Goal: Task Accomplishment & Management: Use online tool/utility

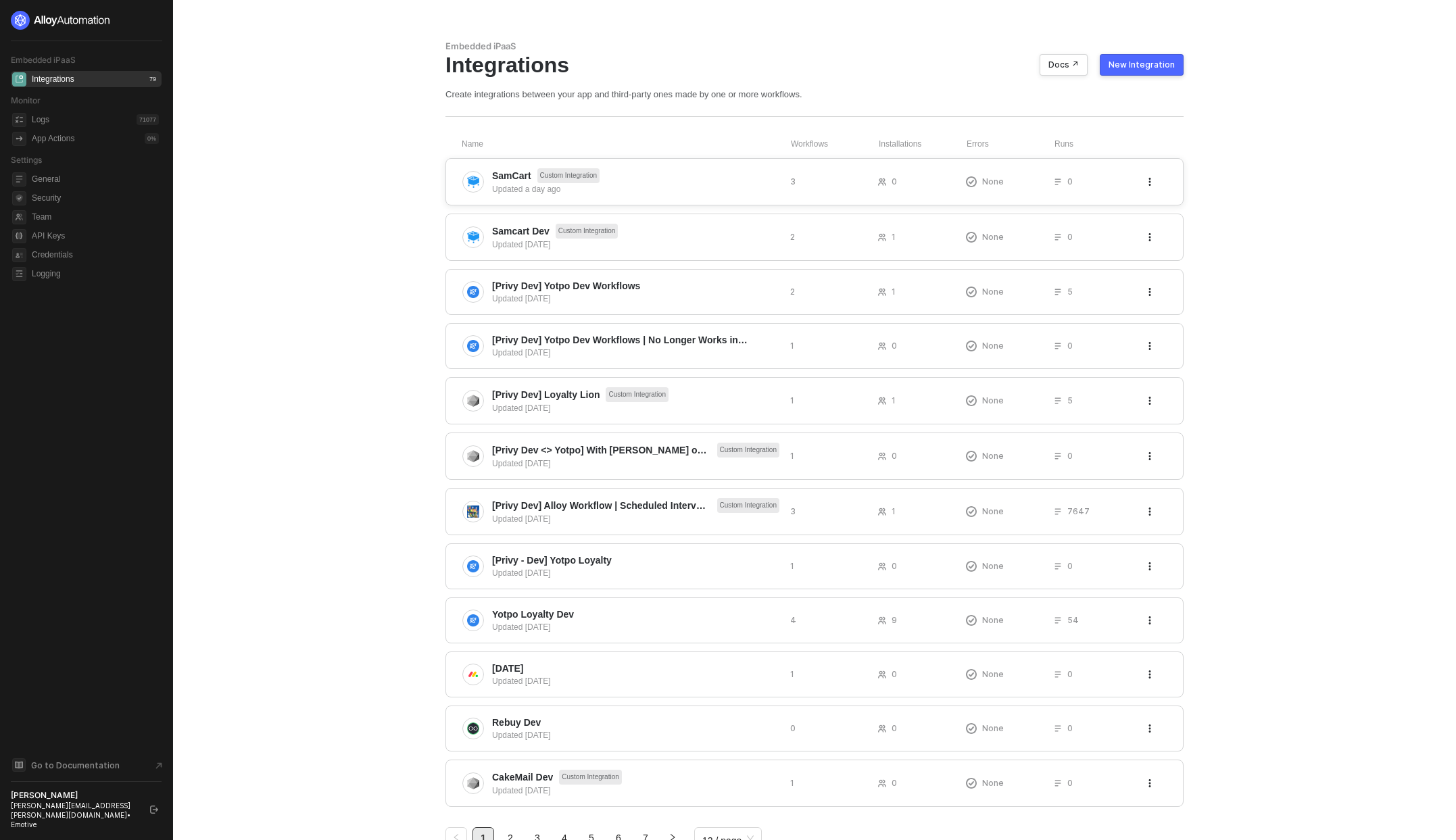
click at [500, 171] on span "SamCart" at bounding box center [512, 176] width 39 height 14
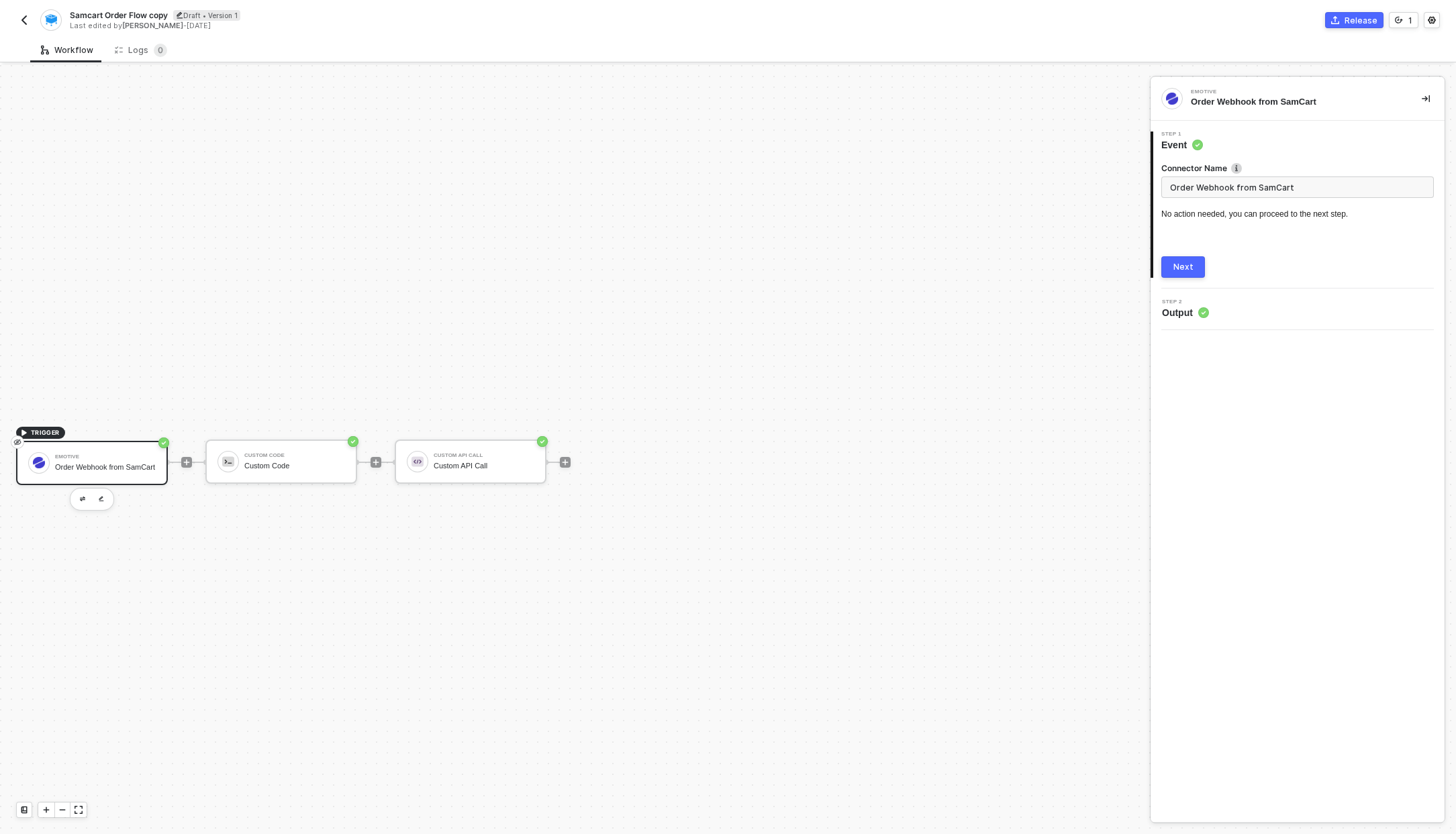
scroll to position [25, 0]
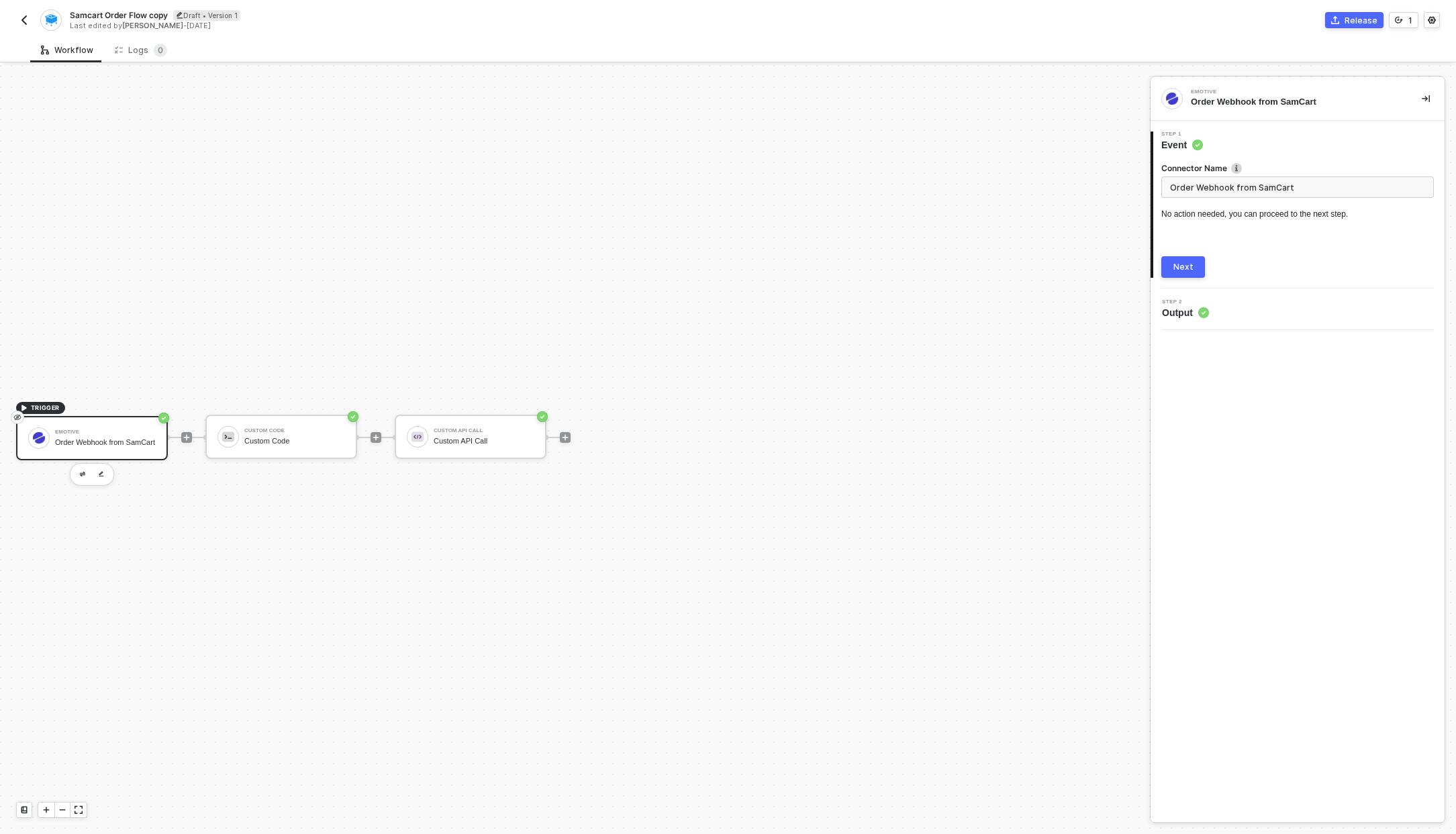
click at [143, 13] on span "Samcart Order Flow copy" at bounding box center [119, 15] width 98 height 12
drag, startPoint x: 154, startPoint y: 15, endPoint x: 249, endPoint y: 14, distance: 95.0
click at [248, 15] on input "Samcart Order Flow copy" at bounding box center [184, 15] width 228 height 16
type input "Samcart Order Flow when Double Opt"
click at [325, 17] on button "Save" at bounding box center [317, 15] width 32 height 16
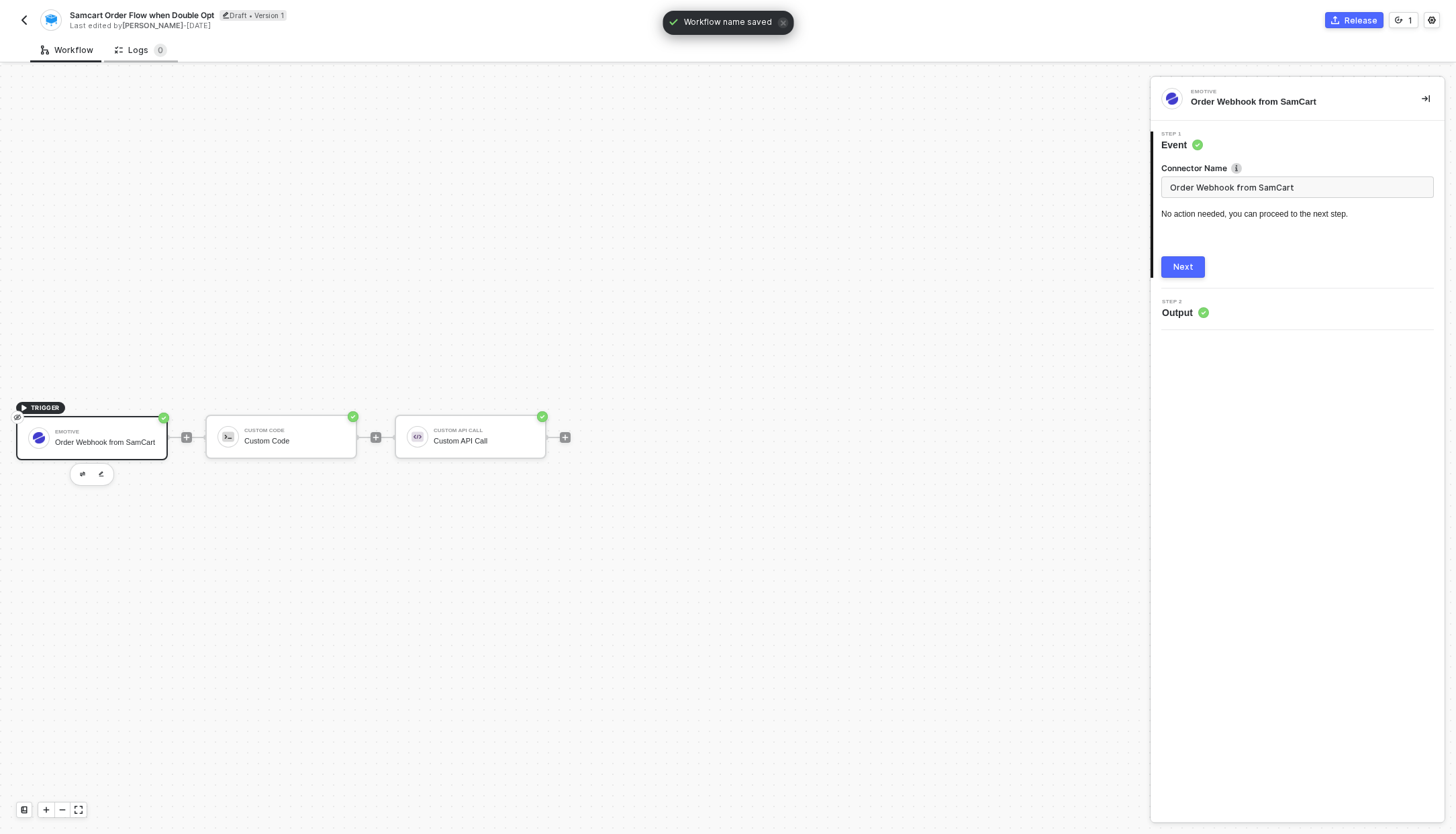
click at [130, 48] on div "Logs 0" at bounding box center [141, 51] width 52 height 14
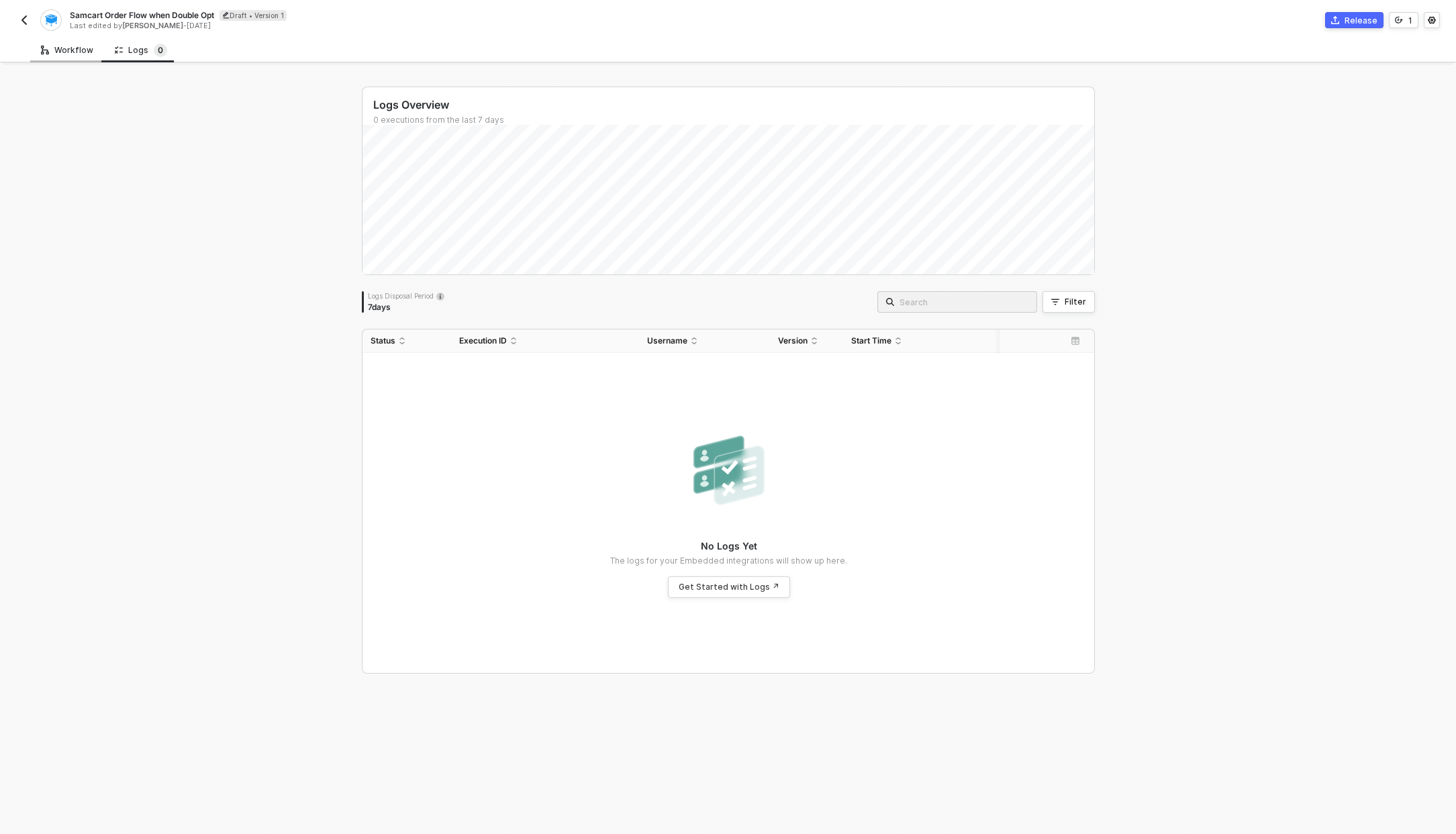
click at [48, 50] on icon at bounding box center [45, 50] width 8 height 13
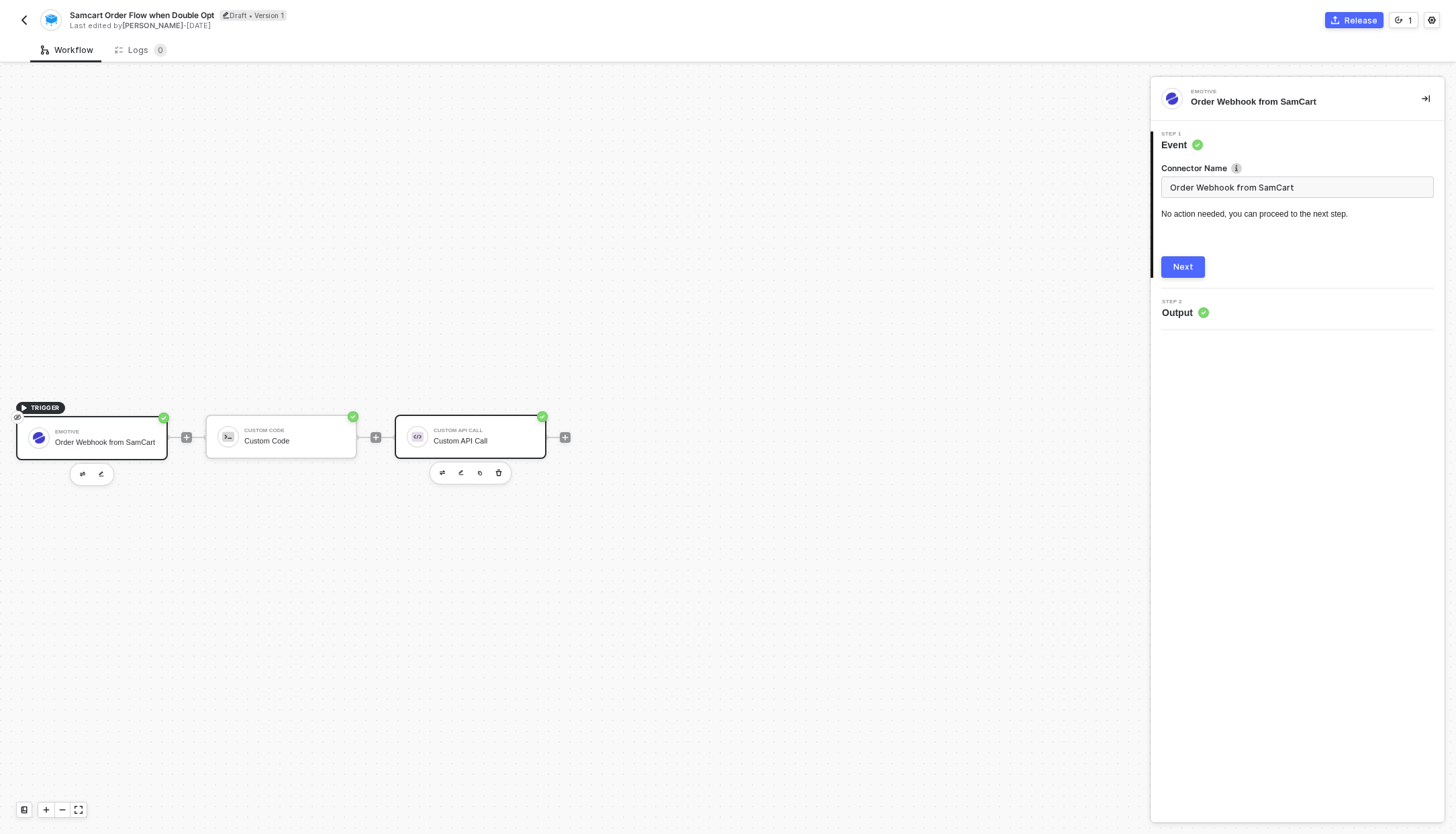
click at [420, 445] on div at bounding box center [417, 437] width 21 height 21
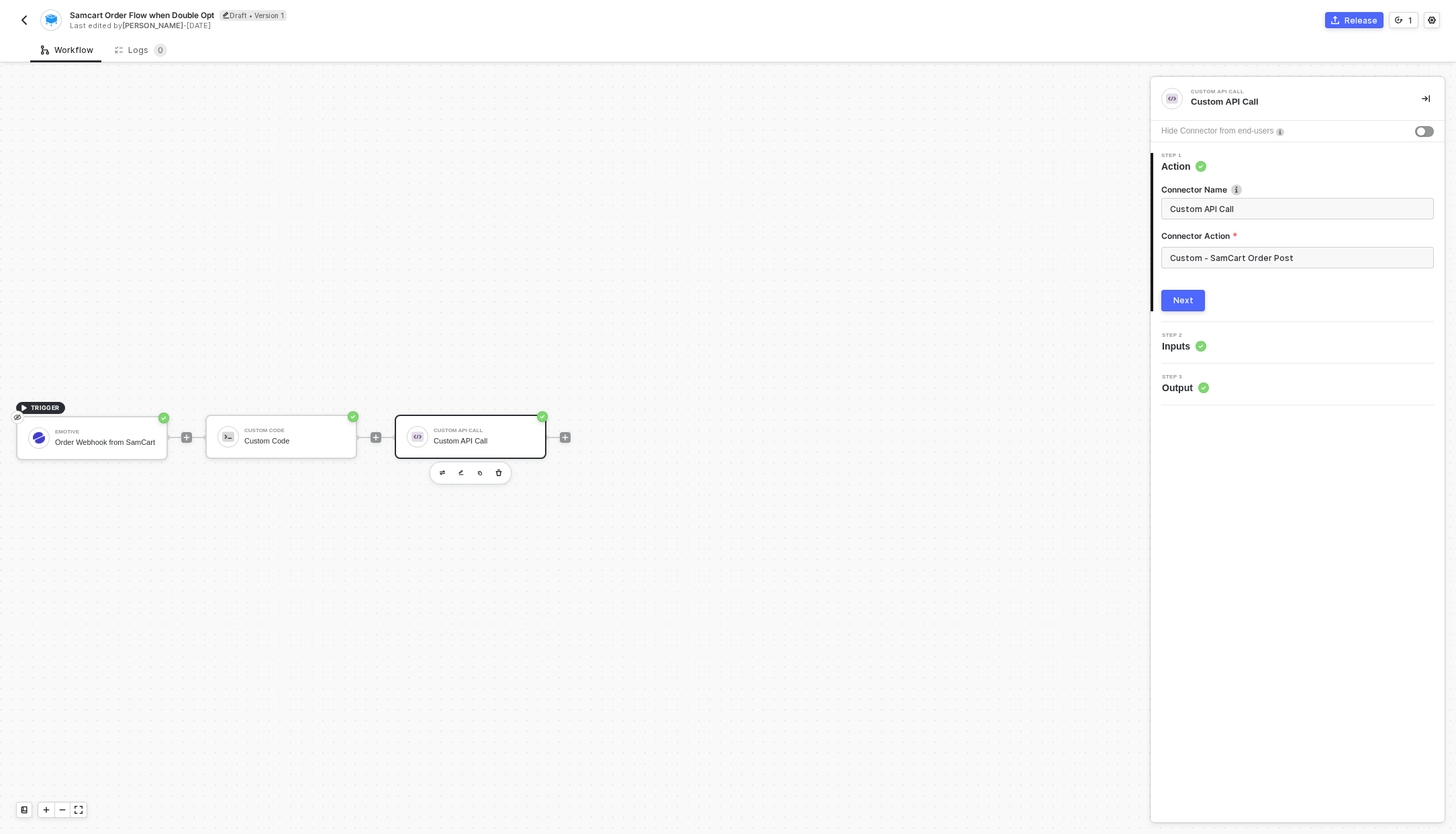
click at [1197, 303] on button "Next" at bounding box center [1183, 300] width 44 height 21
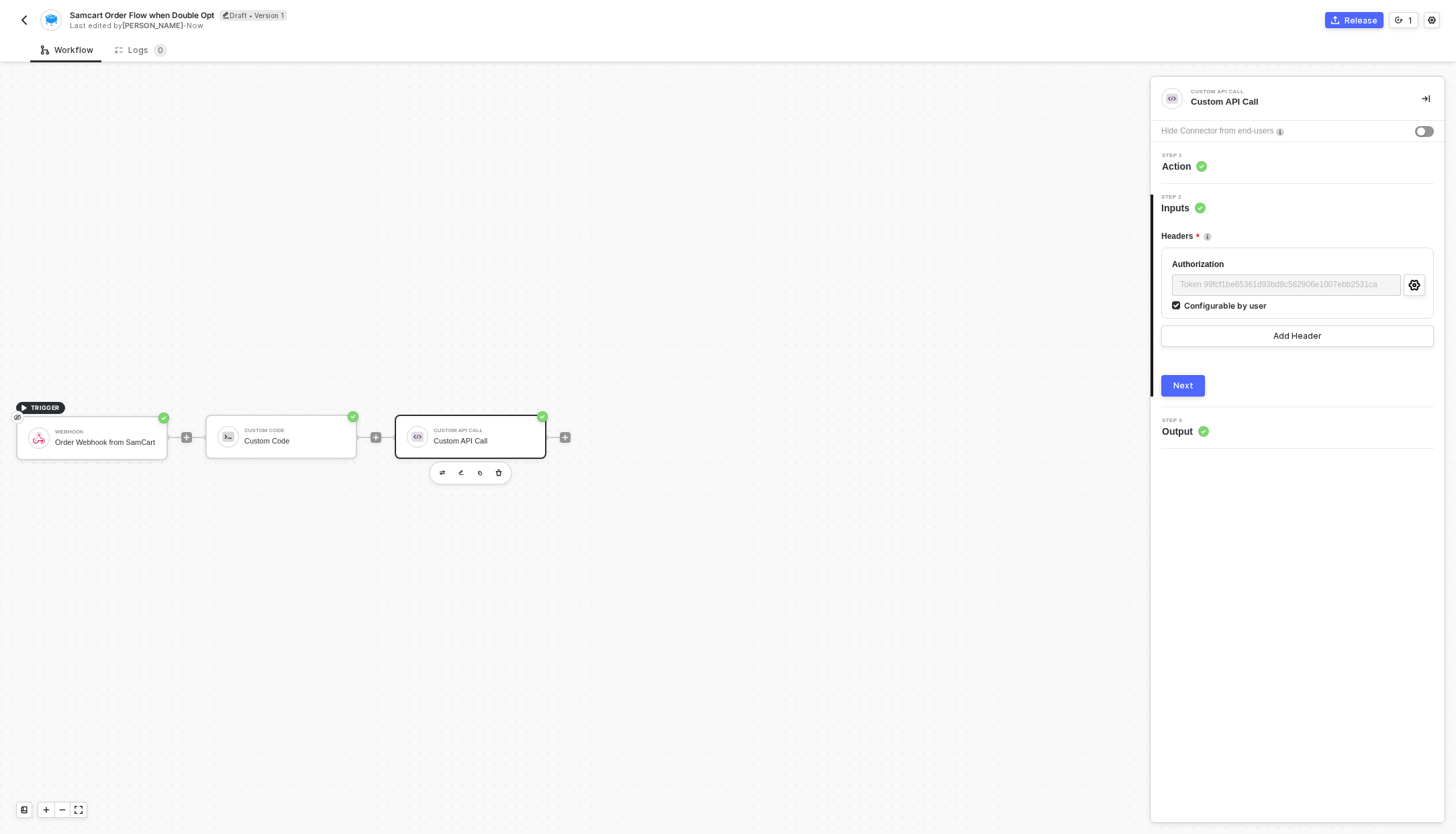
click at [1181, 165] on span "Action" at bounding box center [1184, 167] width 45 height 14
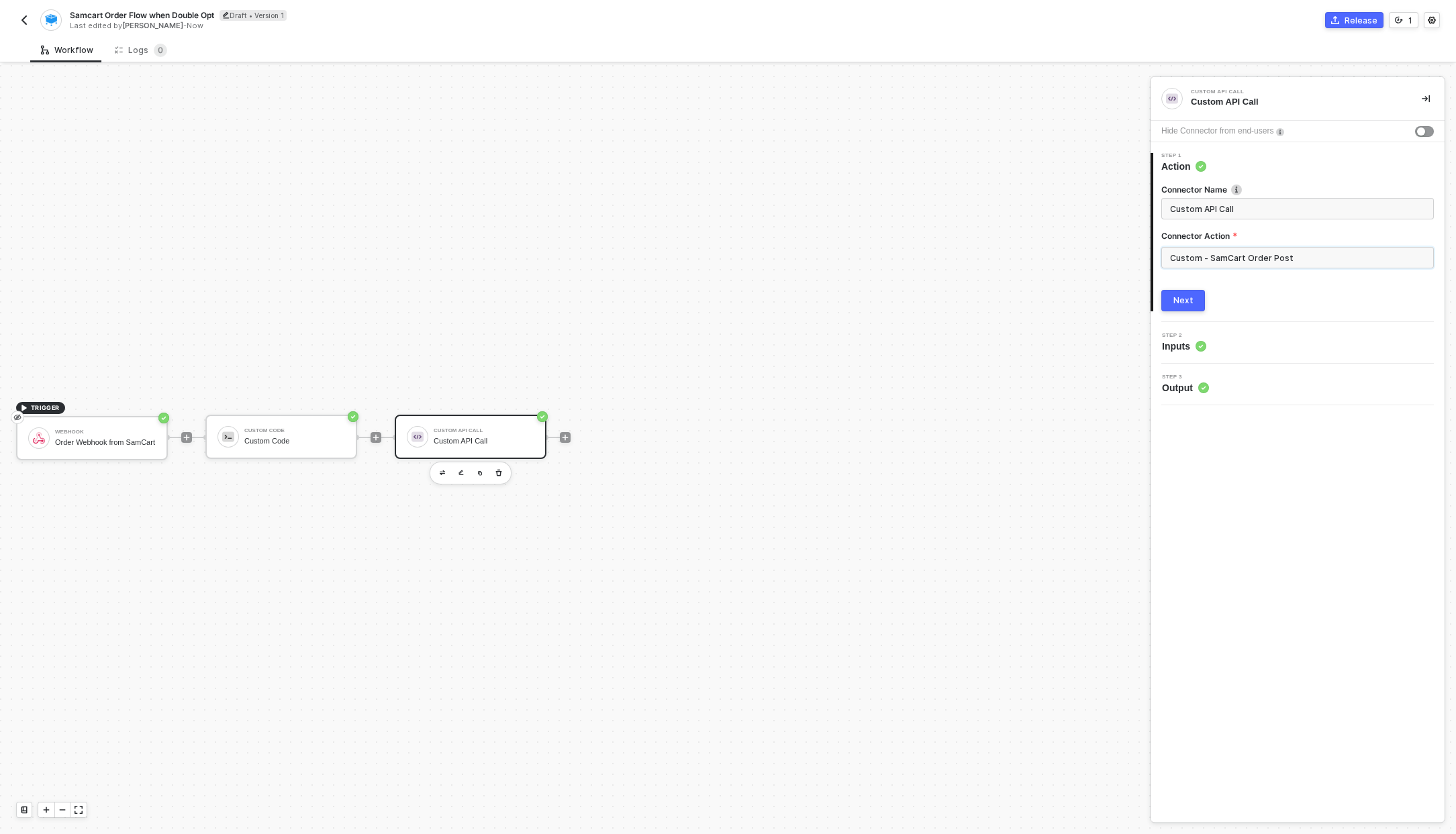
click at [1207, 262] on input "Custom - SamCart Order Post" at bounding box center [1297, 257] width 273 height 21
click at [1009, 166] on div "Custom Actions" at bounding box center [1041, 162] width 195 height 12
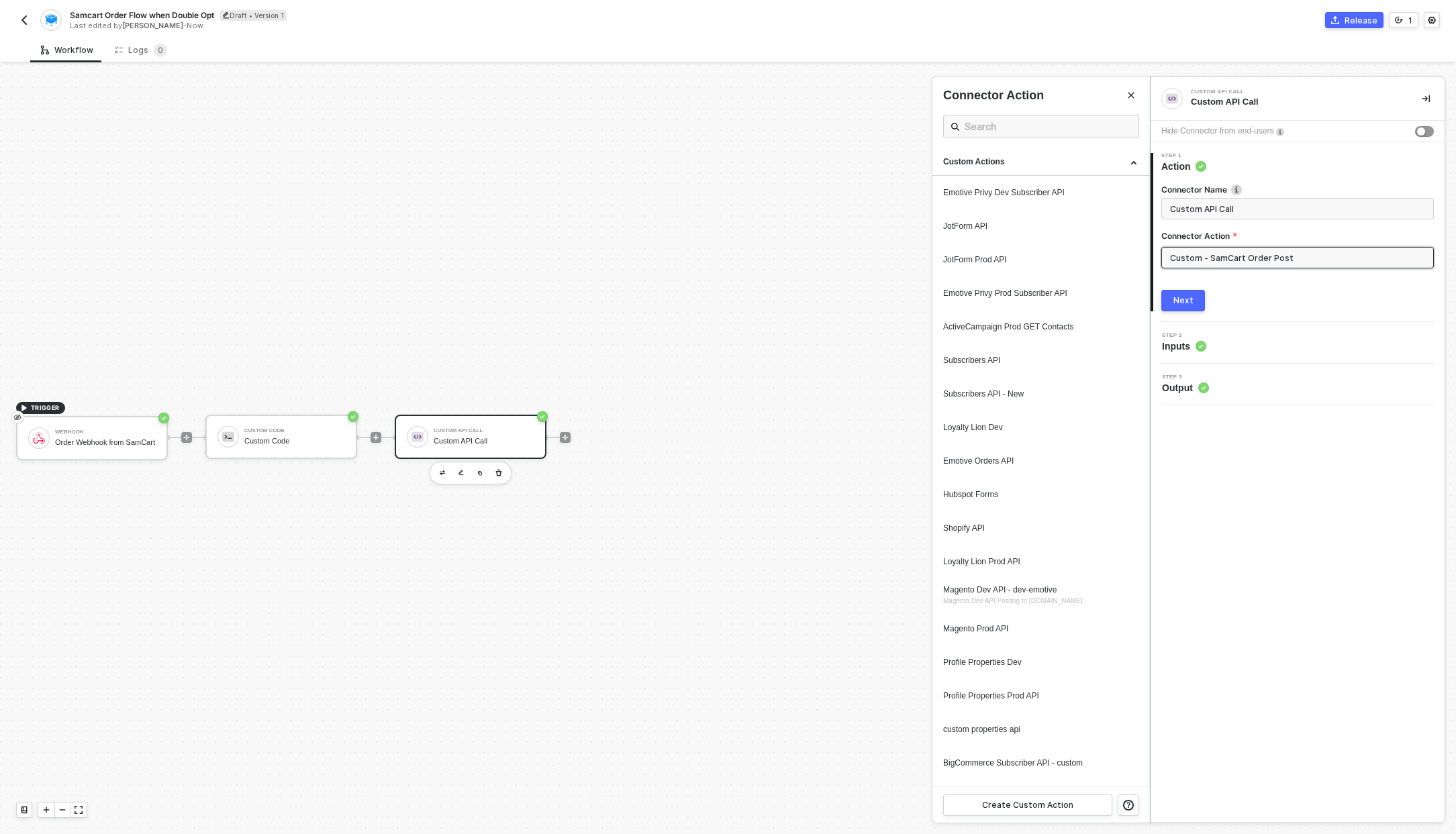
click at [494, 428] on div at bounding box center [728, 450] width 1456 height 769
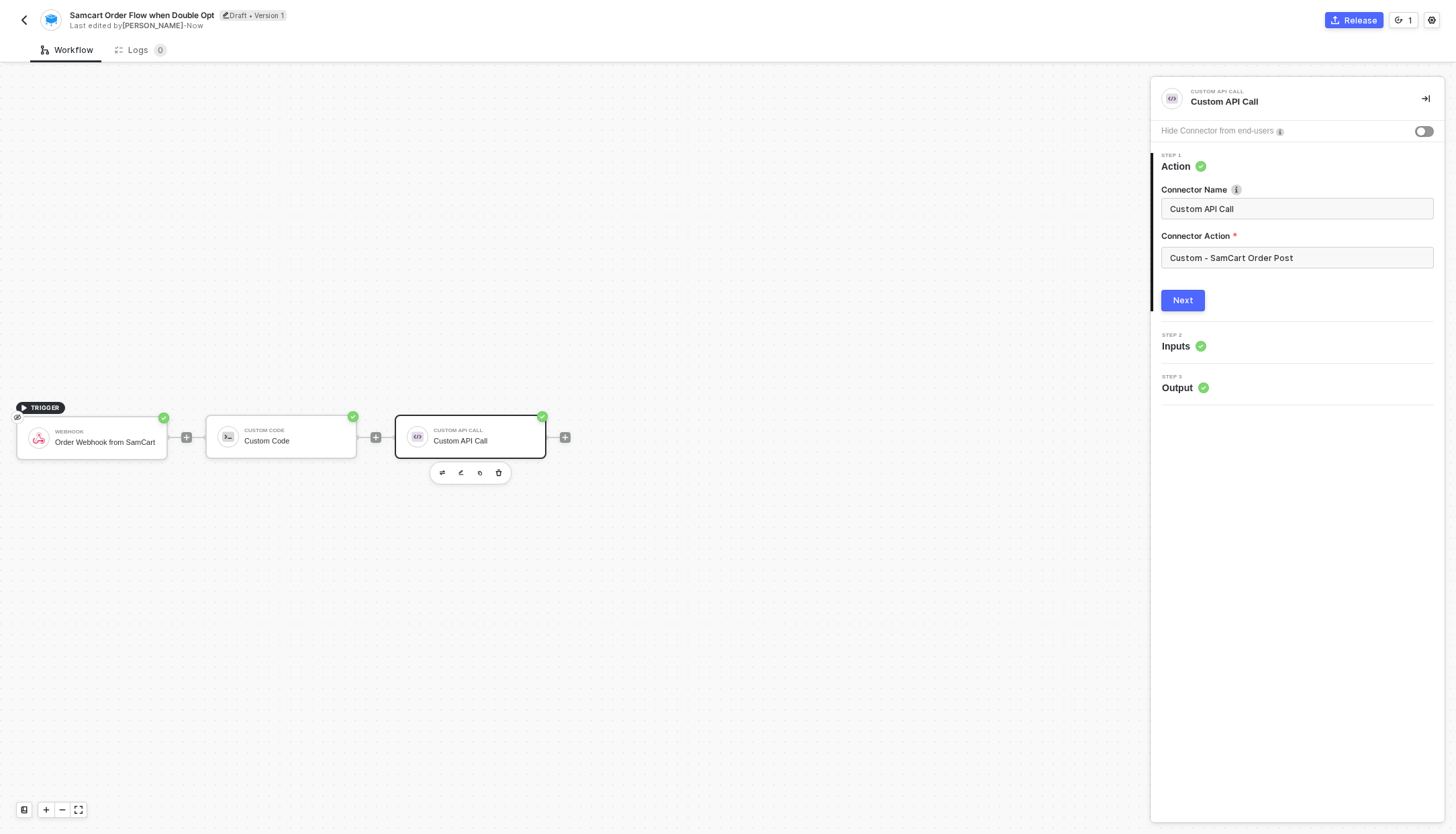
click at [434, 435] on div "Custom API Call Custom API Call" at bounding box center [484, 437] width 101 height 25
click at [1170, 343] on span "Inputs" at bounding box center [1183, 347] width 45 height 14
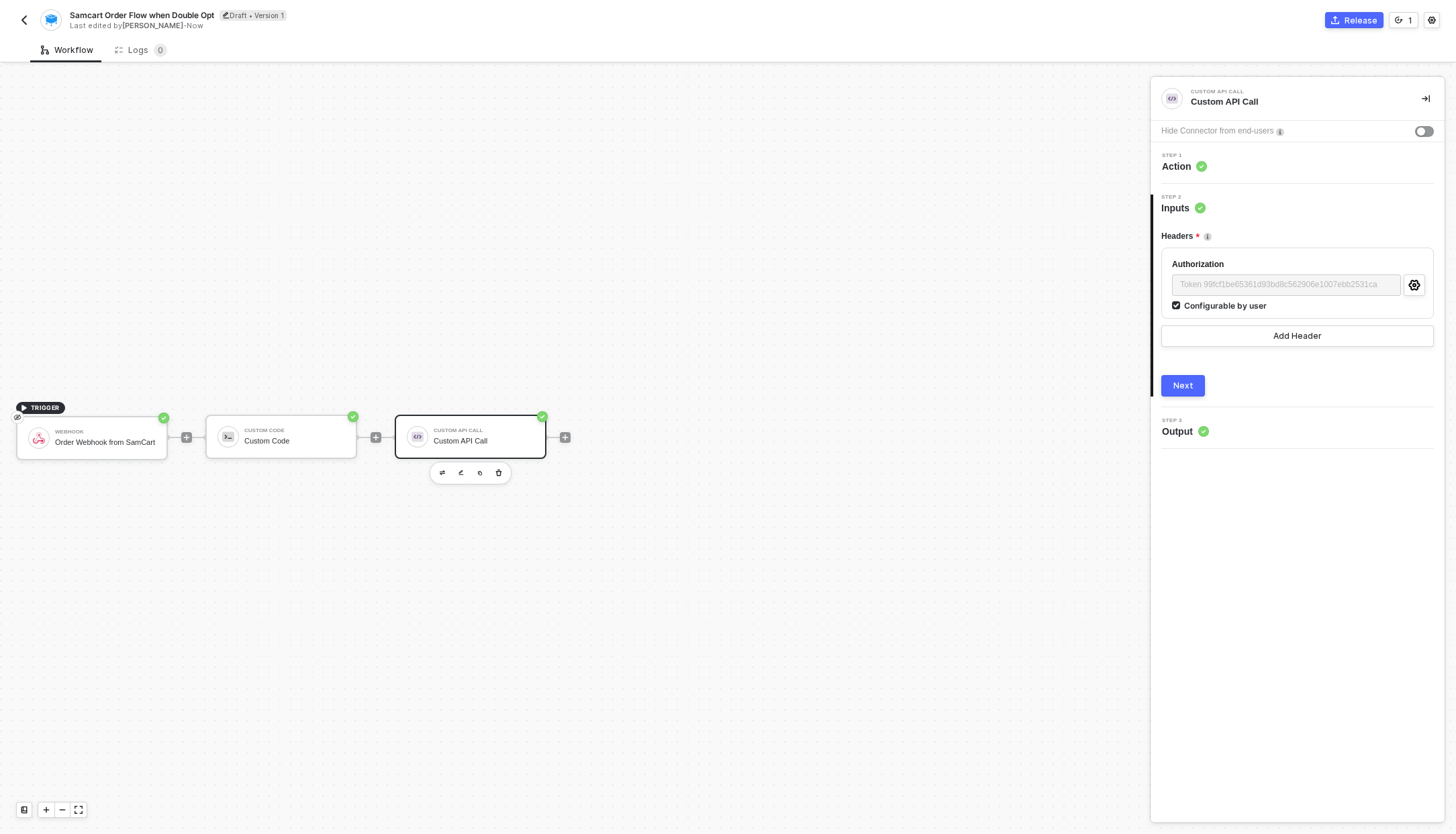
click at [1177, 428] on span "Output" at bounding box center [1185, 432] width 47 height 14
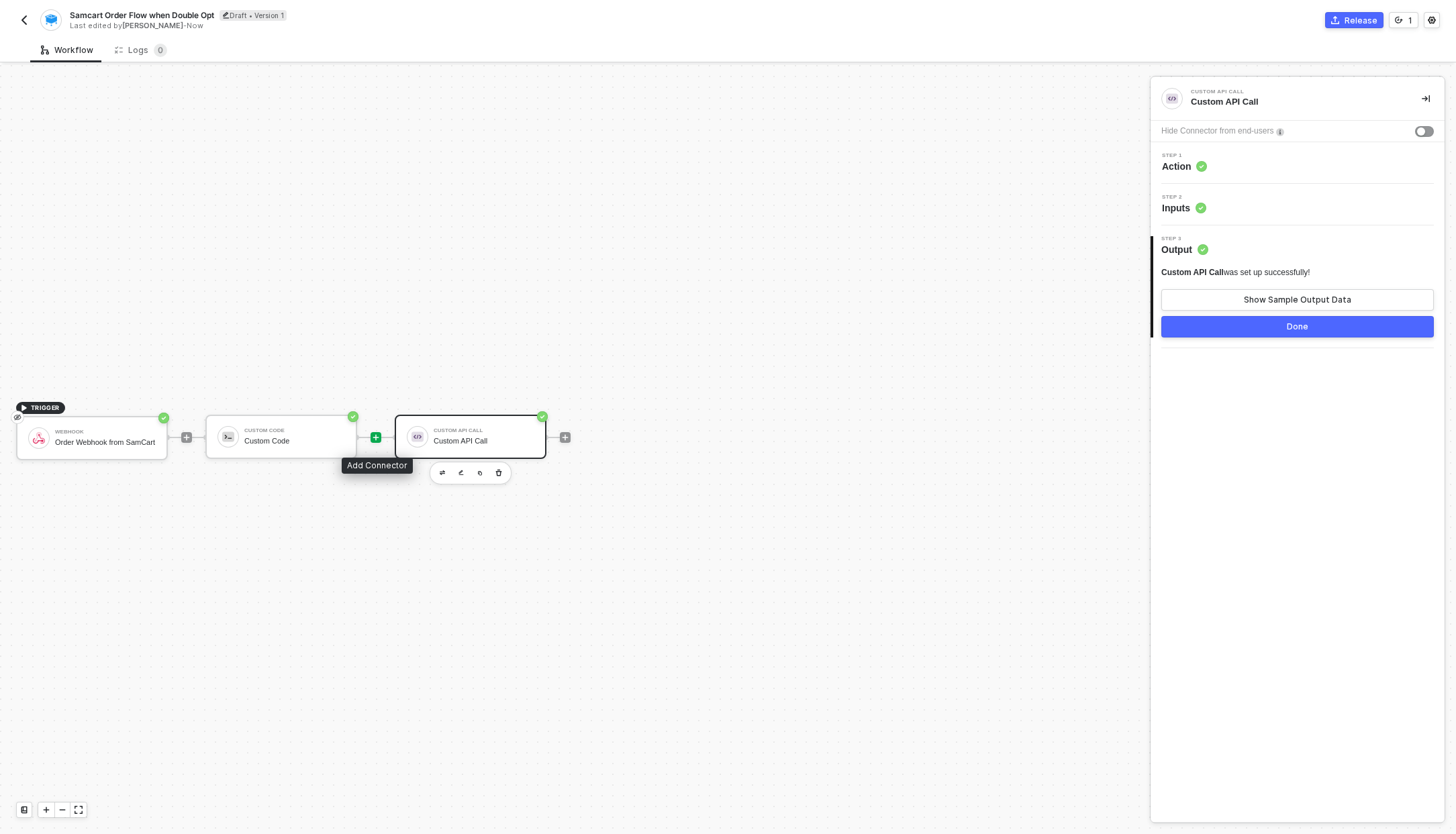
click at [372, 437] on icon "icon-play" at bounding box center [376, 438] width 8 height 8
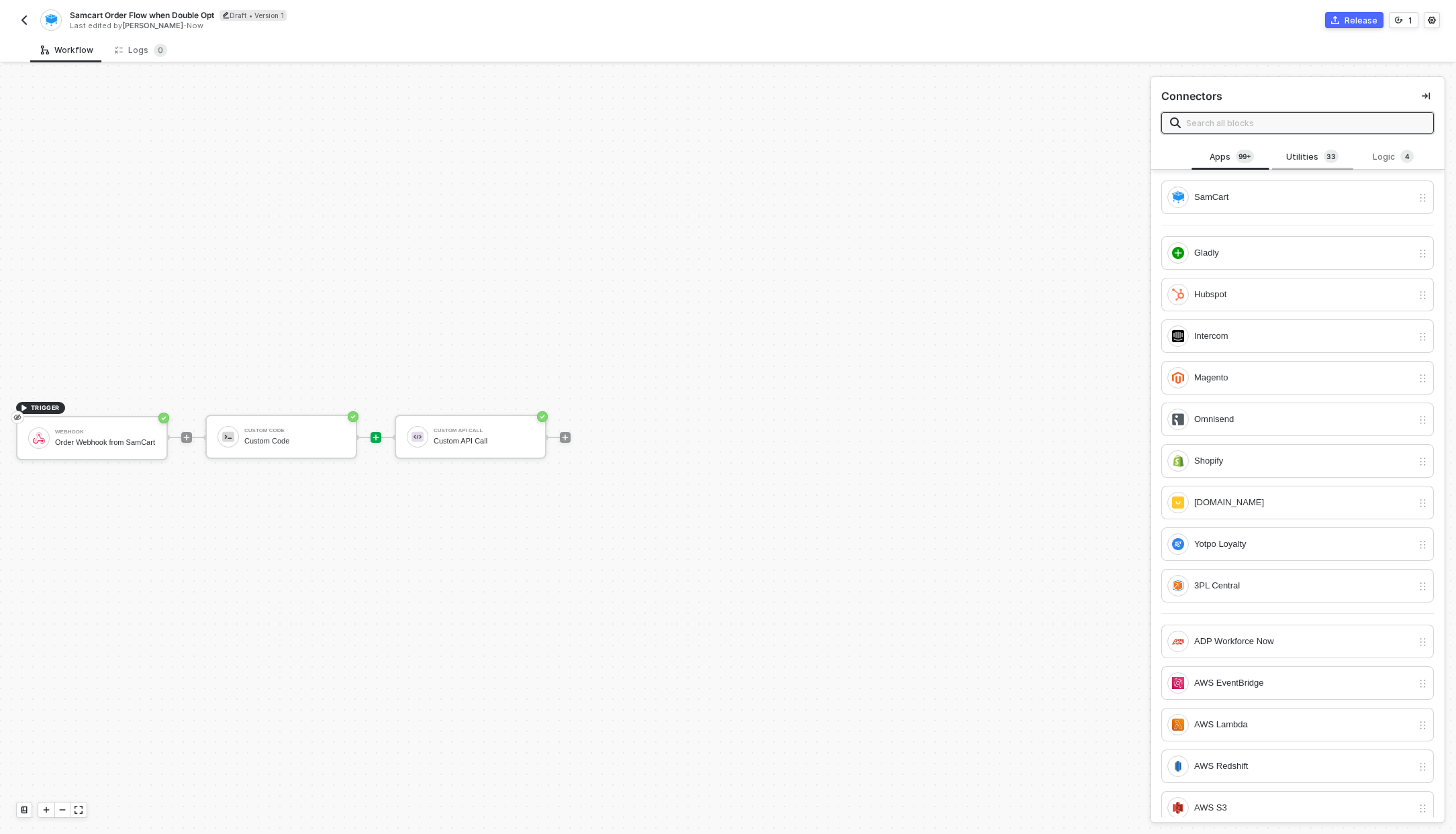
click at [1292, 152] on div "Utilities 3 3" at bounding box center [1312, 157] width 59 height 15
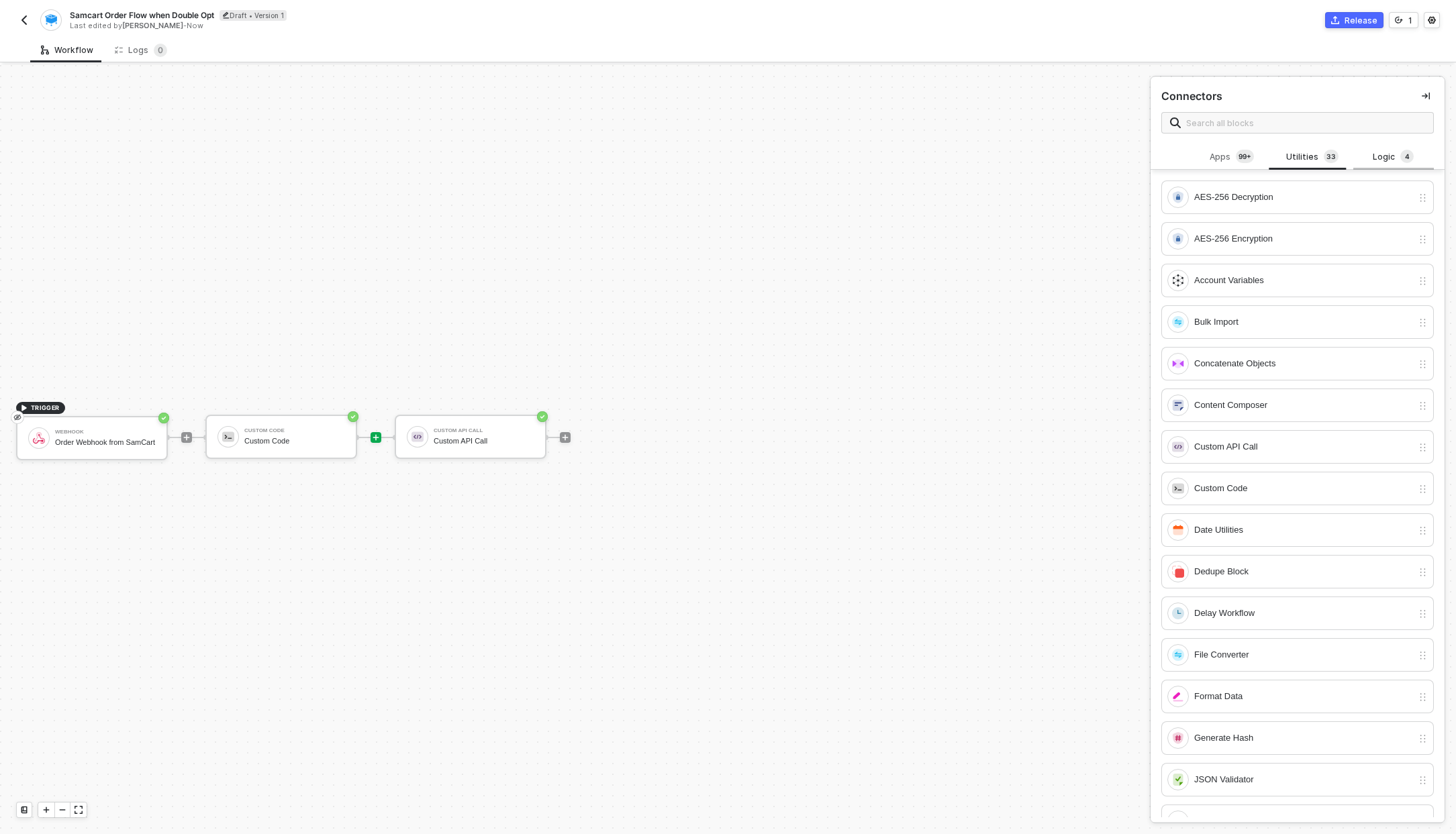
click at [1367, 157] on div "Logic 4" at bounding box center [1394, 157] width 59 height 15
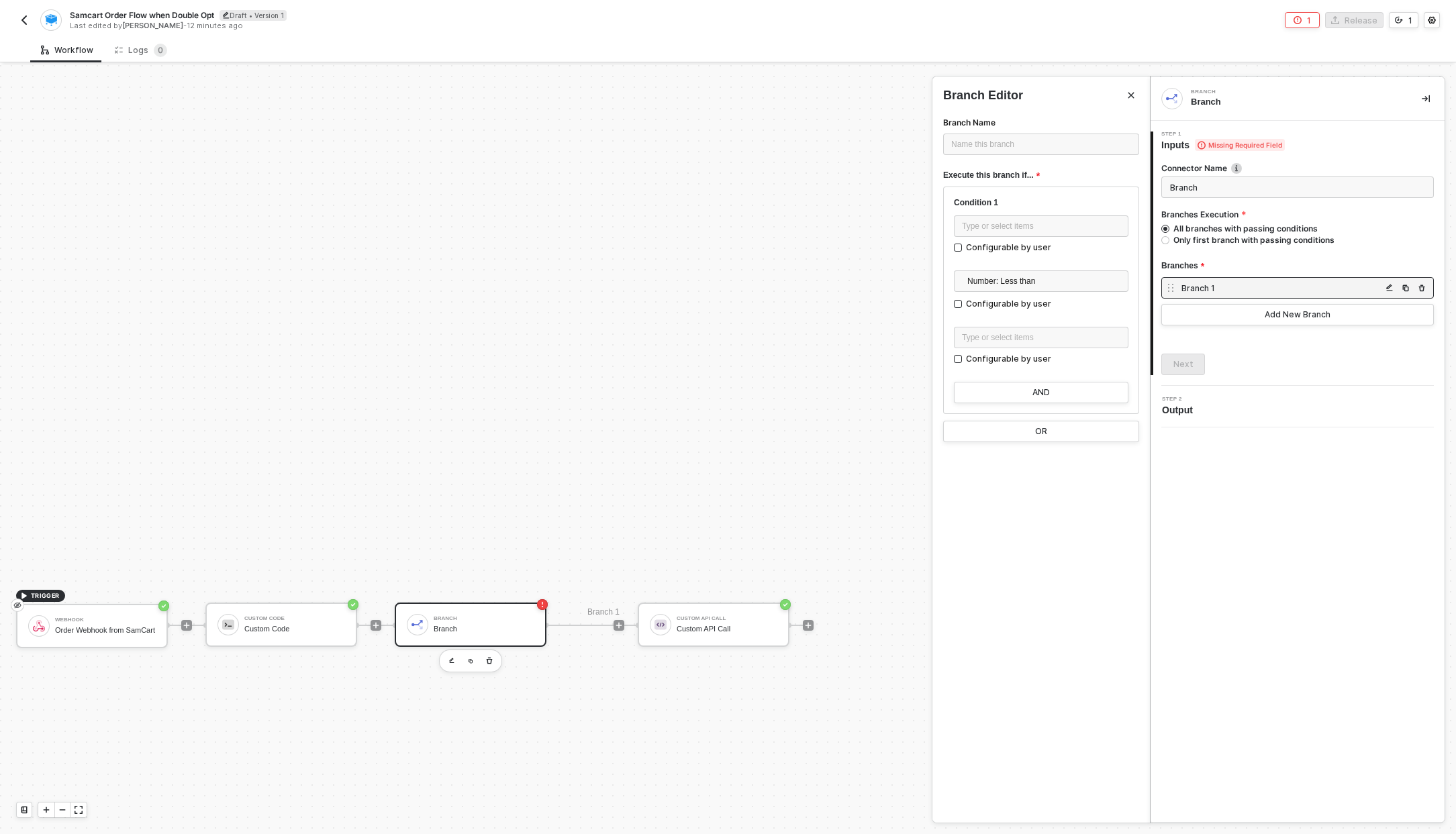
click at [492, 441] on div at bounding box center [728, 450] width 1456 height 769
click at [461, 618] on div "Branch" at bounding box center [484, 618] width 101 height 5
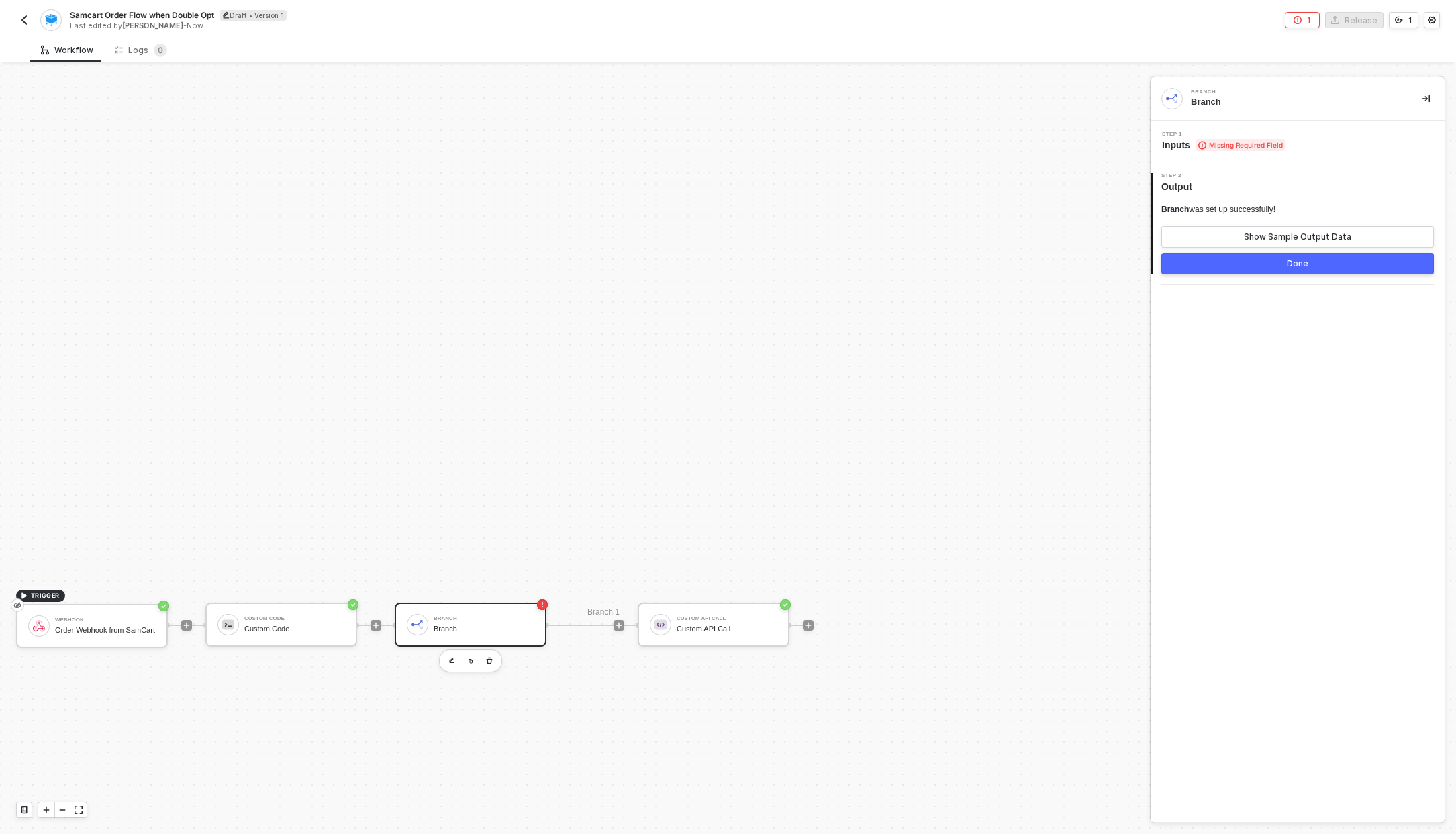
click at [1178, 141] on span "Inputs Missing Required Field" at bounding box center [1223, 145] width 124 height 14
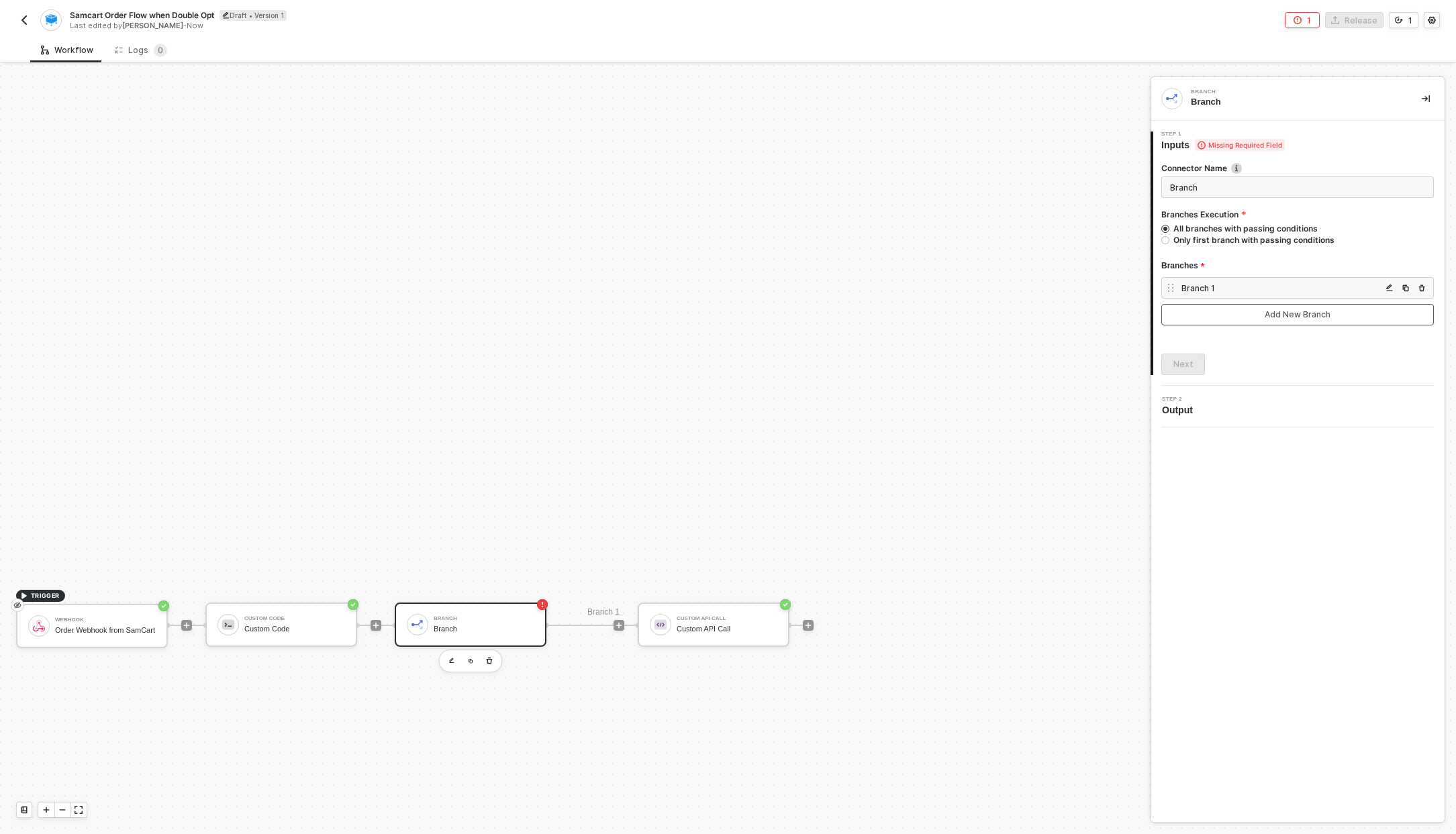
click at [1265, 322] on button "Add New Branch" at bounding box center [1297, 314] width 273 height 21
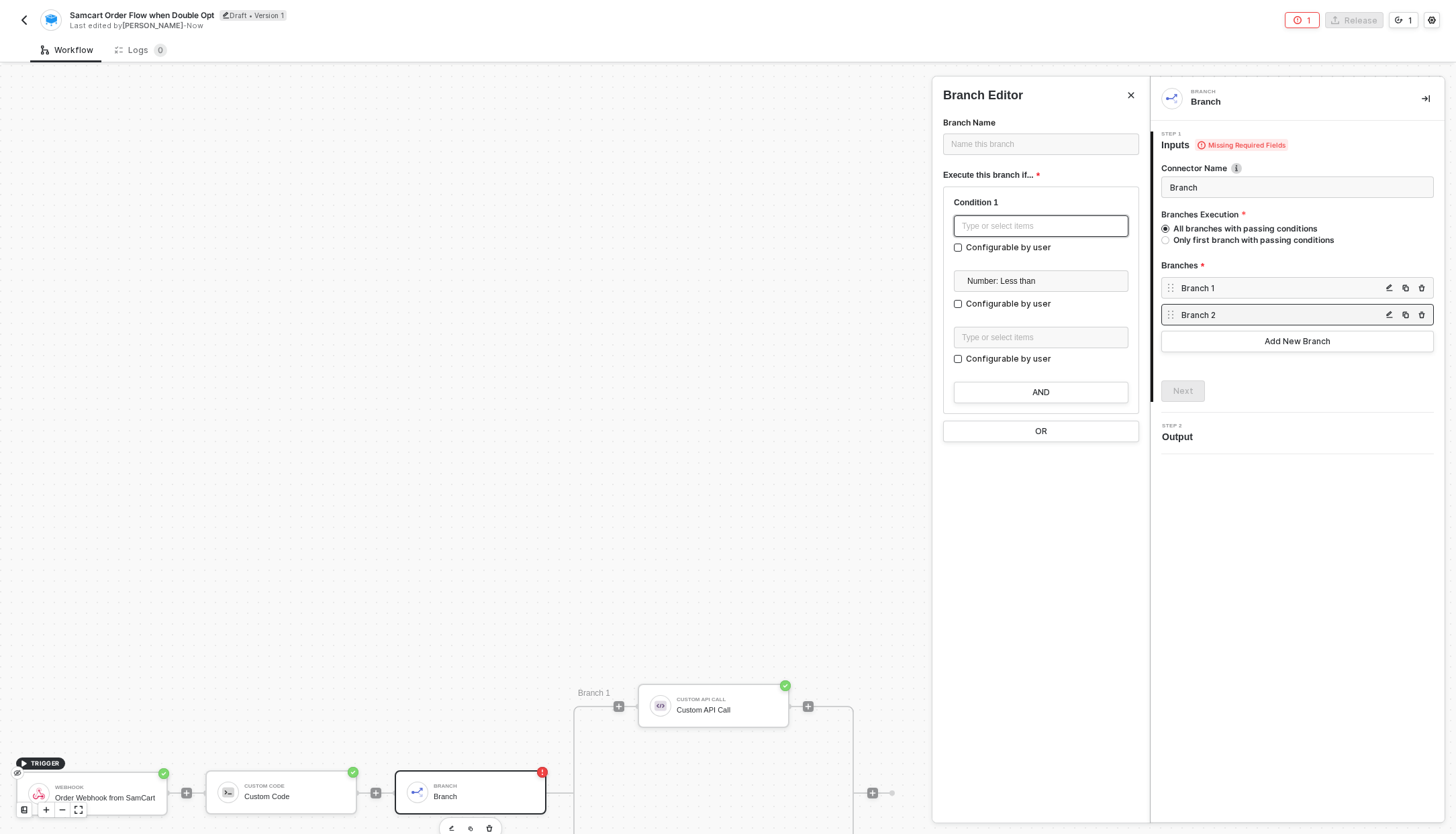
click at [1006, 227] on div "Type or select items ﻿" at bounding box center [1041, 227] width 159 height 13
click at [1015, 282] on span "Number: Less than" at bounding box center [1043, 281] width 153 height 20
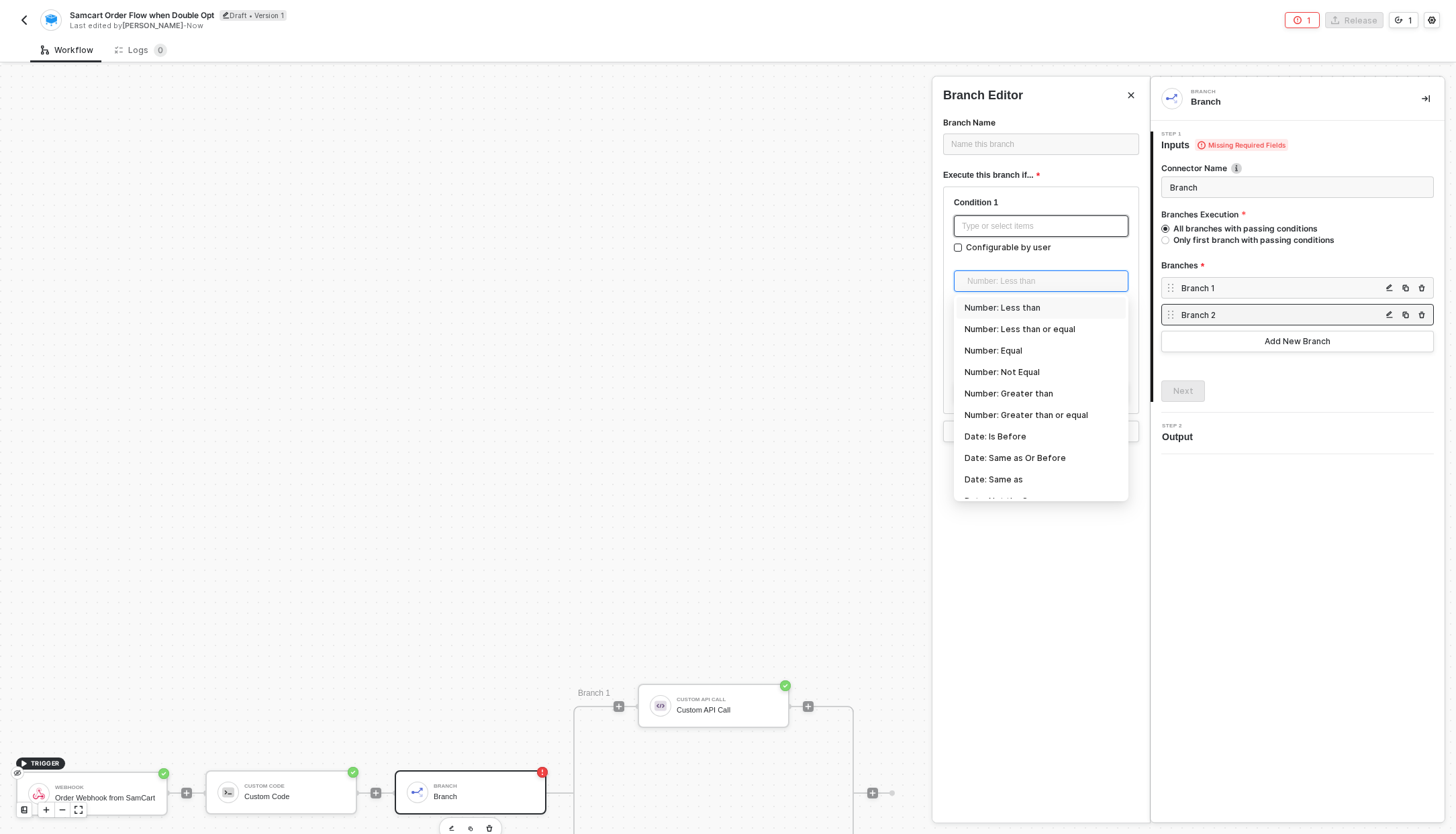
click at [1019, 221] on div "Type or select items ﻿" at bounding box center [1041, 227] width 159 height 13
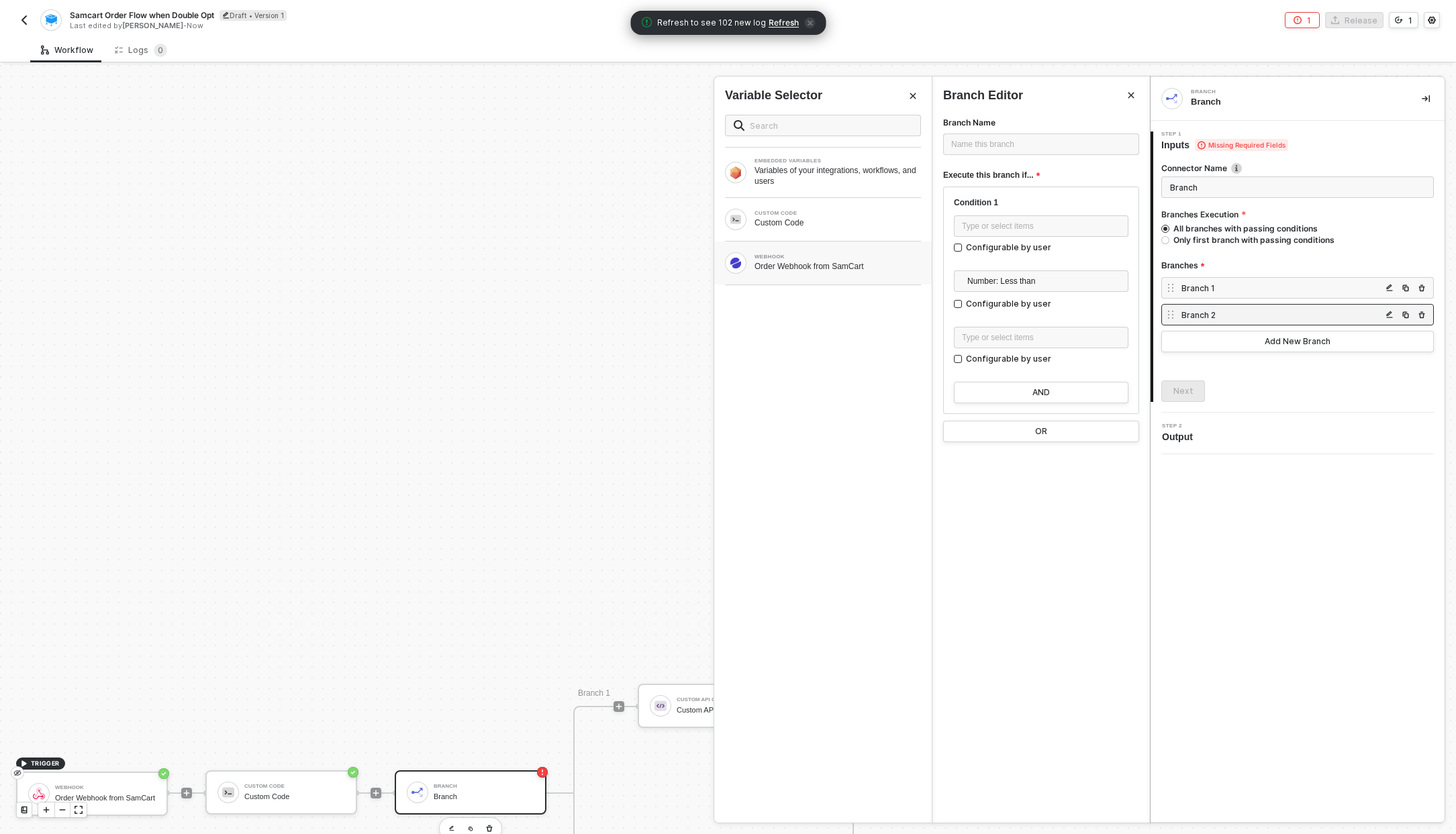
click at [787, 256] on div "WEBHOOK" at bounding box center [837, 257] width 166 height 5
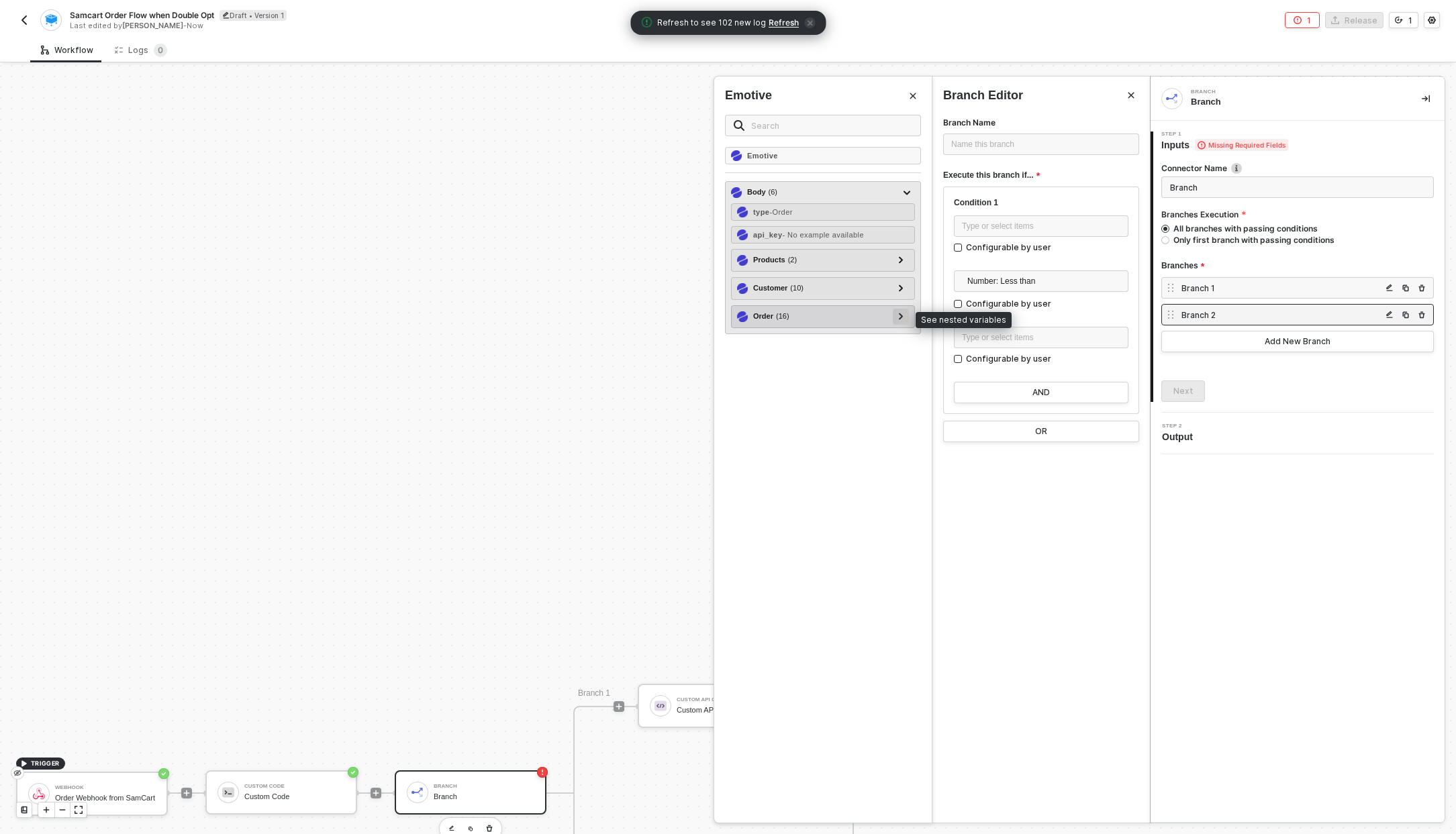
click at [901, 317] on icon at bounding box center [901, 317] width 4 height 7
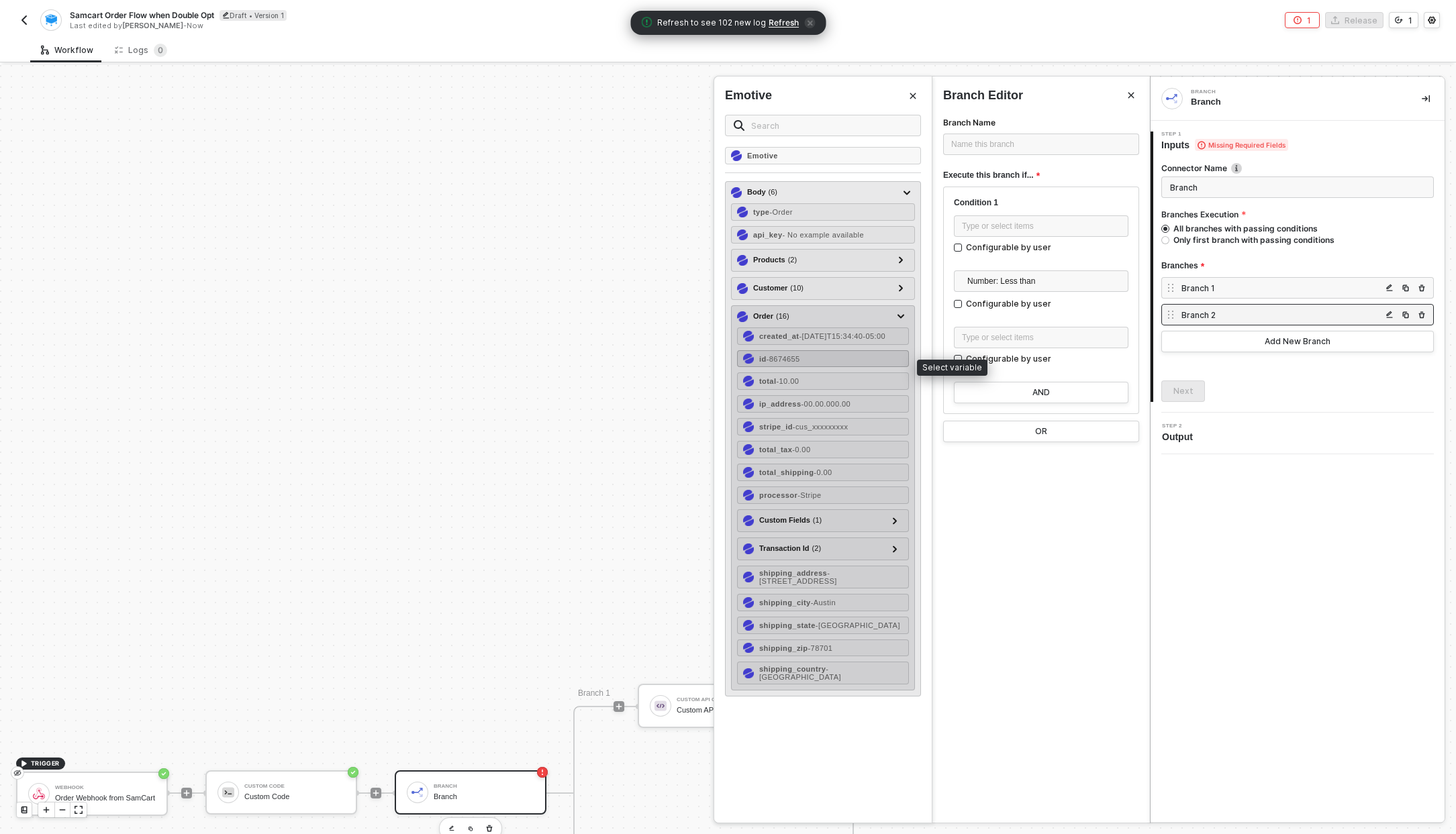
click at [800, 360] on span "- 8674655" at bounding box center [783, 359] width 34 height 8
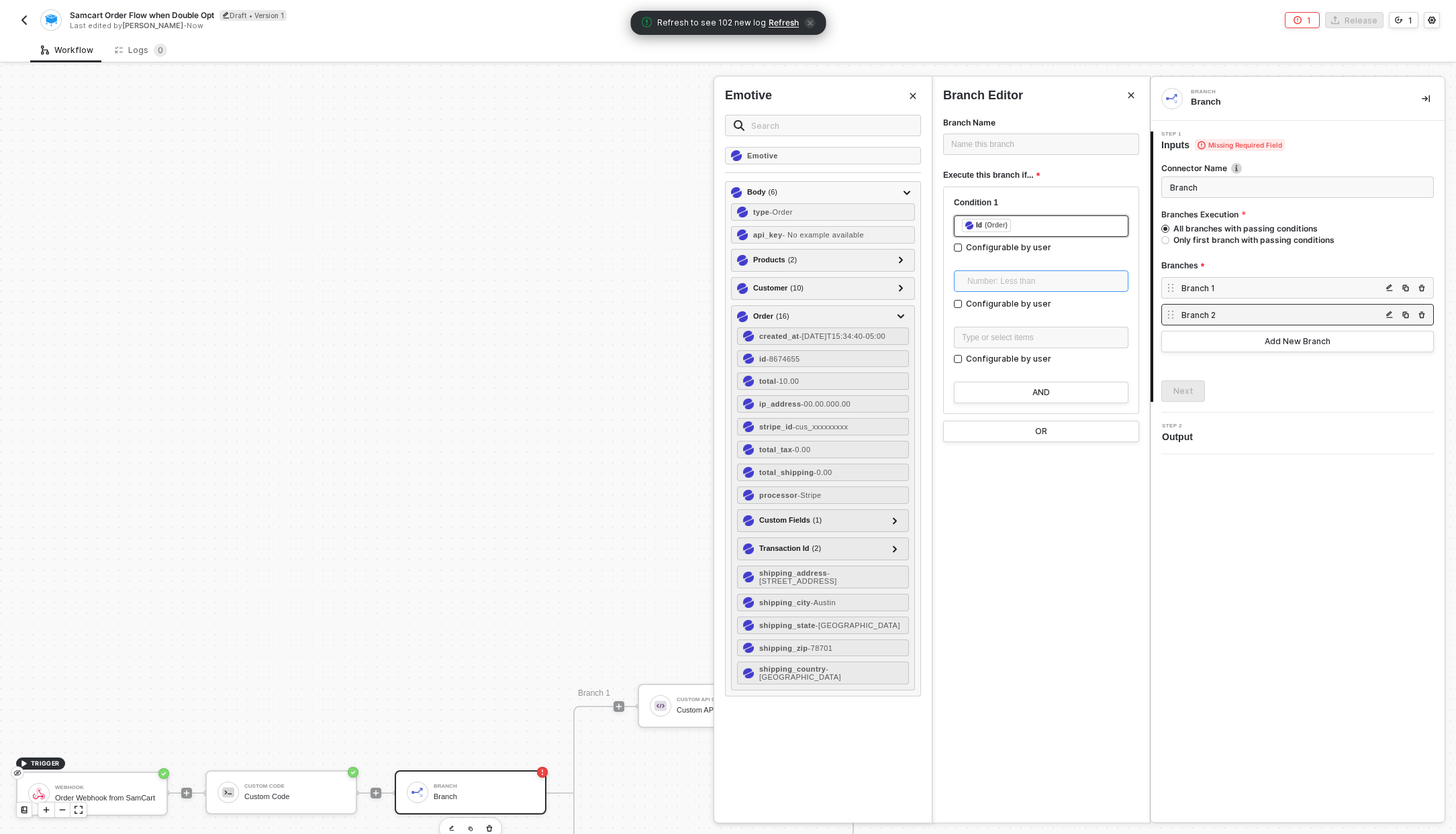
click at [1017, 283] on span "Number: Less than" at bounding box center [1043, 281] width 153 height 20
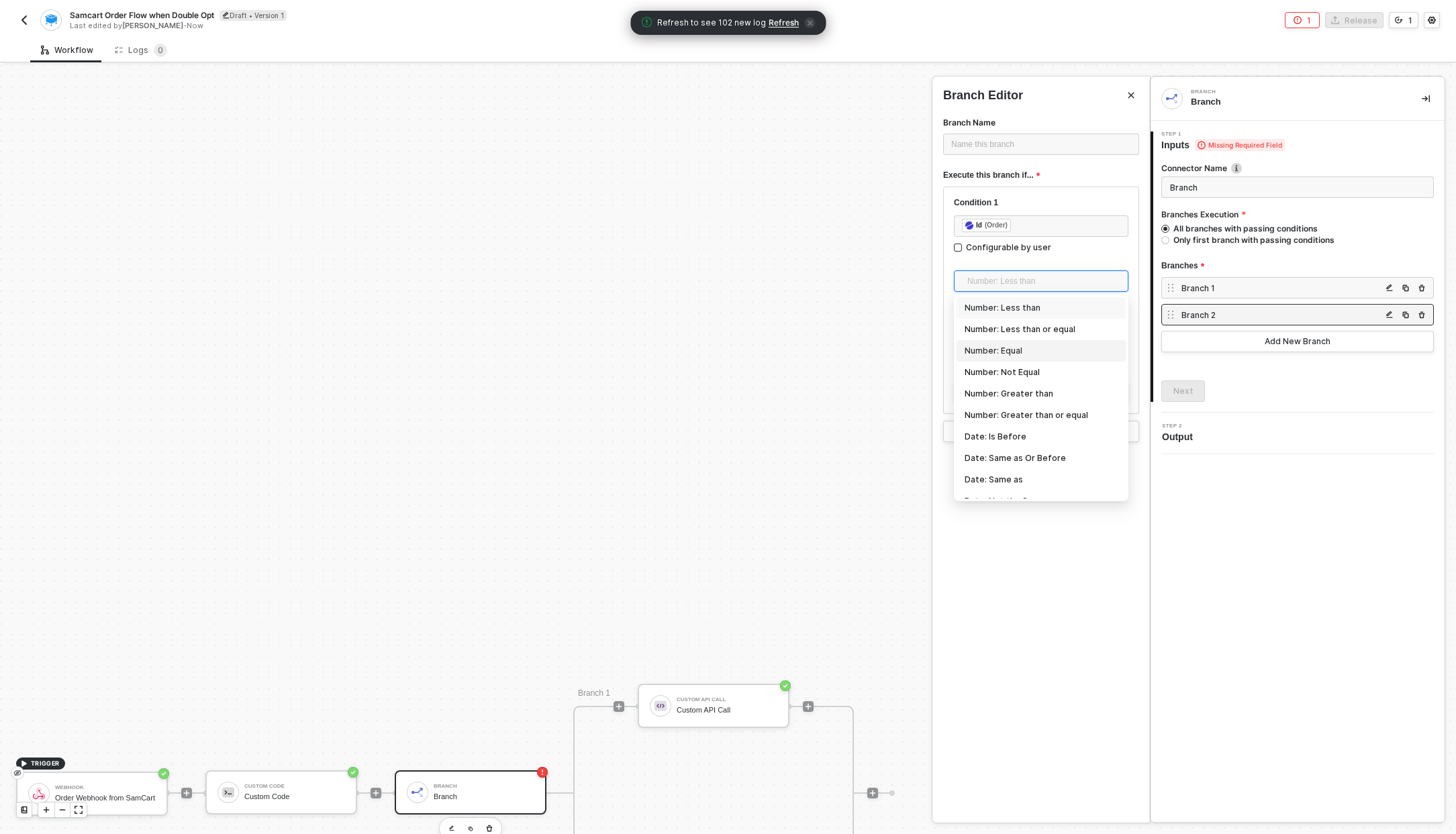
click at [1012, 354] on div "Number: Equal" at bounding box center [1041, 351] width 153 height 15
click at [1012, 342] on div "Type or select items ﻿" at bounding box center [1041, 338] width 159 height 13
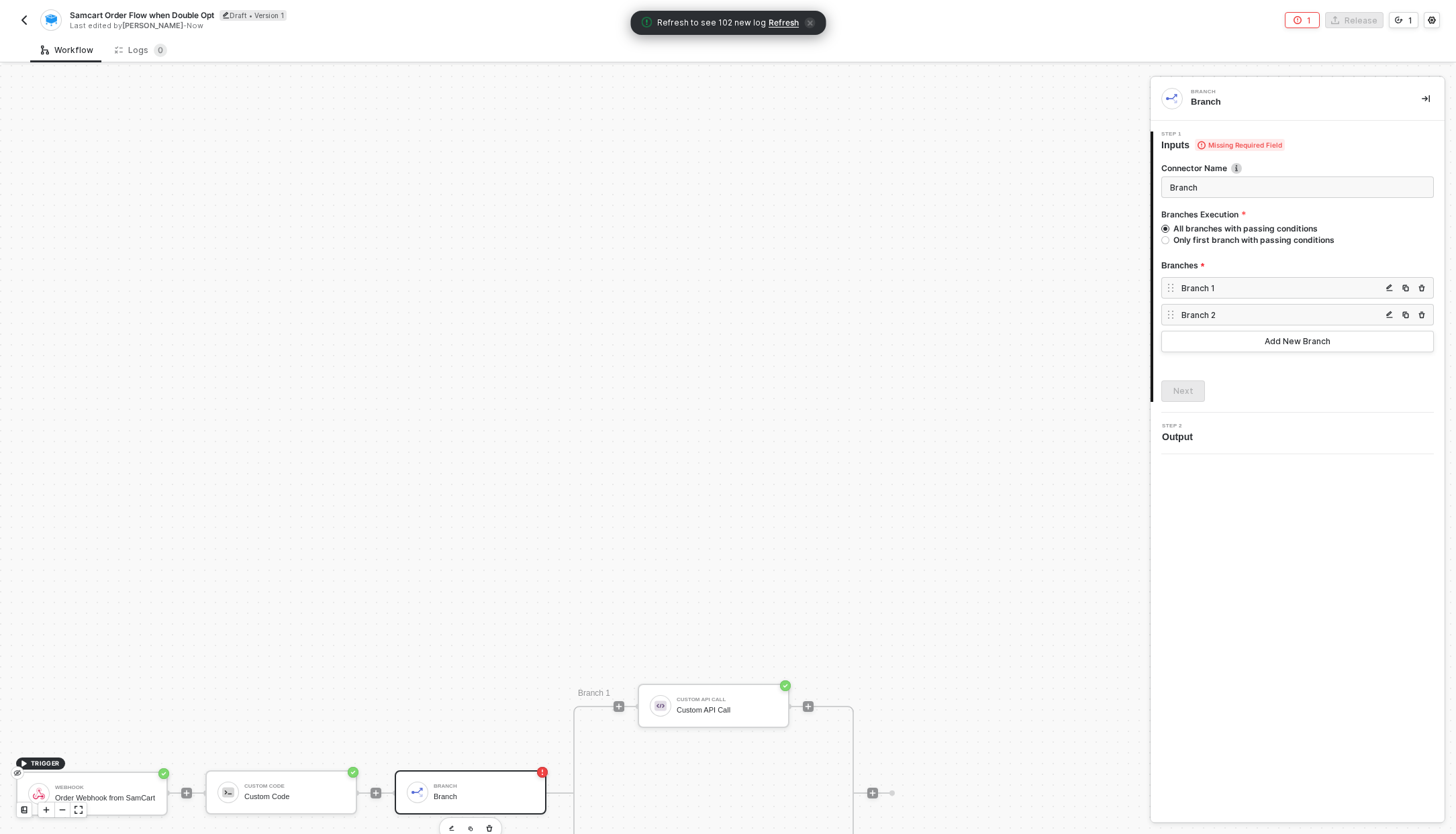
click at [1233, 291] on div "Branch 1" at bounding box center [1281, 288] width 200 height 12
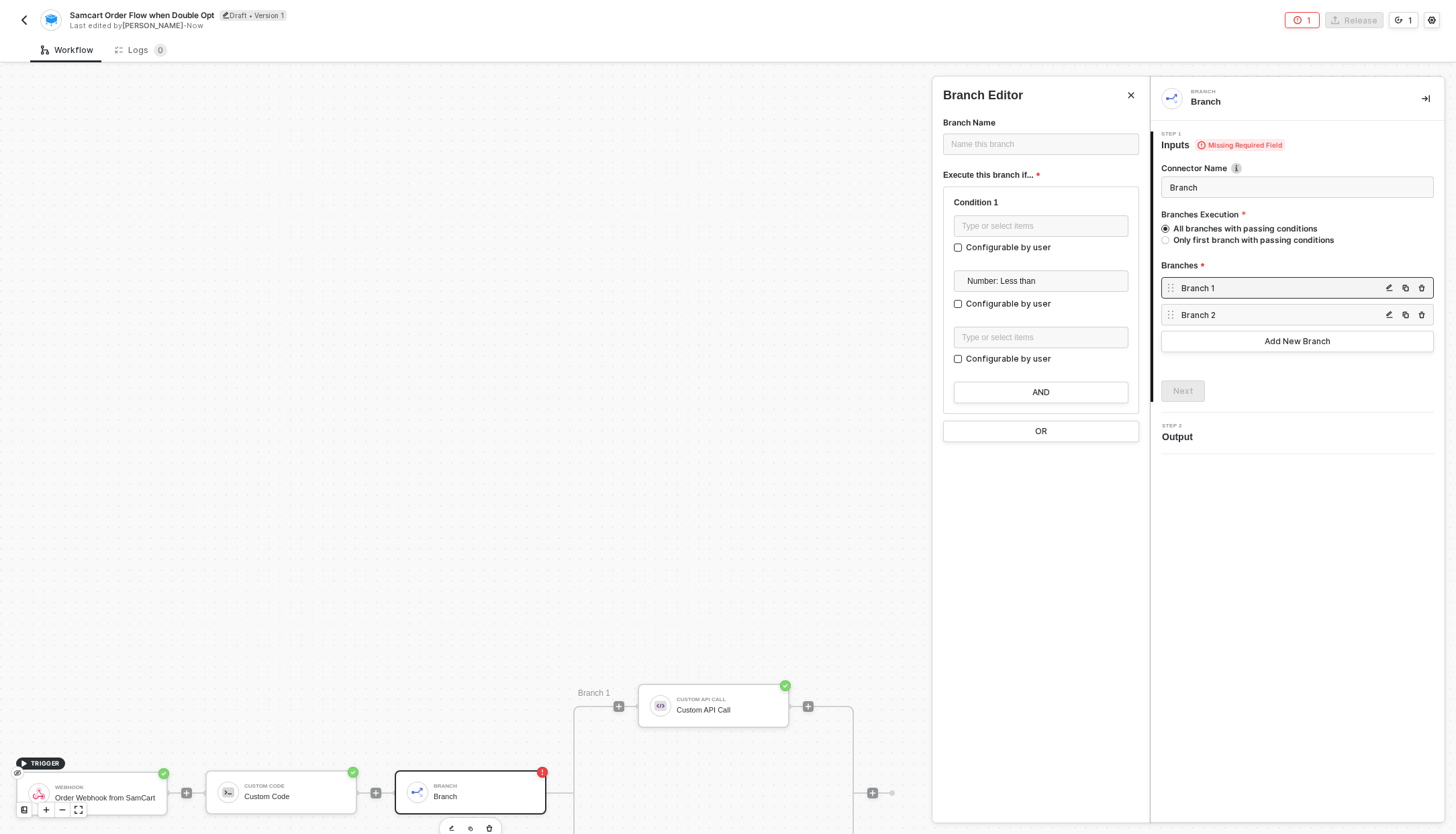
drag, startPoint x: 846, startPoint y: 431, endPoint x: 813, endPoint y: 332, distance: 104.4
click at [813, 332] on div at bounding box center [728, 450] width 1456 height 769
drag, startPoint x: 889, startPoint y: 750, endPoint x: 855, endPoint y: 585, distance: 168.5
click at [855, 585] on div "TRIGGER Webhook Order Webhook from SamCart Custom Code Custom Code Branch Branc…" at bounding box center [571, 793] width 1143 height 1505
click at [1203, 281] on div "Branch 1" at bounding box center [1297, 288] width 273 height 21
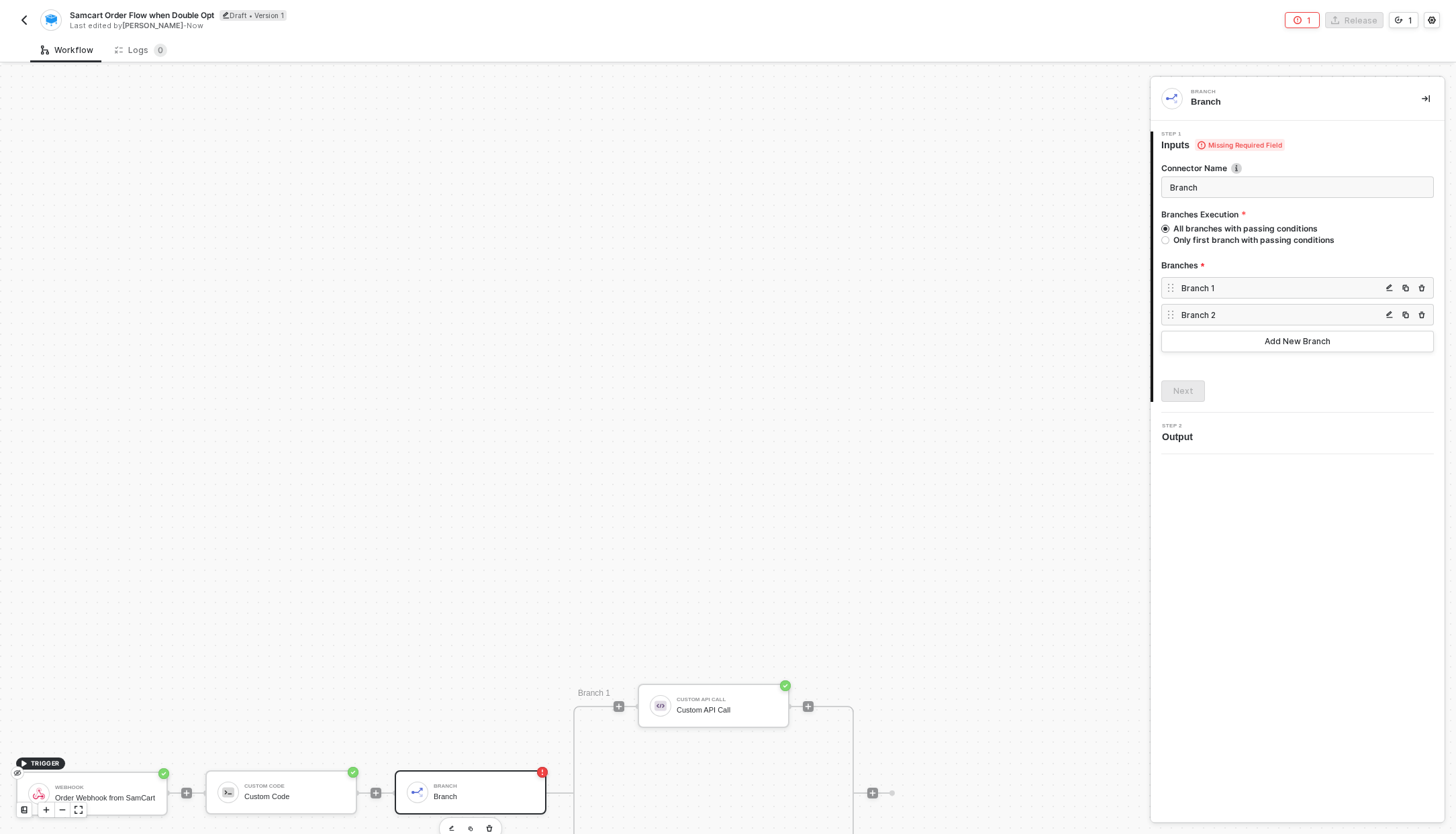
click at [1391, 290] on img "button" at bounding box center [1389, 288] width 8 height 8
click at [1029, 232] on div "Type or select items ﻿" at bounding box center [1041, 226] width 174 height 21
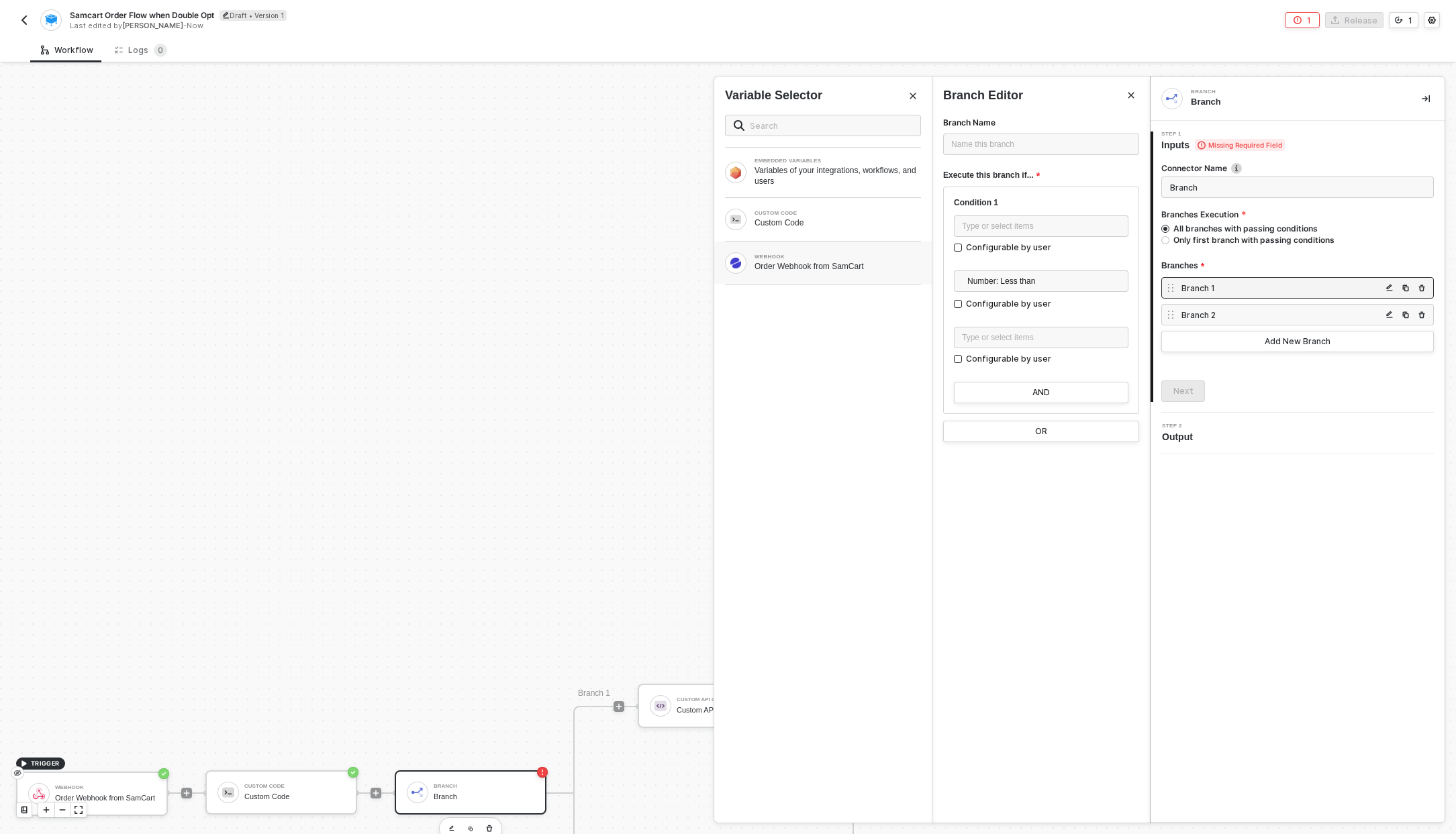
click at [782, 262] on div "Order Webhook from SamCart" at bounding box center [837, 266] width 166 height 11
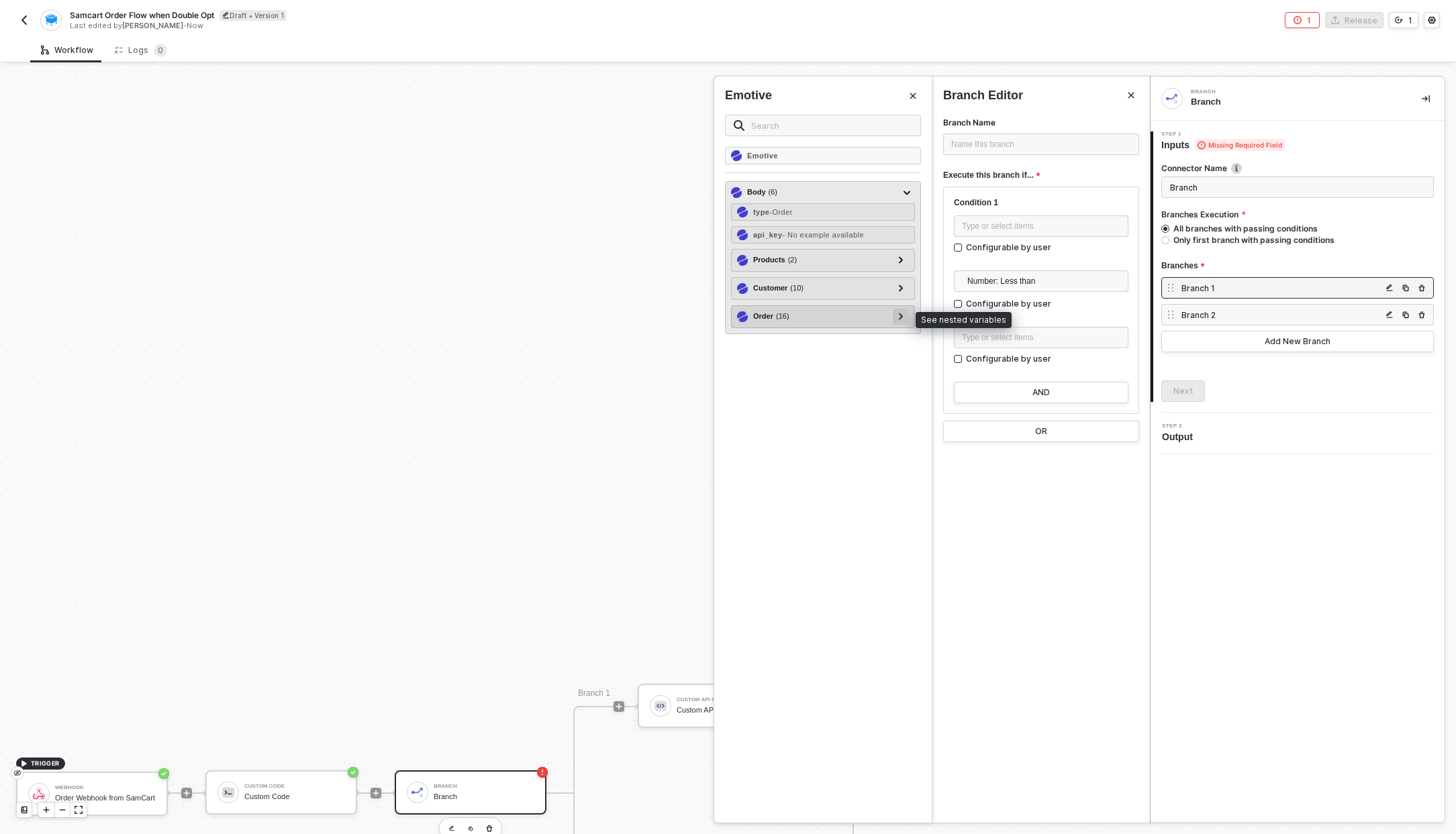
click at [902, 316] on icon at bounding box center [901, 317] width 4 height 7
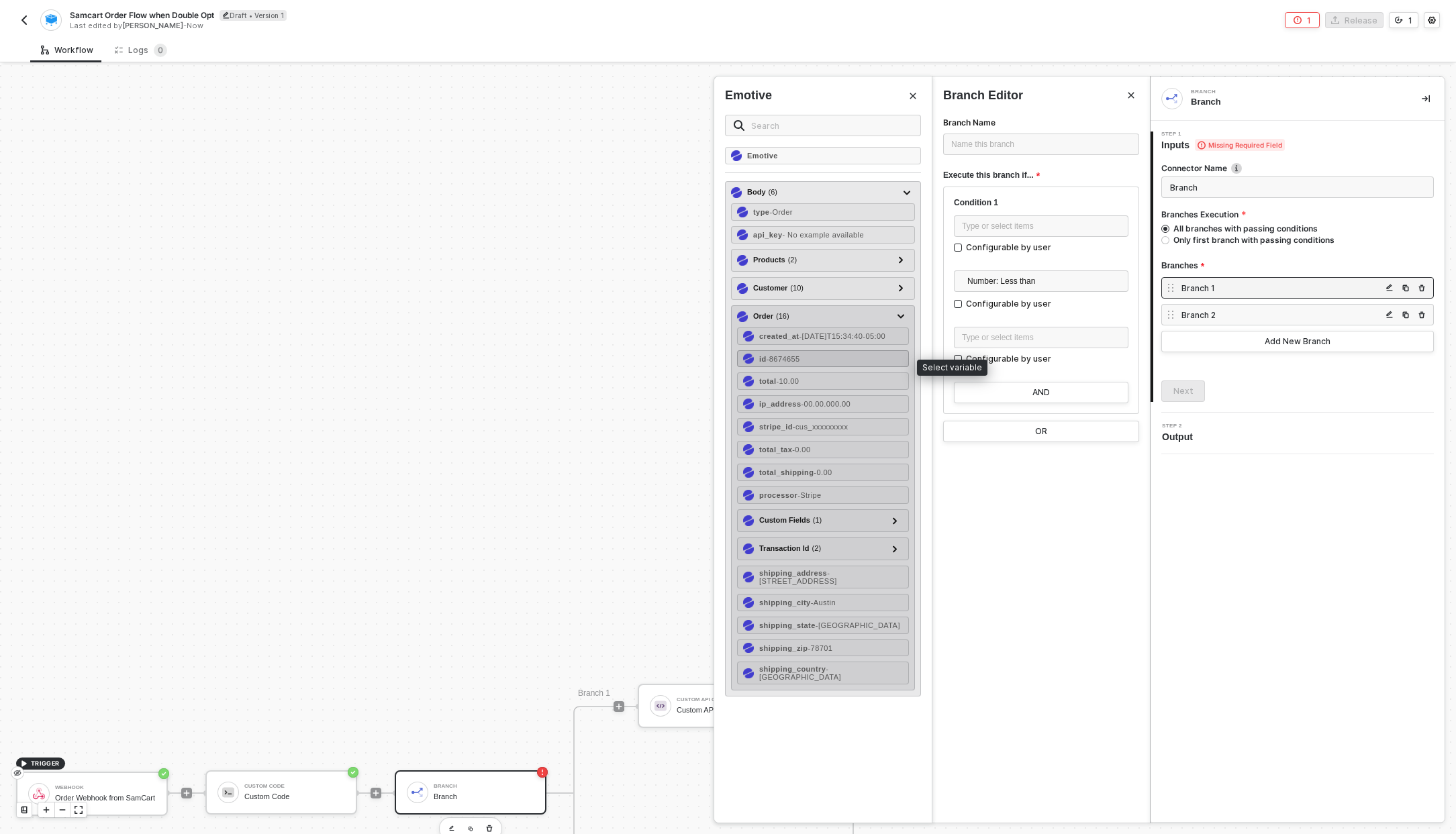
click at [834, 367] on div "id - 8674655" at bounding box center [822, 358] width 172 height 17
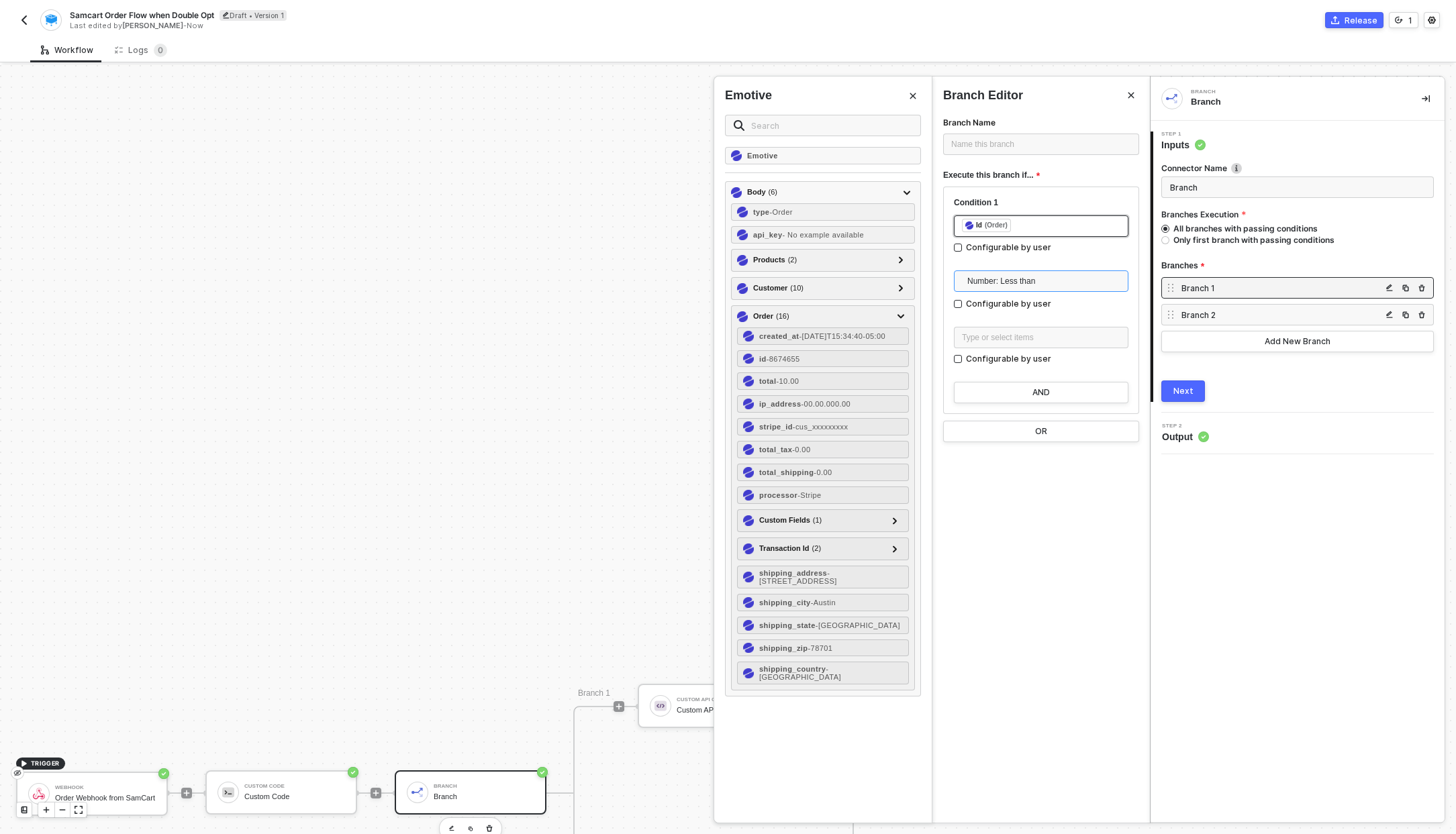
click at [1032, 283] on span "Number: Less than" at bounding box center [1043, 281] width 153 height 20
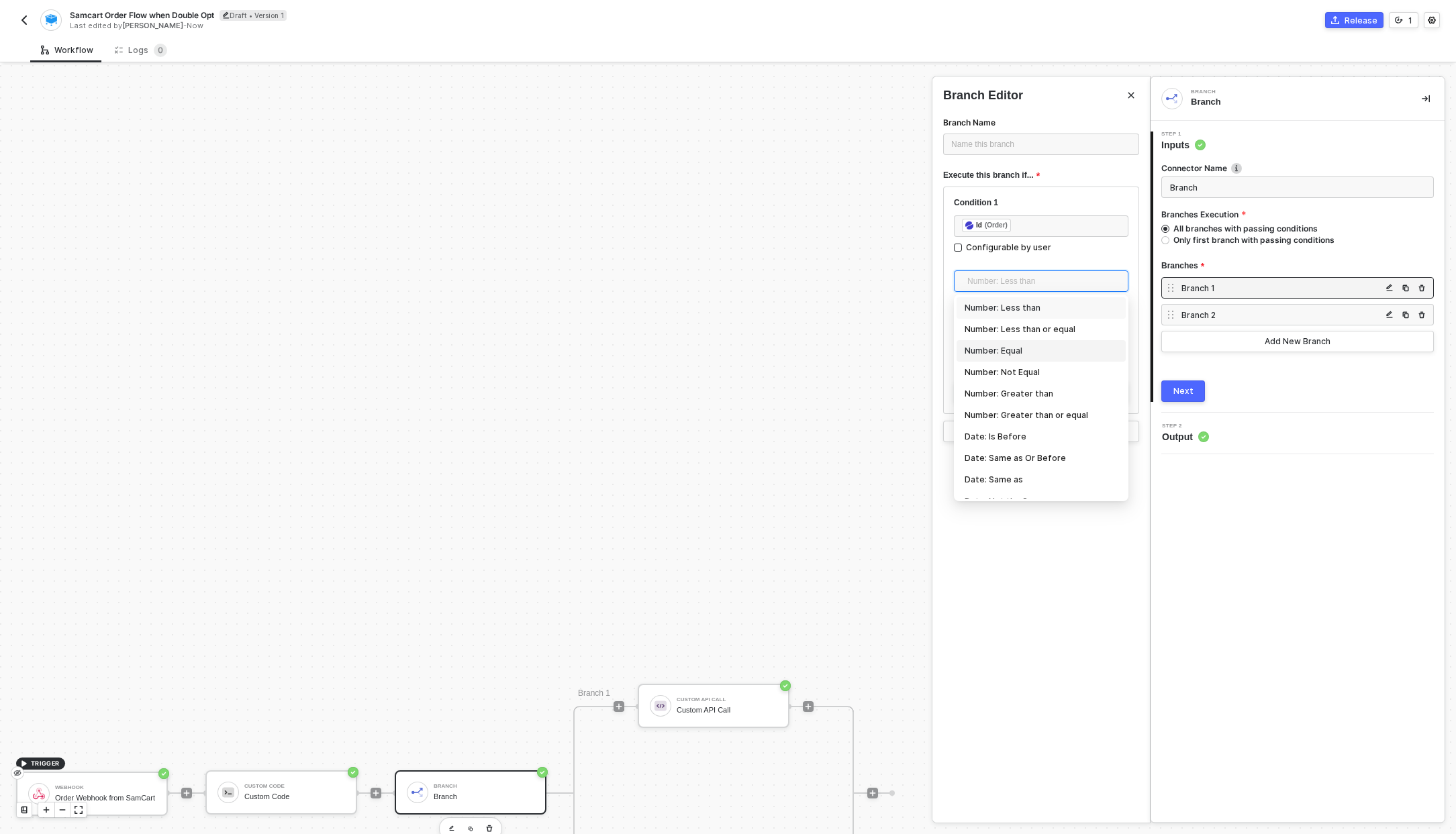
click at [1019, 351] on div "Number: Equal" at bounding box center [1041, 351] width 153 height 15
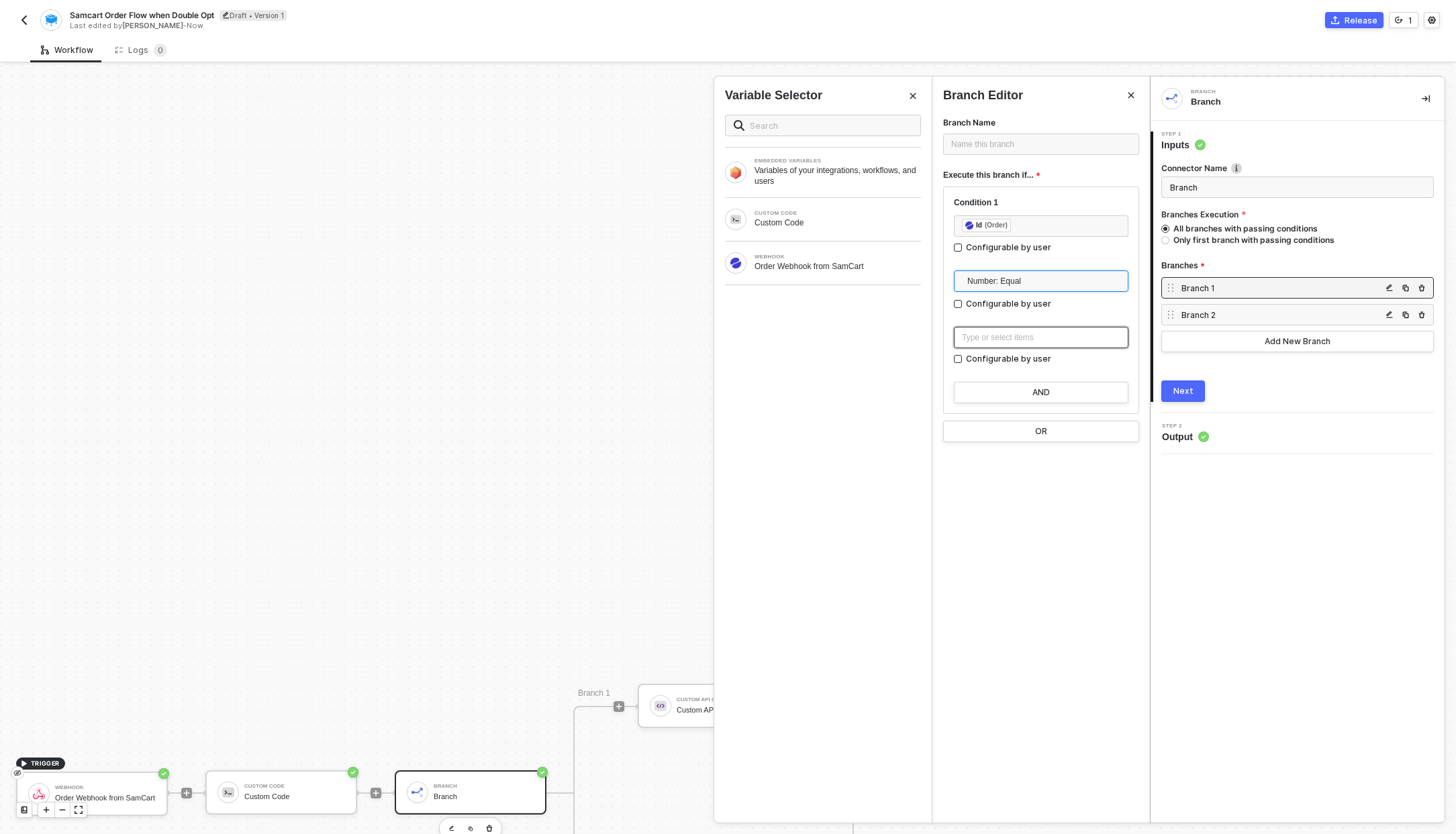
click at [1026, 338] on div "Type or select items ﻿" at bounding box center [1041, 338] width 159 height 13
click at [1037, 427] on div "OR" at bounding box center [1041, 432] width 12 height 11
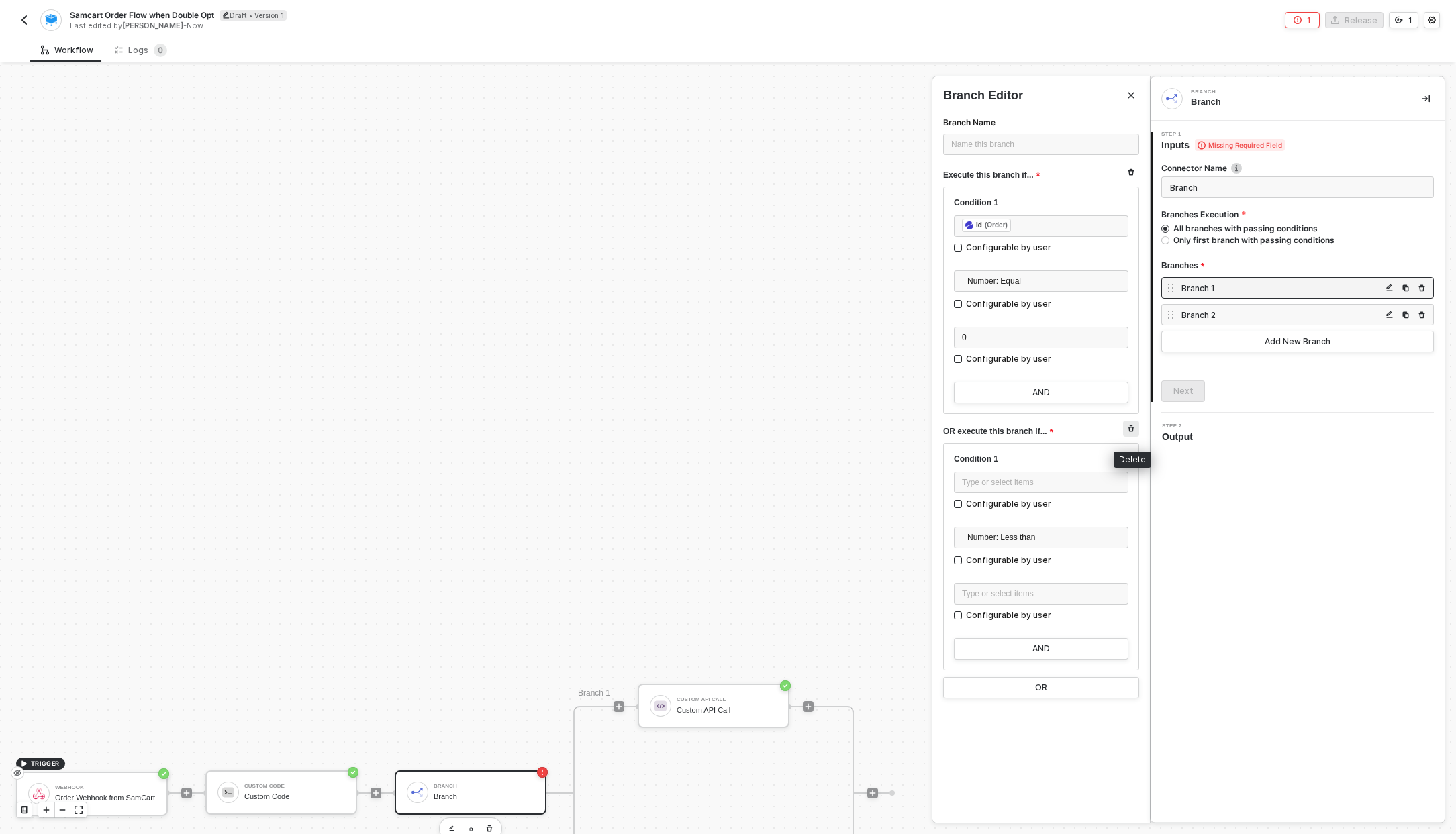
click at [1129, 432] on icon "button" at bounding box center [1131, 429] width 8 height 8
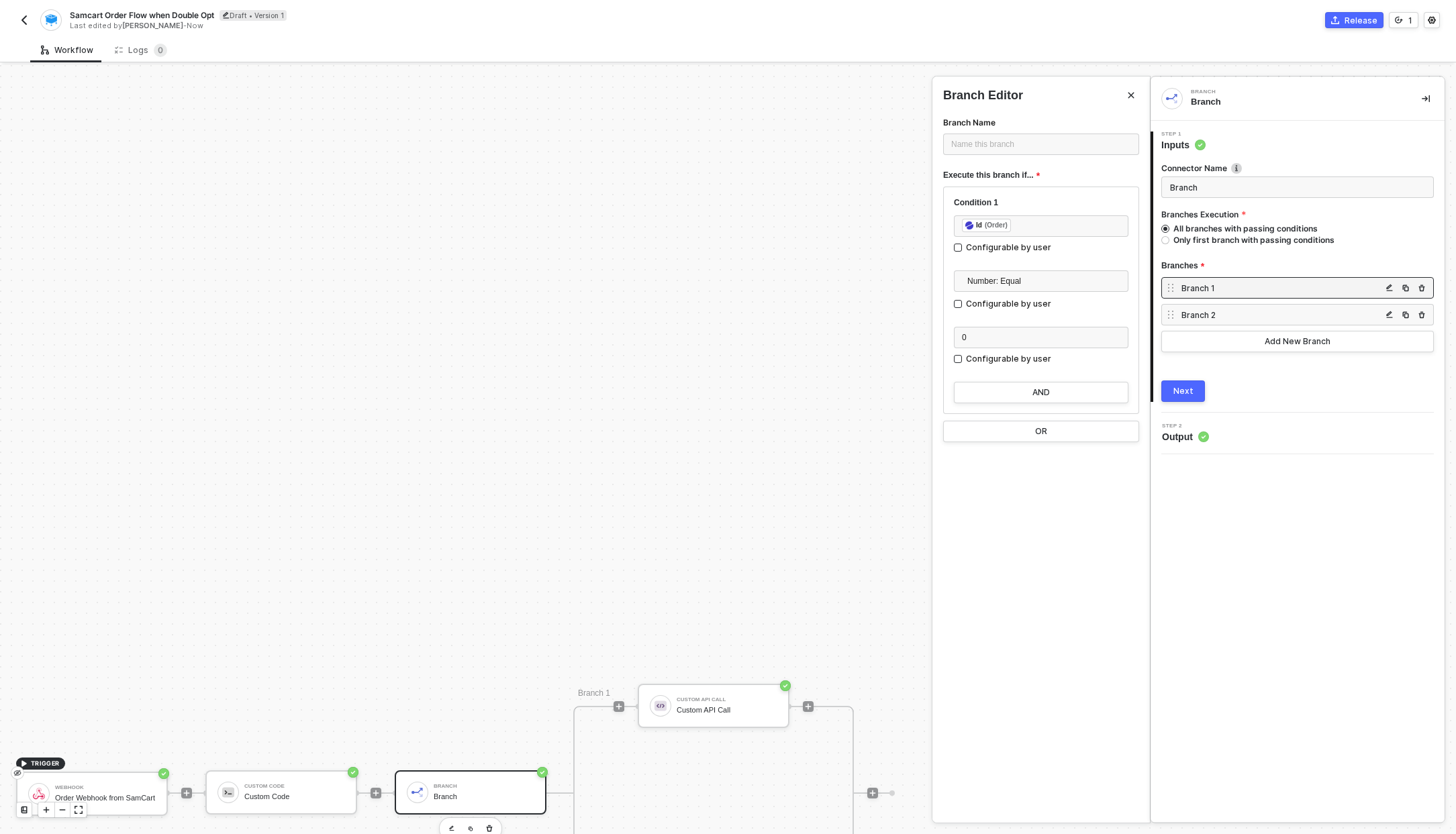
click at [1175, 394] on div "Next" at bounding box center [1183, 391] width 20 height 11
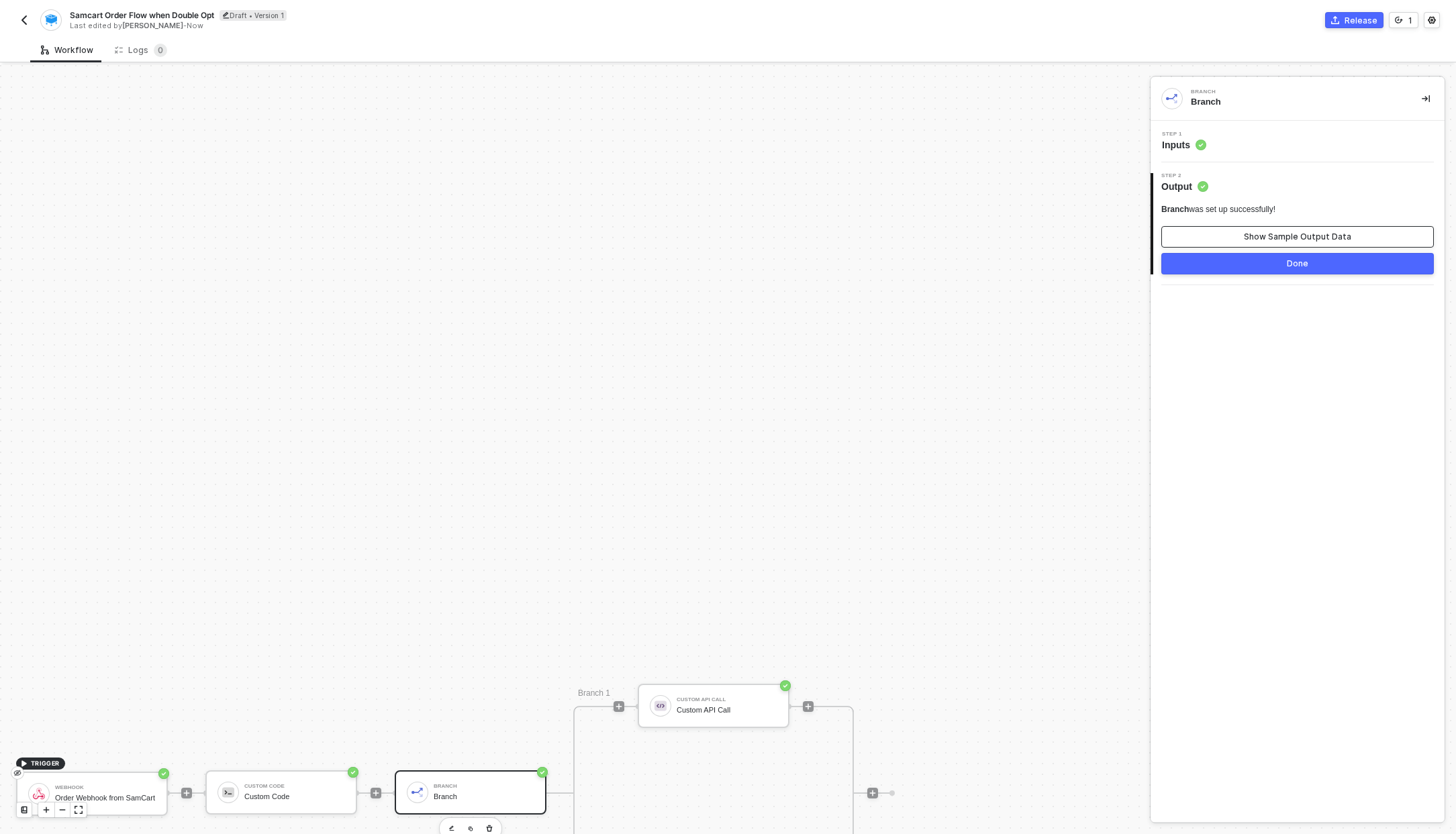
click at [1215, 235] on button "Show Sample Output Data" at bounding box center [1297, 236] width 273 height 21
click at [1137, 98] on button "Close" at bounding box center [1131, 96] width 16 height 16
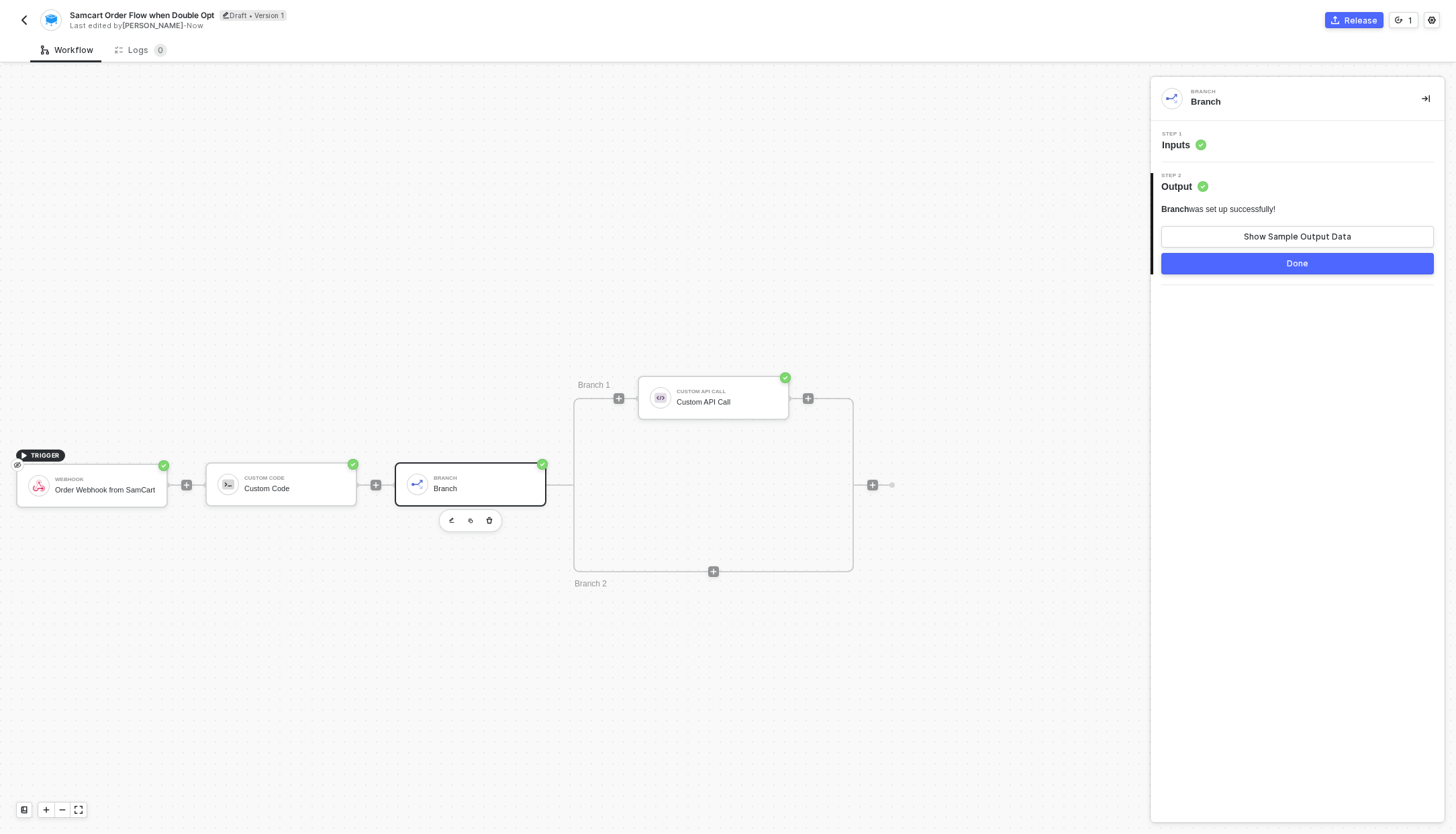
scroll to position [367, 0]
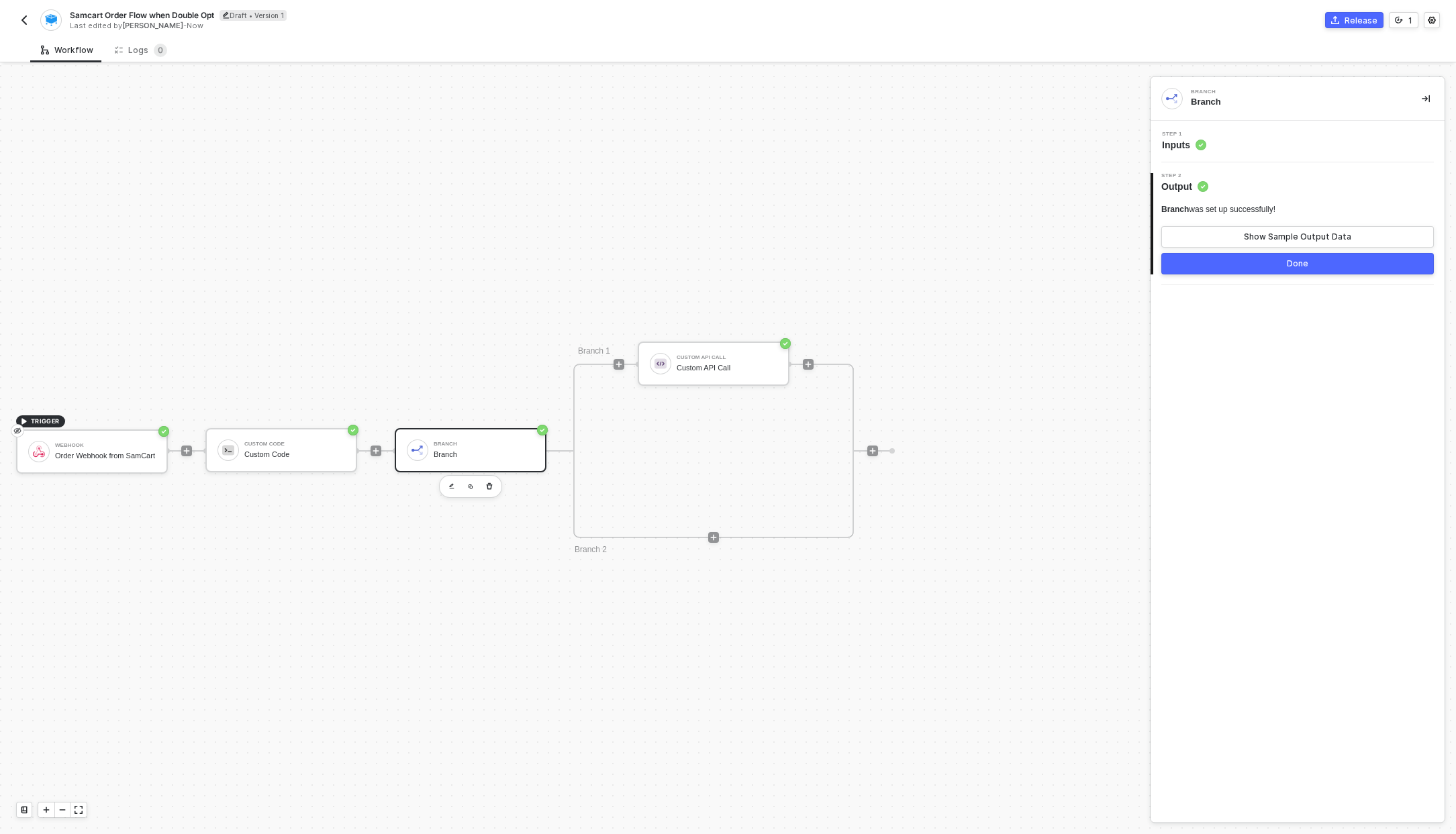
click at [498, 441] on div "Branch" at bounding box center [484, 444] width 101 height 5
click at [727, 372] on div "Custom API Call Custom API Call" at bounding box center [726, 363] width 101 height 25
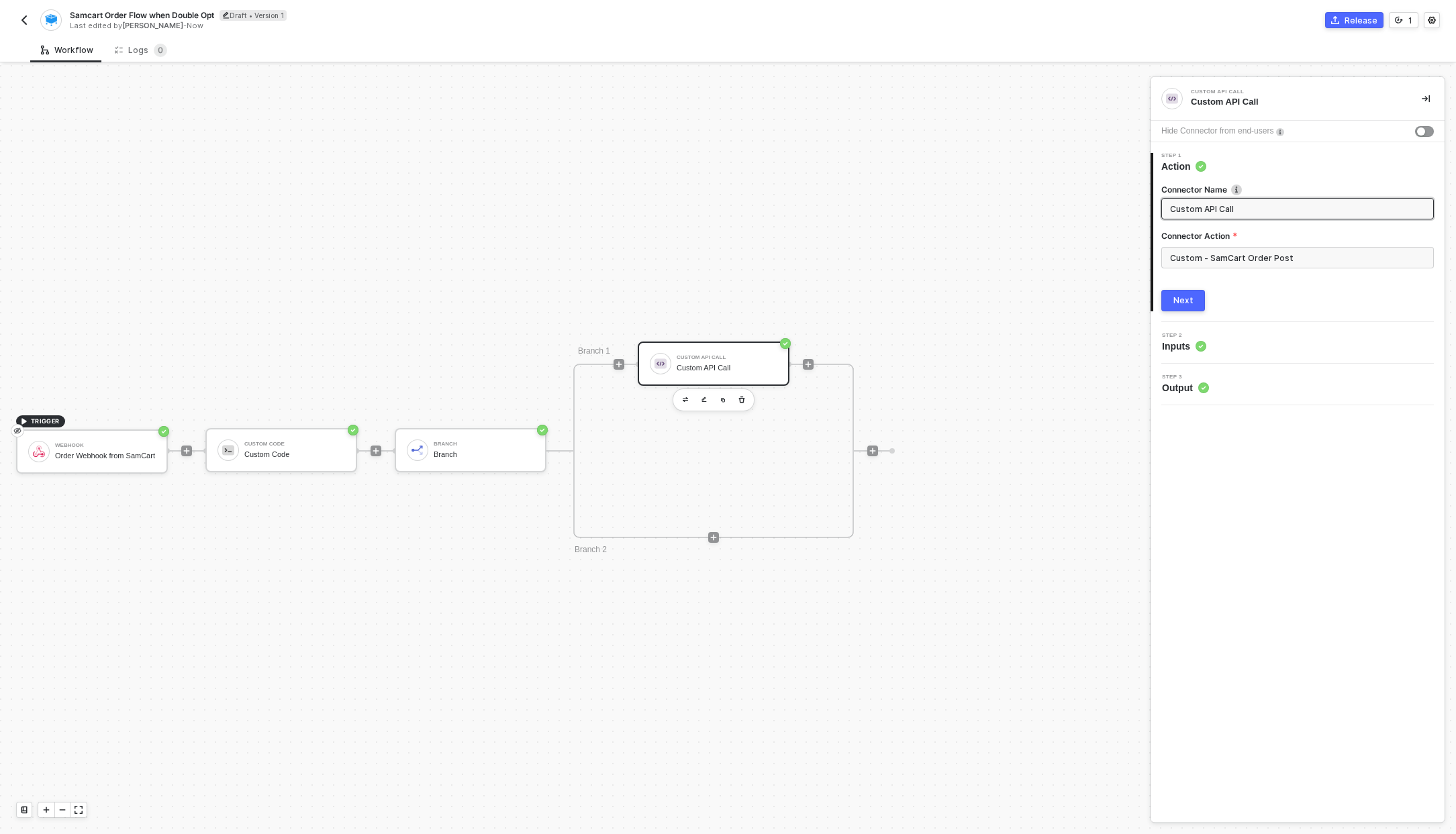
click at [1168, 349] on span "Inputs" at bounding box center [1183, 347] width 45 height 14
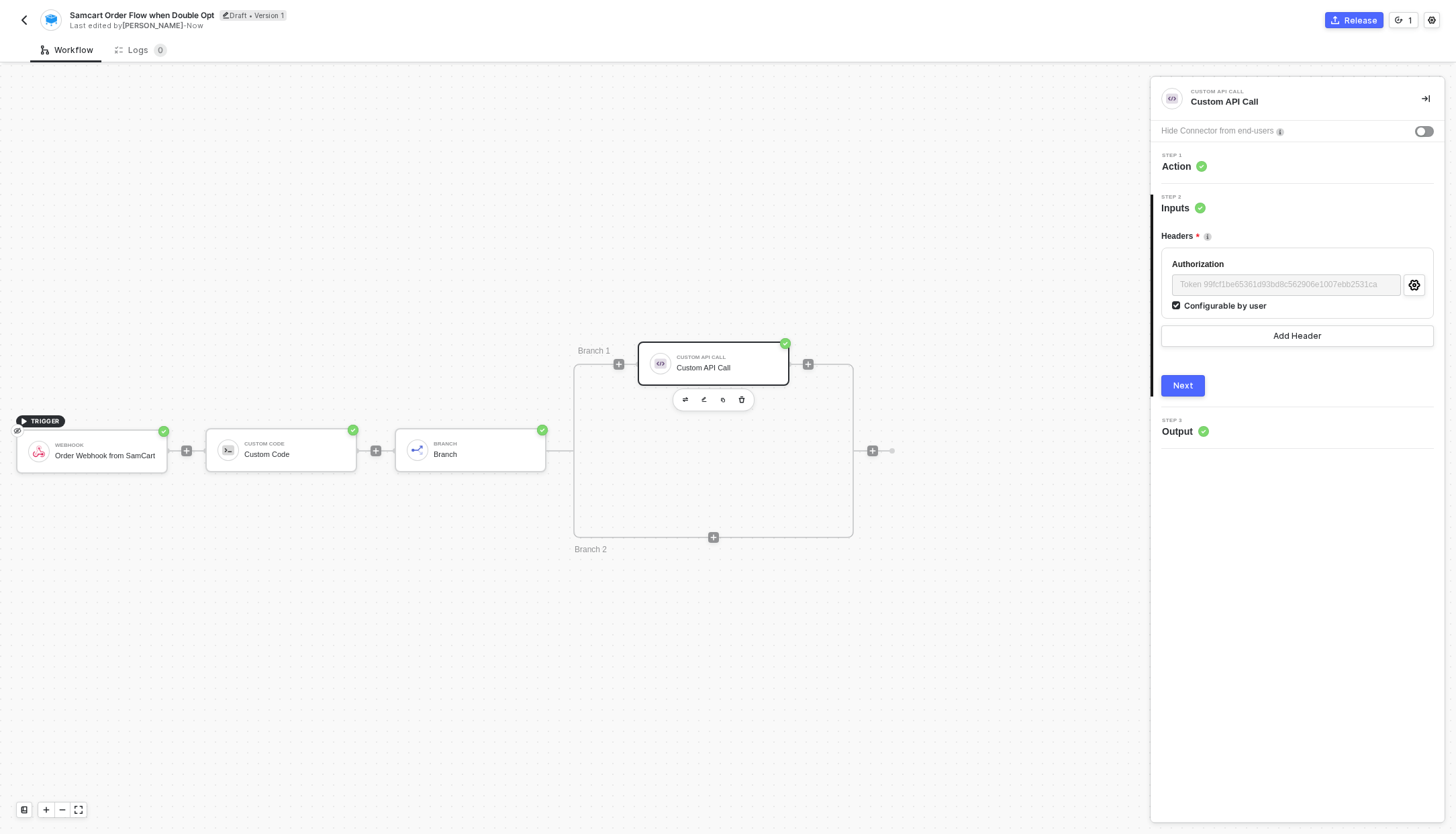
click at [1195, 382] on button "Next" at bounding box center [1183, 386] width 44 height 21
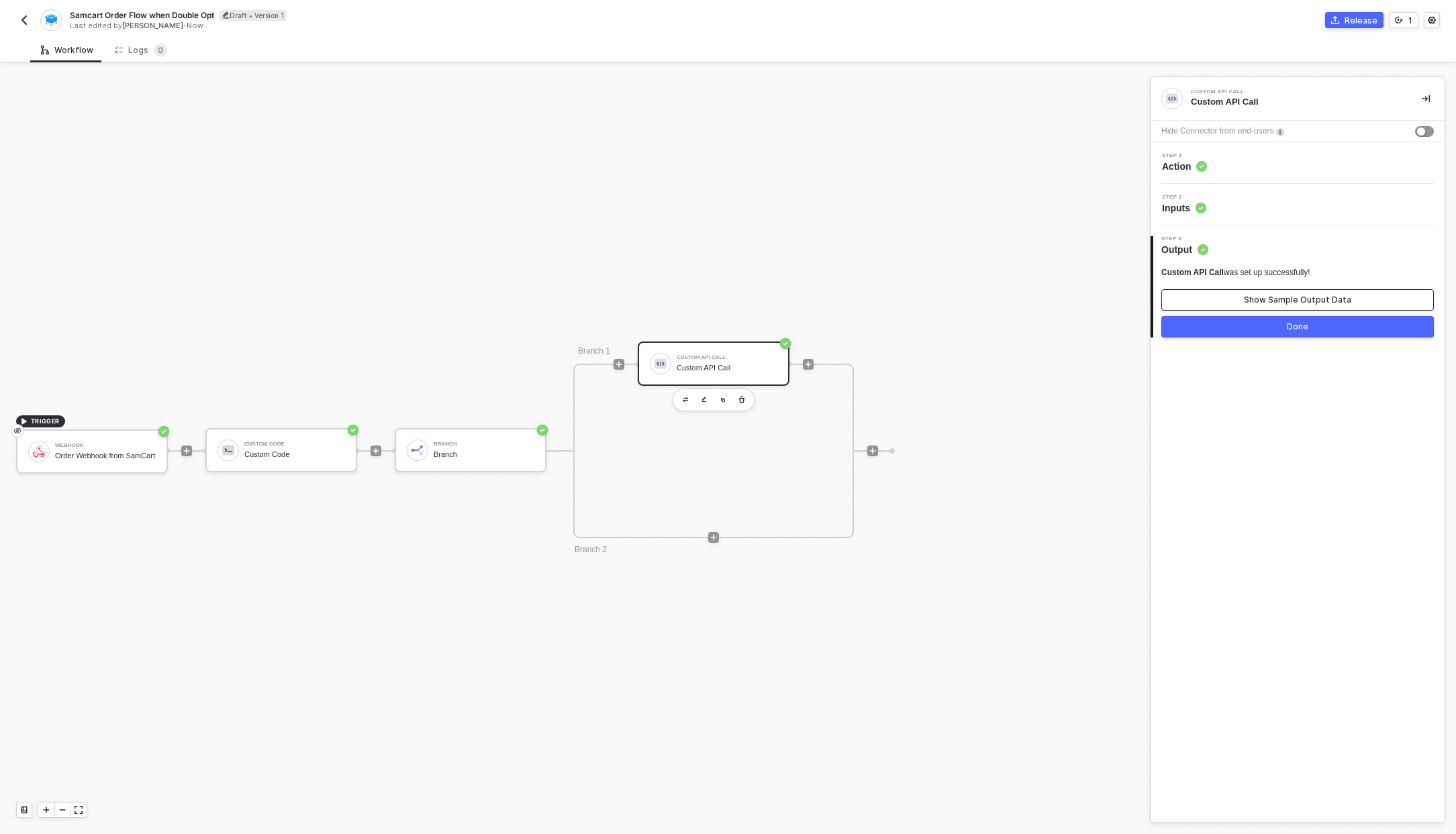
click at [1240, 304] on button "Show Sample Output Data" at bounding box center [1297, 299] width 273 height 21
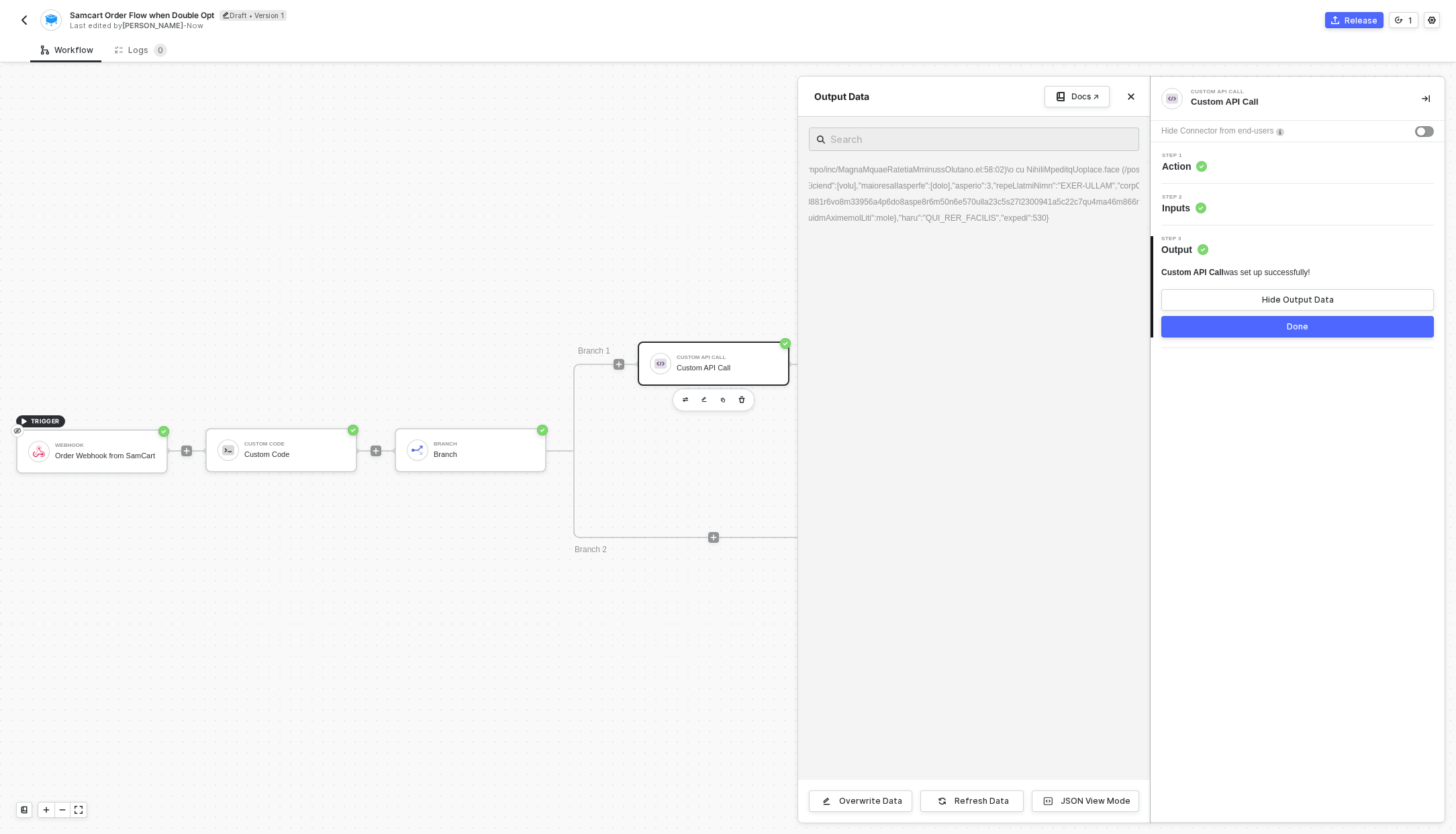
scroll to position [0, 0]
click at [1130, 95] on icon "icon-close" at bounding box center [1131, 97] width 6 height 6
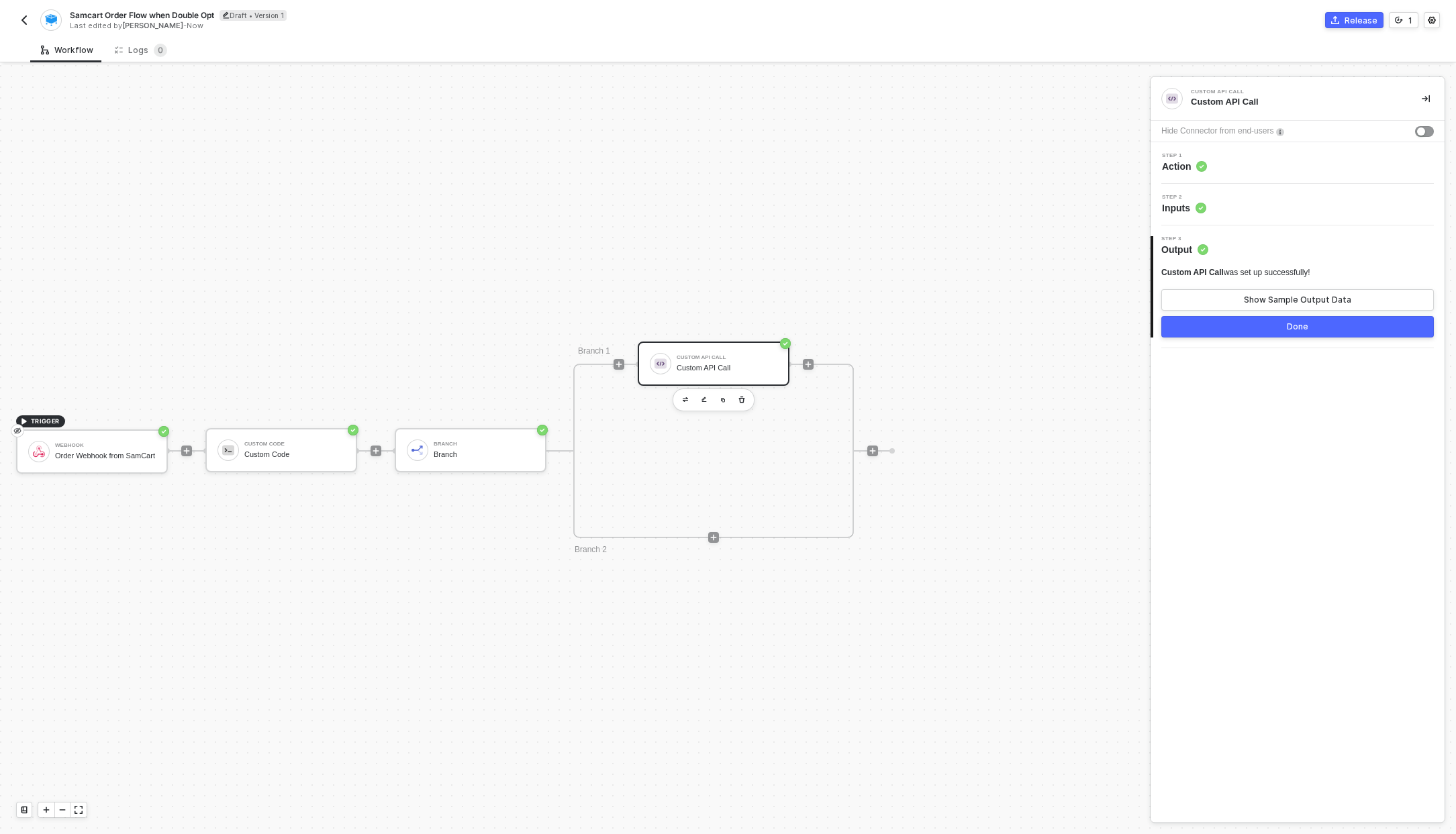
click at [19, 12] on button "button" at bounding box center [23, 20] width 16 height 16
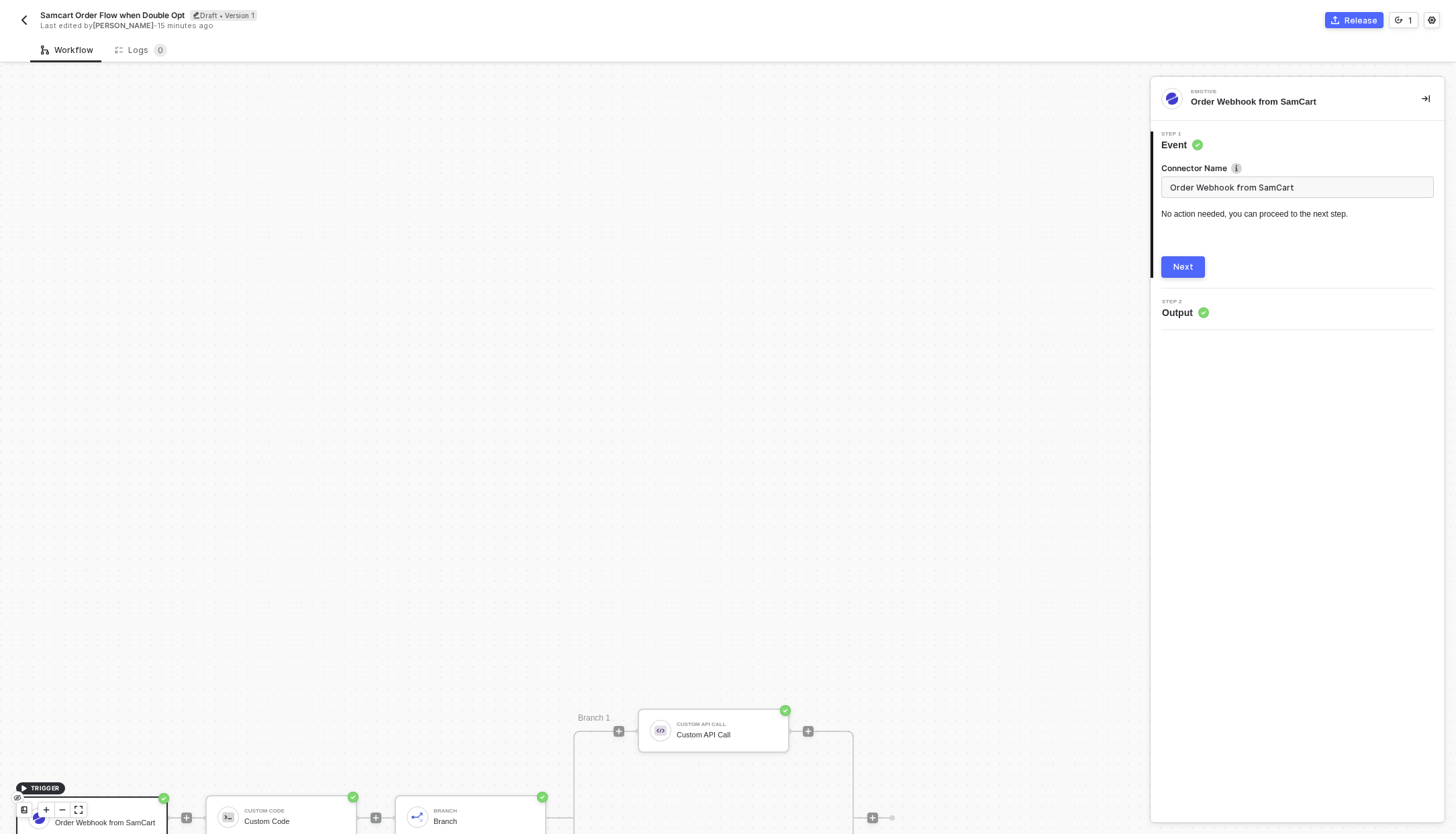
scroll to position [376, 0]
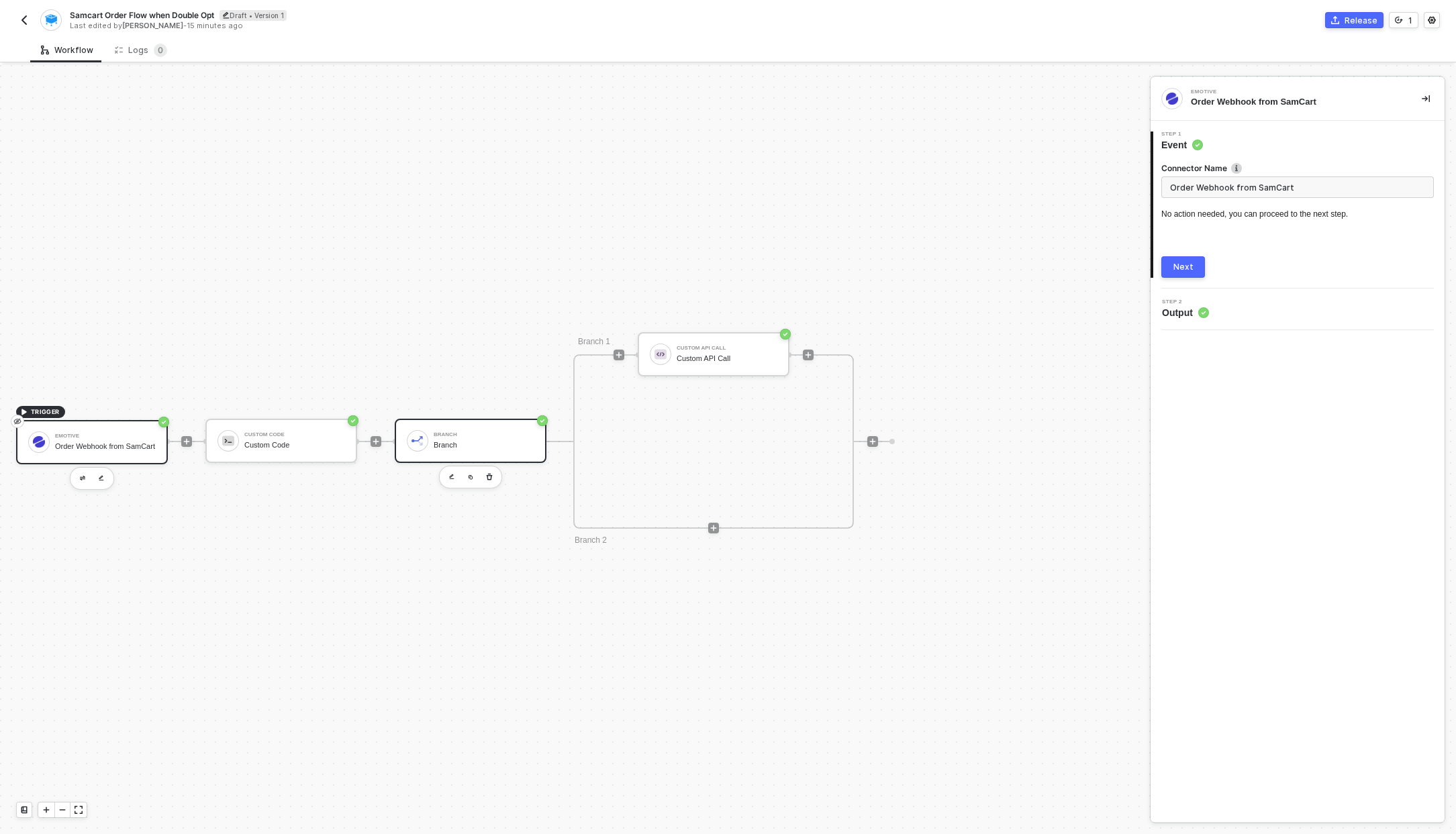
click at [520, 428] on div "Branch Branch" at bounding box center [484, 441] width 101 height 25
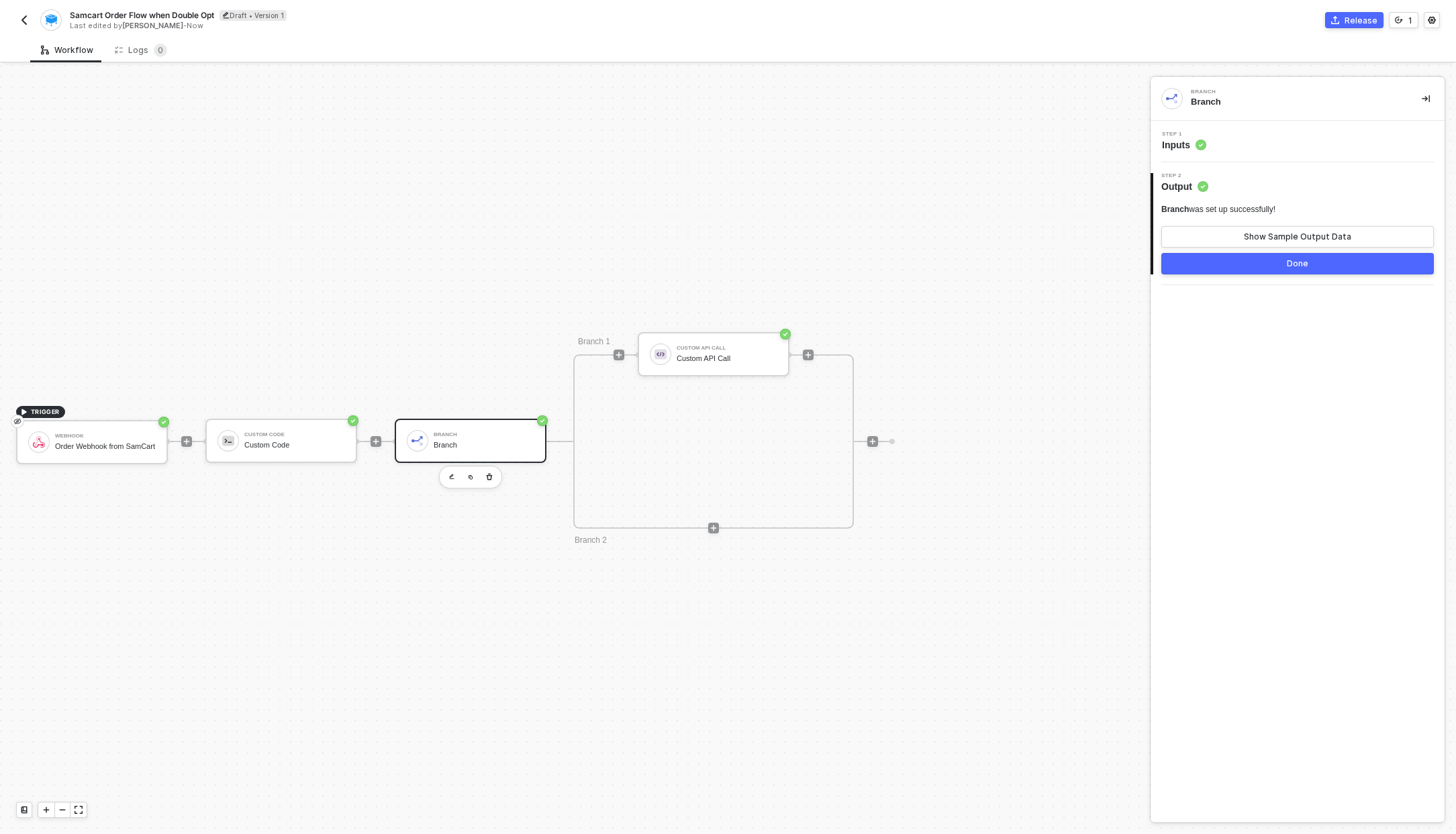
click at [1246, 151] on div "Step 1 Inputs" at bounding box center [1299, 141] width 290 height 20
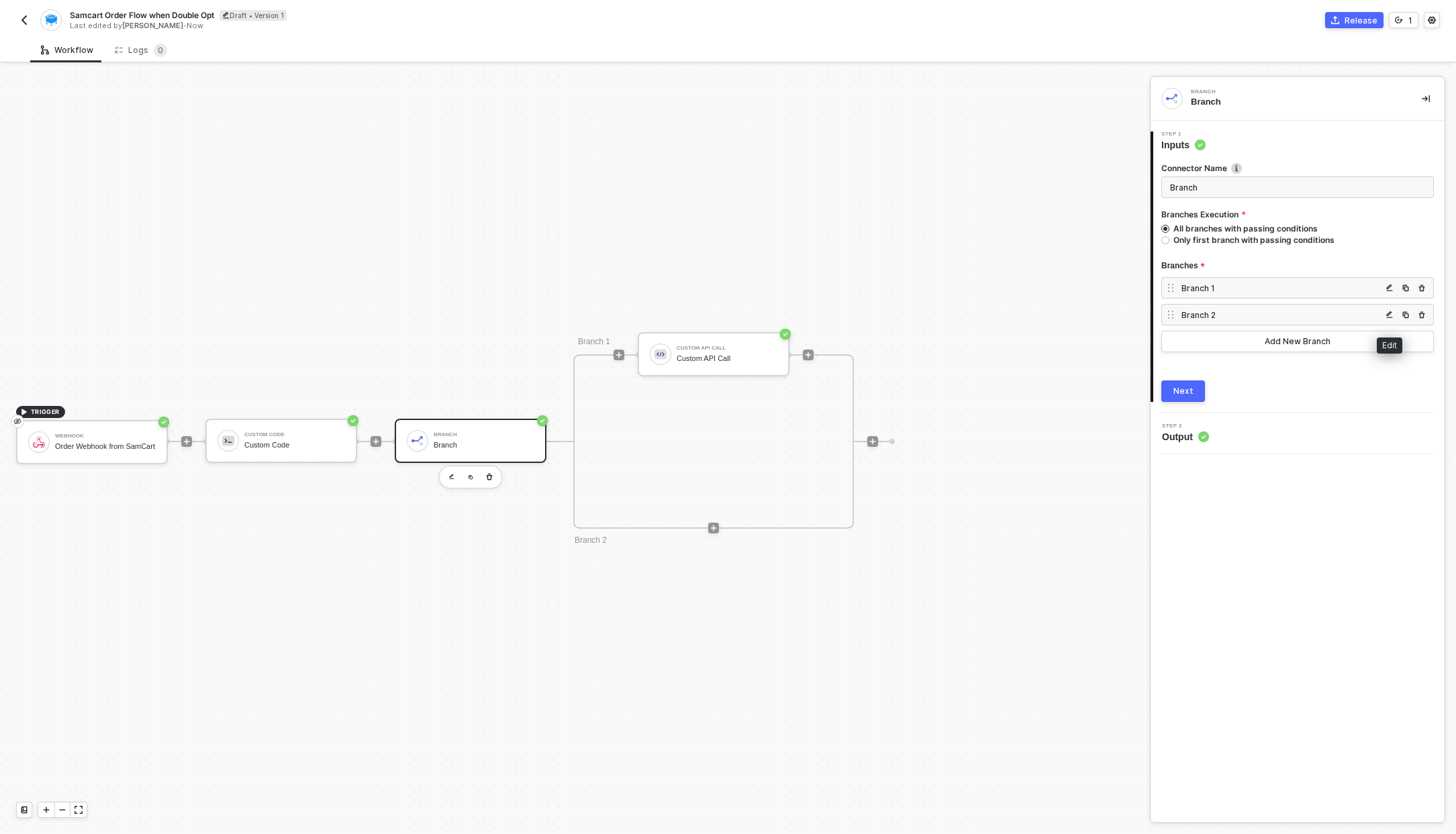
click at [1390, 312] on img "button" at bounding box center [1389, 315] width 8 height 8
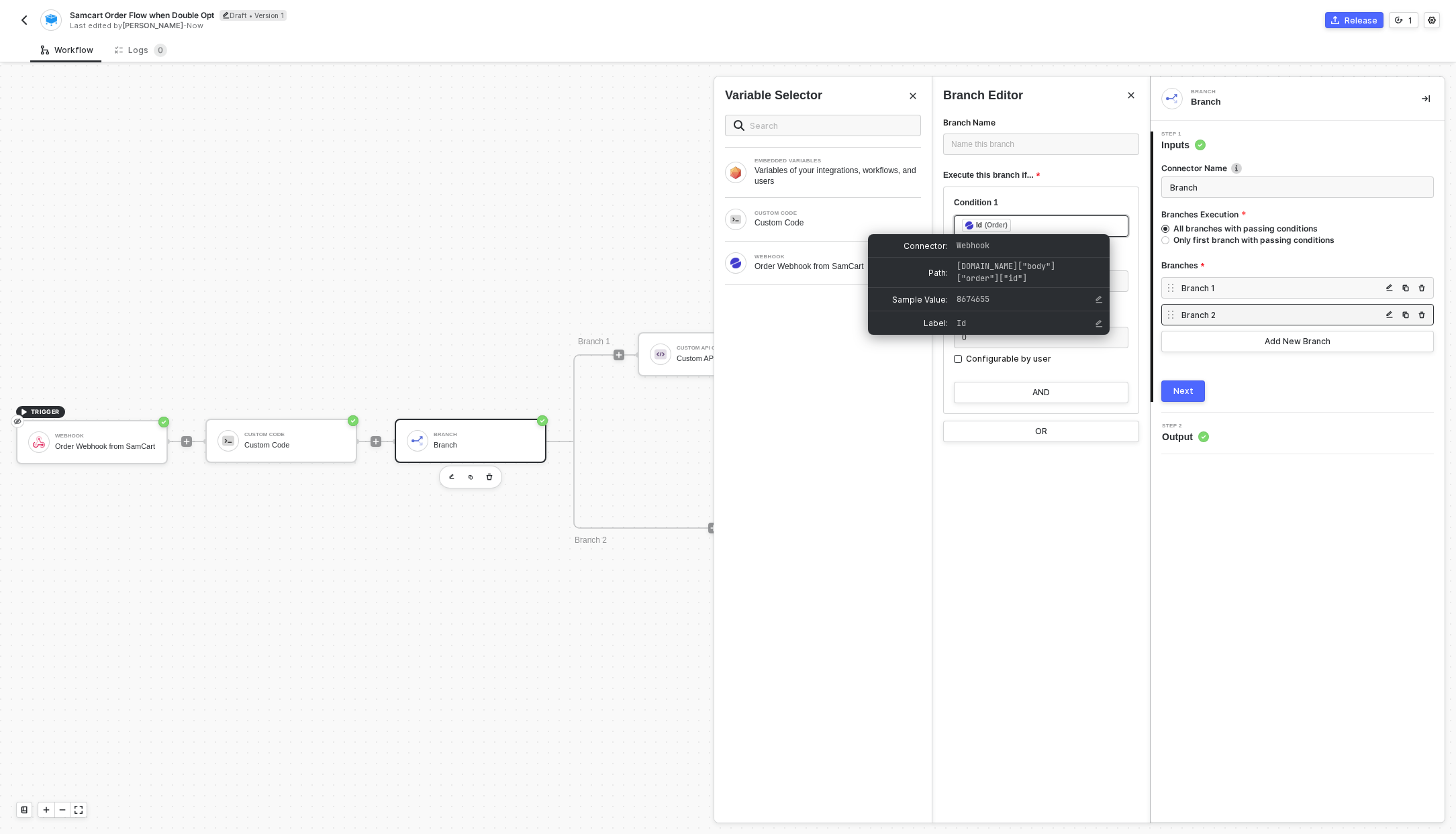
drag, startPoint x: 1052, startPoint y: 223, endPoint x: 985, endPoint y: 219, distance: 67.1
click at [985, 219] on div "﻿ ﻿ Id (Order) ﻿" at bounding box center [1041, 227] width 159 height 15
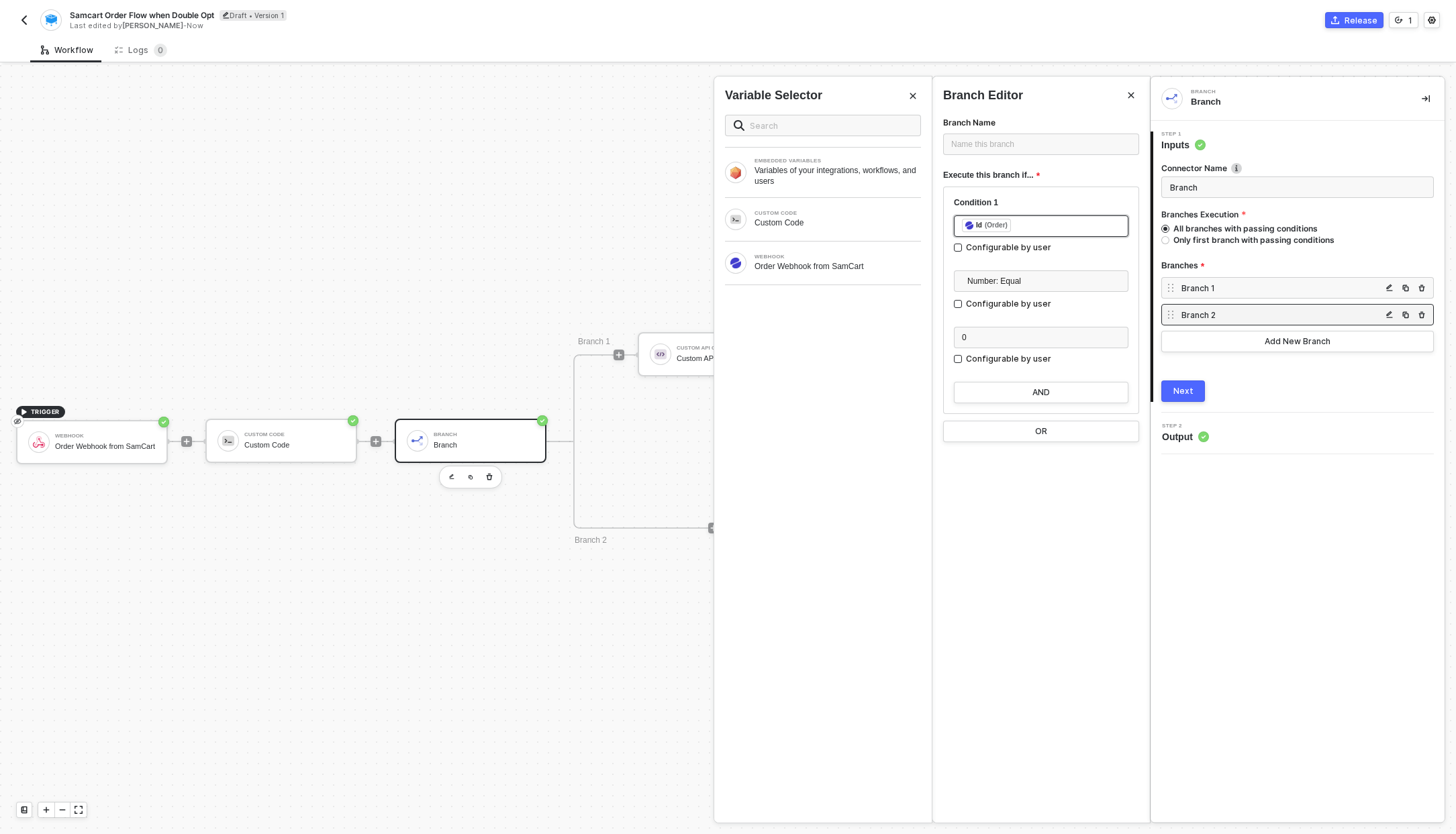
click at [1038, 226] on div "﻿ ﻿ Id (Order) ﻿" at bounding box center [1041, 227] width 159 height 15
click at [988, 135] on div "Name this branch ﻿" at bounding box center [1041, 144] width 196 height 21
click at [985, 139] on div "Name this branch ﻿" at bounding box center [1041, 144] width 180 height 13
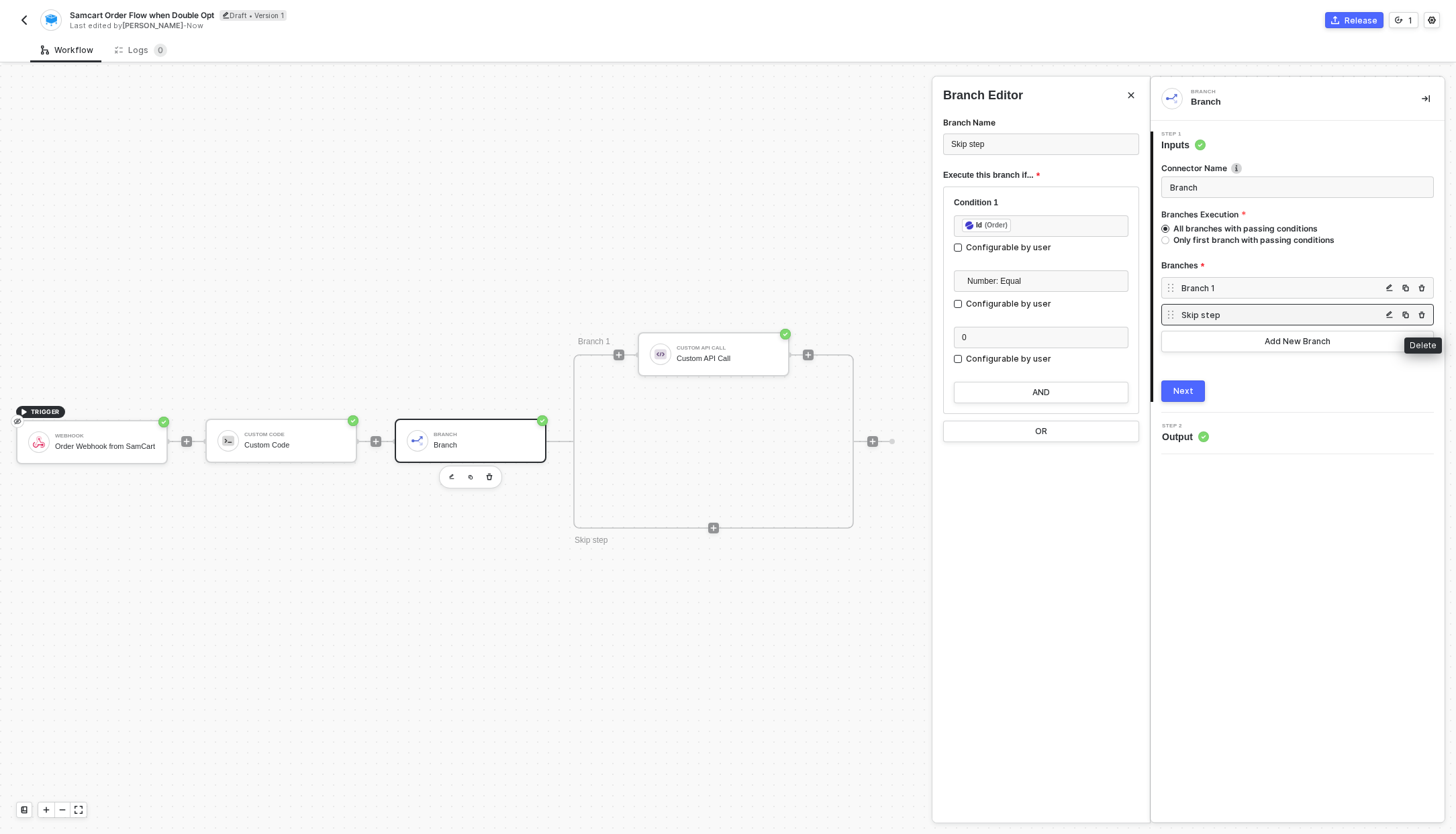
click at [1426, 317] on button "button" at bounding box center [1421, 314] width 16 height 16
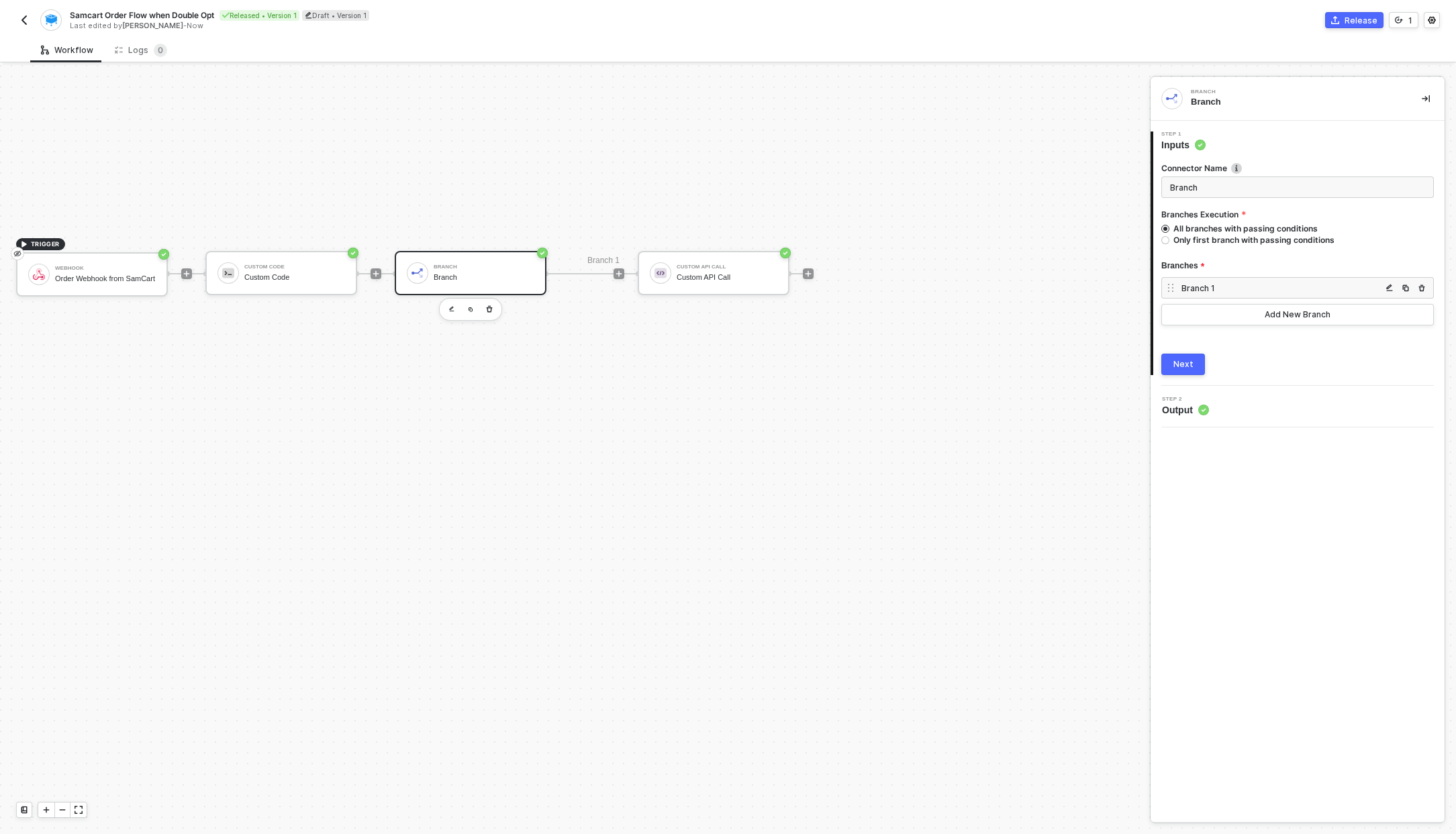
click at [491, 279] on div "Branch" at bounding box center [484, 277] width 101 height 9
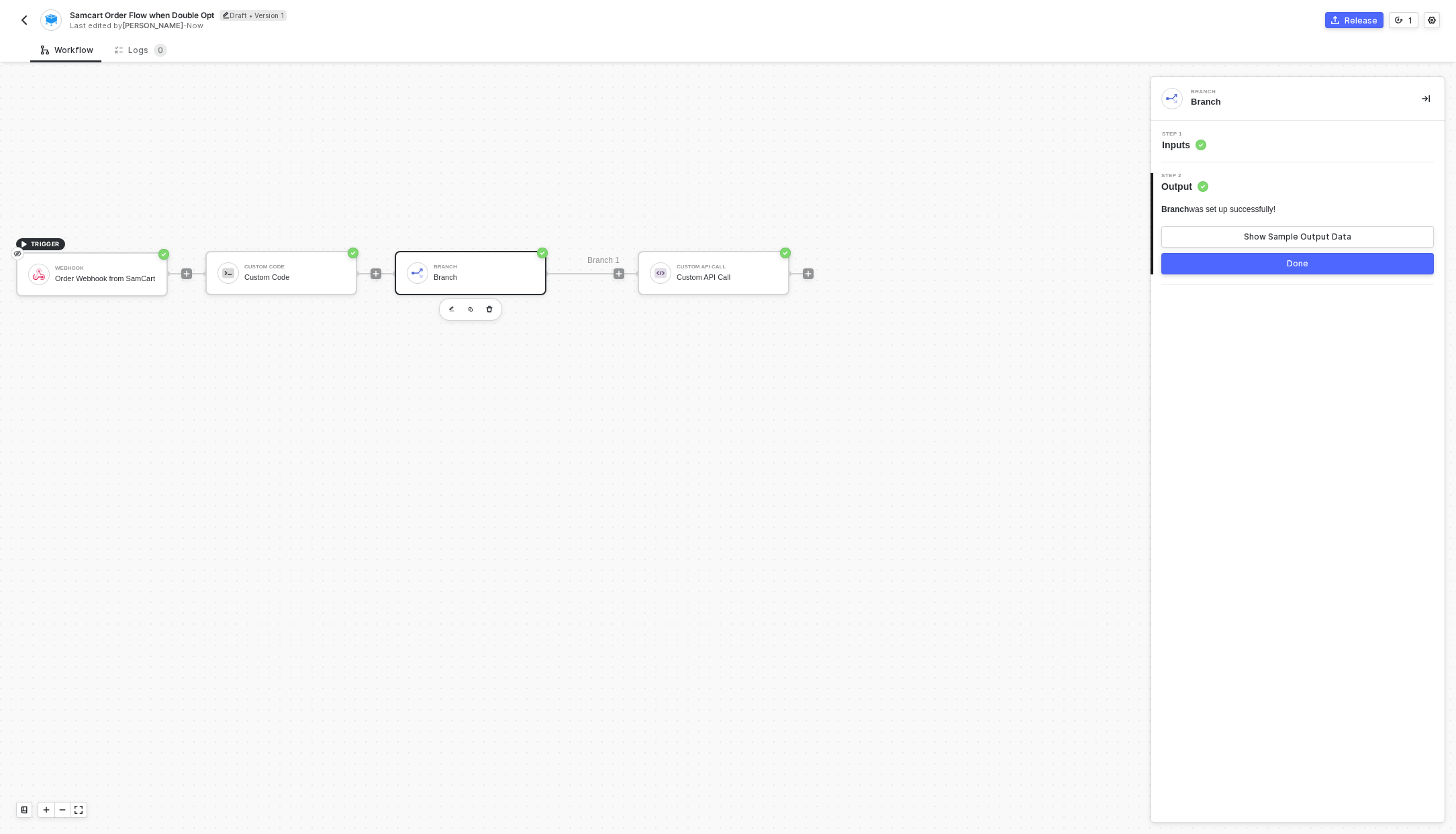
click at [1208, 128] on div "Step 1 Inputs" at bounding box center [1297, 141] width 294 height 42
click at [1190, 134] on div "Step 1 Inputs" at bounding box center [1183, 141] width 45 height 20
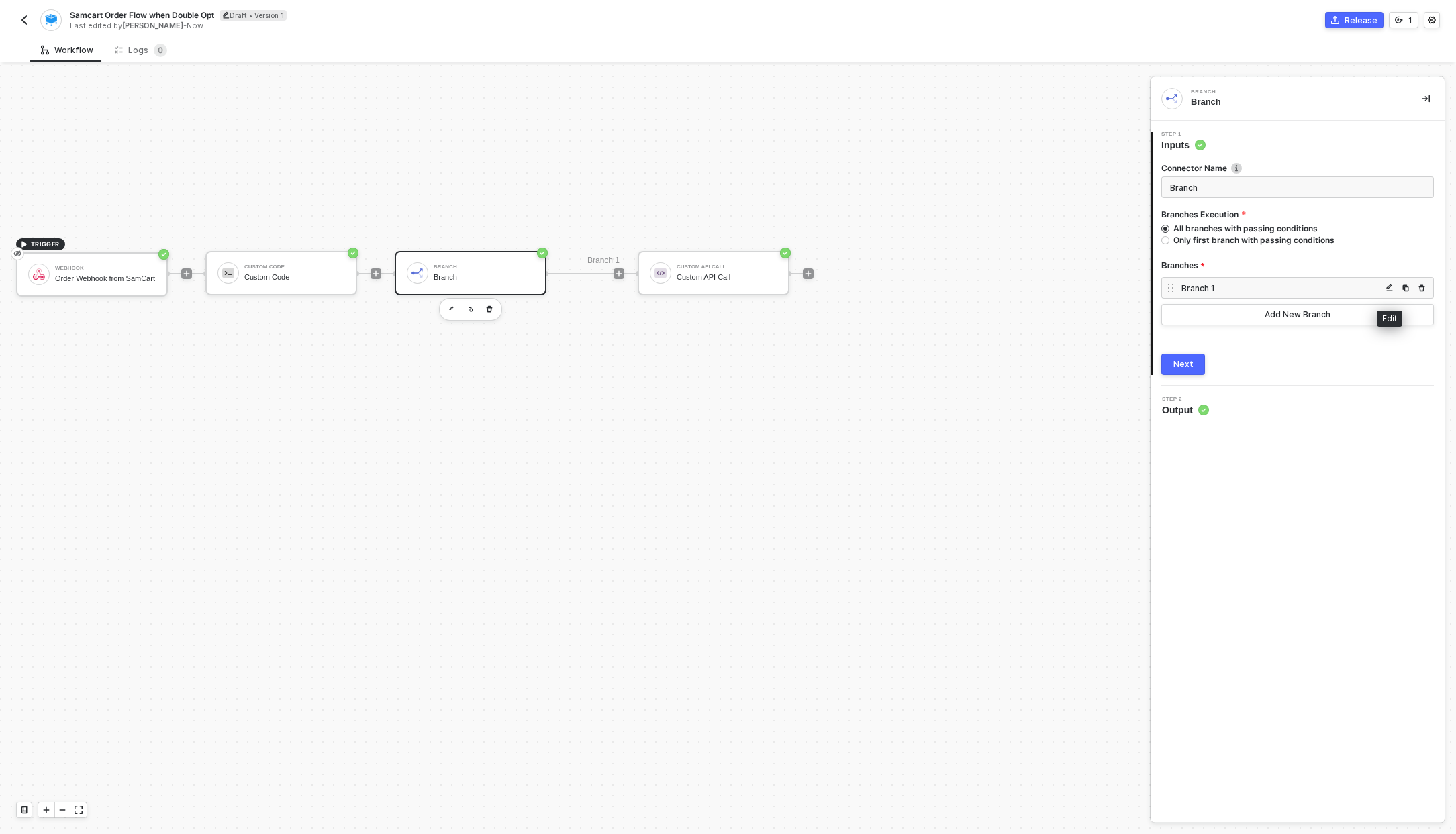
click at [1396, 287] on button "button" at bounding box center [1389, 288] width 16 height 16
click at [1000, 553] on div "Branch Name Name this branch ﻿ Execute this branch if... Condition 1 ﻿ ﻿ Id (Or…" at bounding box center [1041, 468] width 218 height 708
click at [1126, 98] on icon "Close" at bounding box center [1131, 95] width 8 height 8
click at [1358, 20] on div "Release" at bounding box center [1361, 21] width 33 height 12
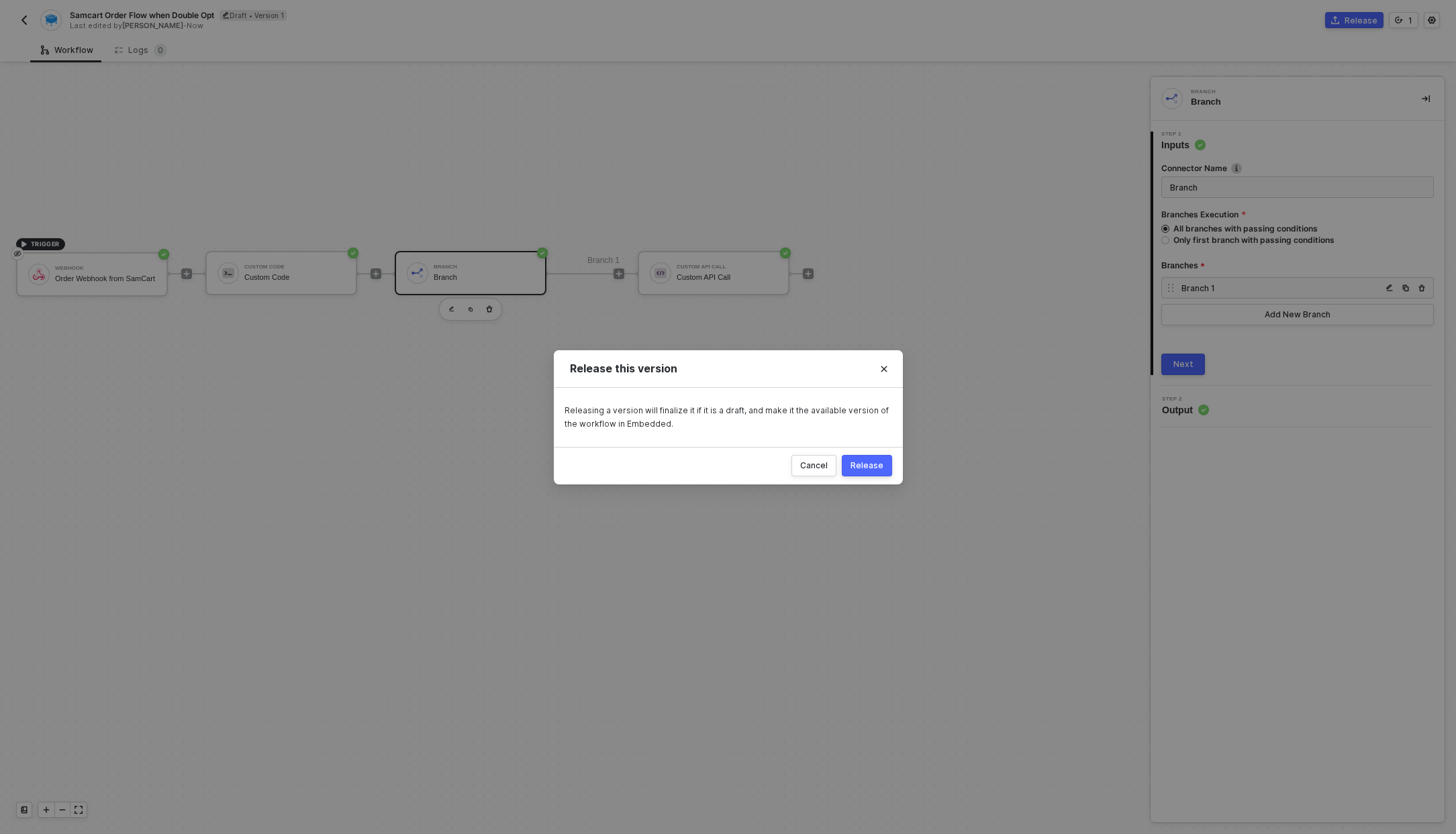
click at [869, 465] on div "Release" at bounding box center [867, 466] width 33 height 11
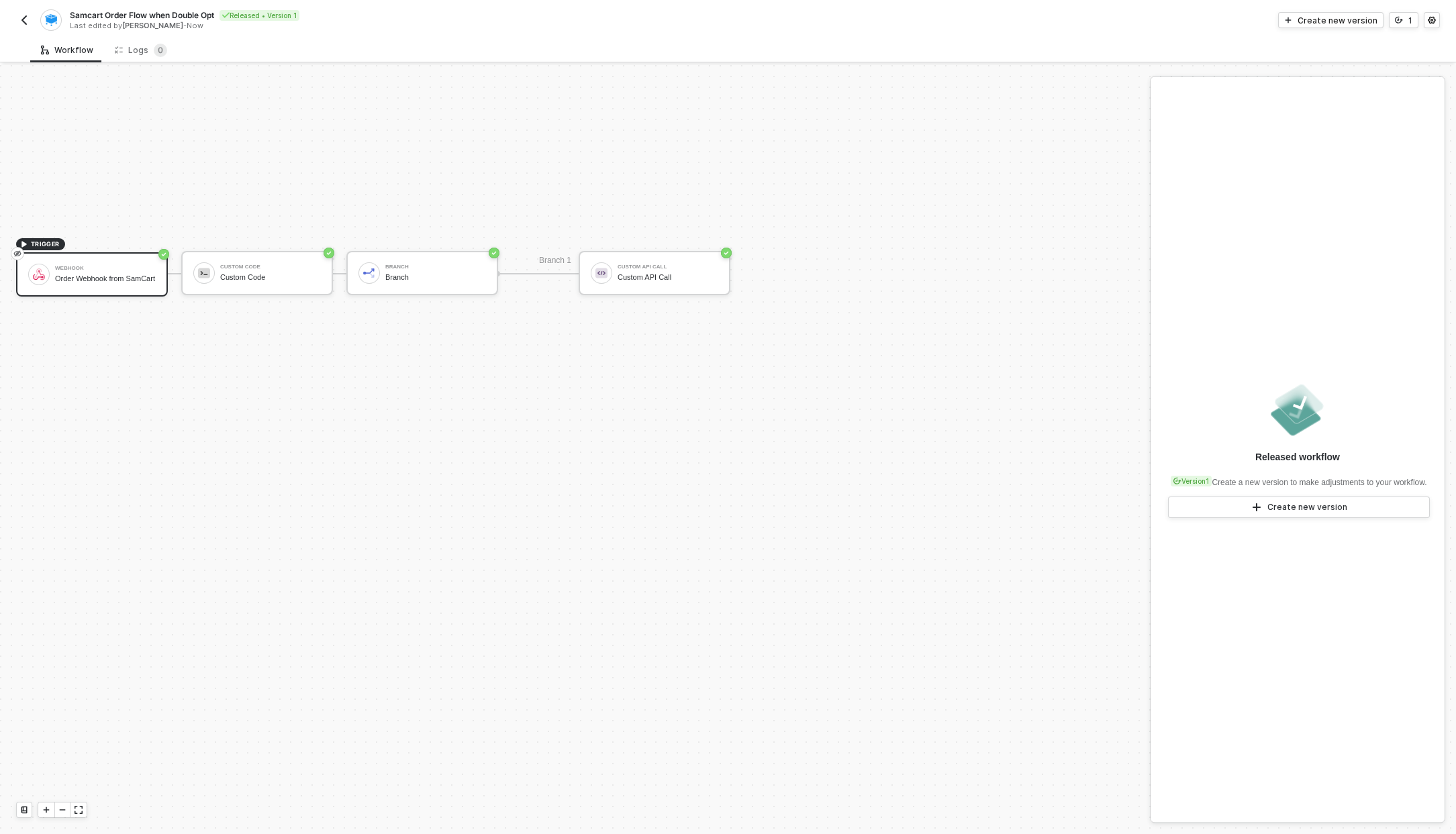
click at [30, 17] on button "button" at bounding box center [23, 20] width 16 height 16
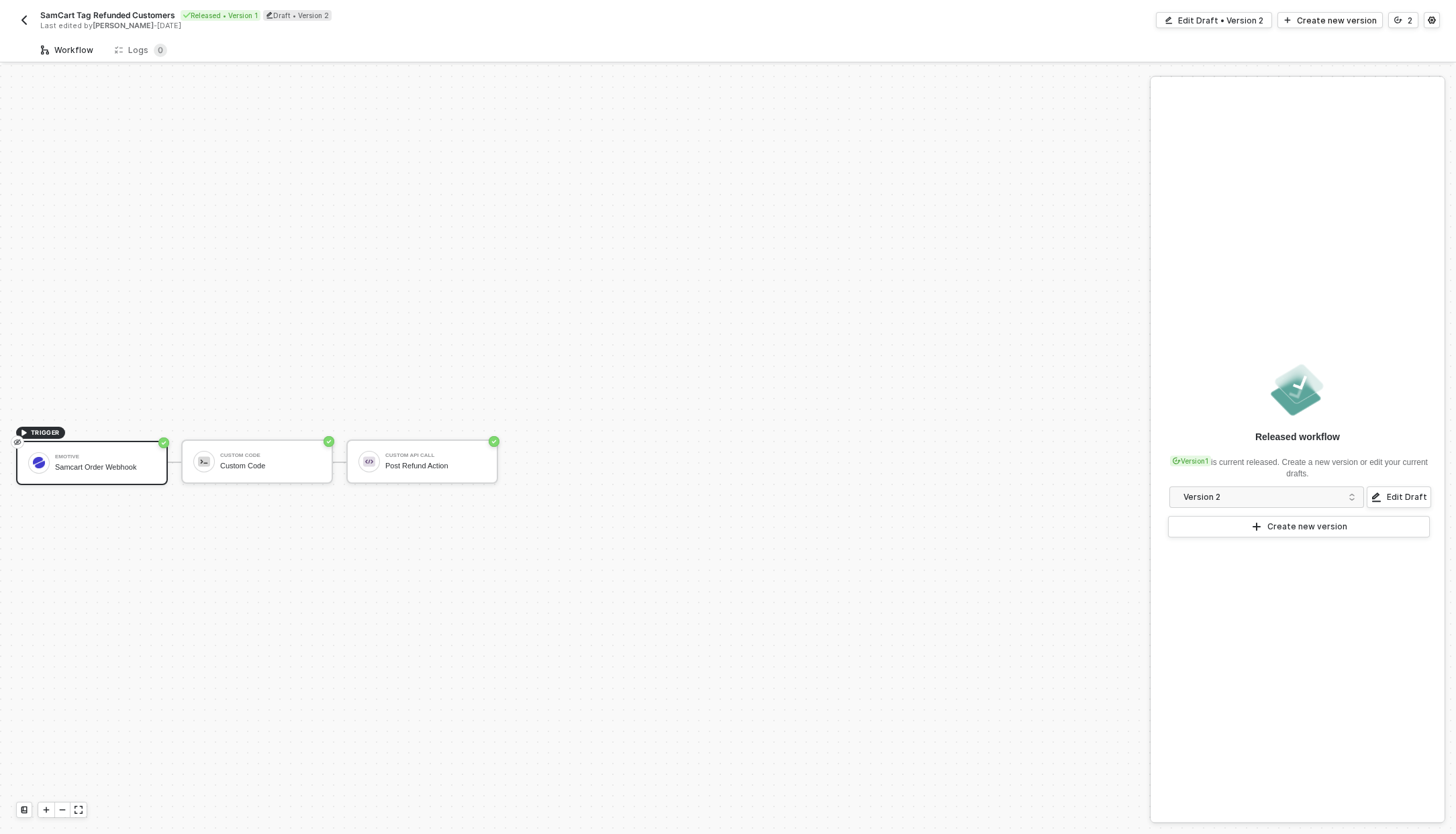
scroll to position [25, 0]
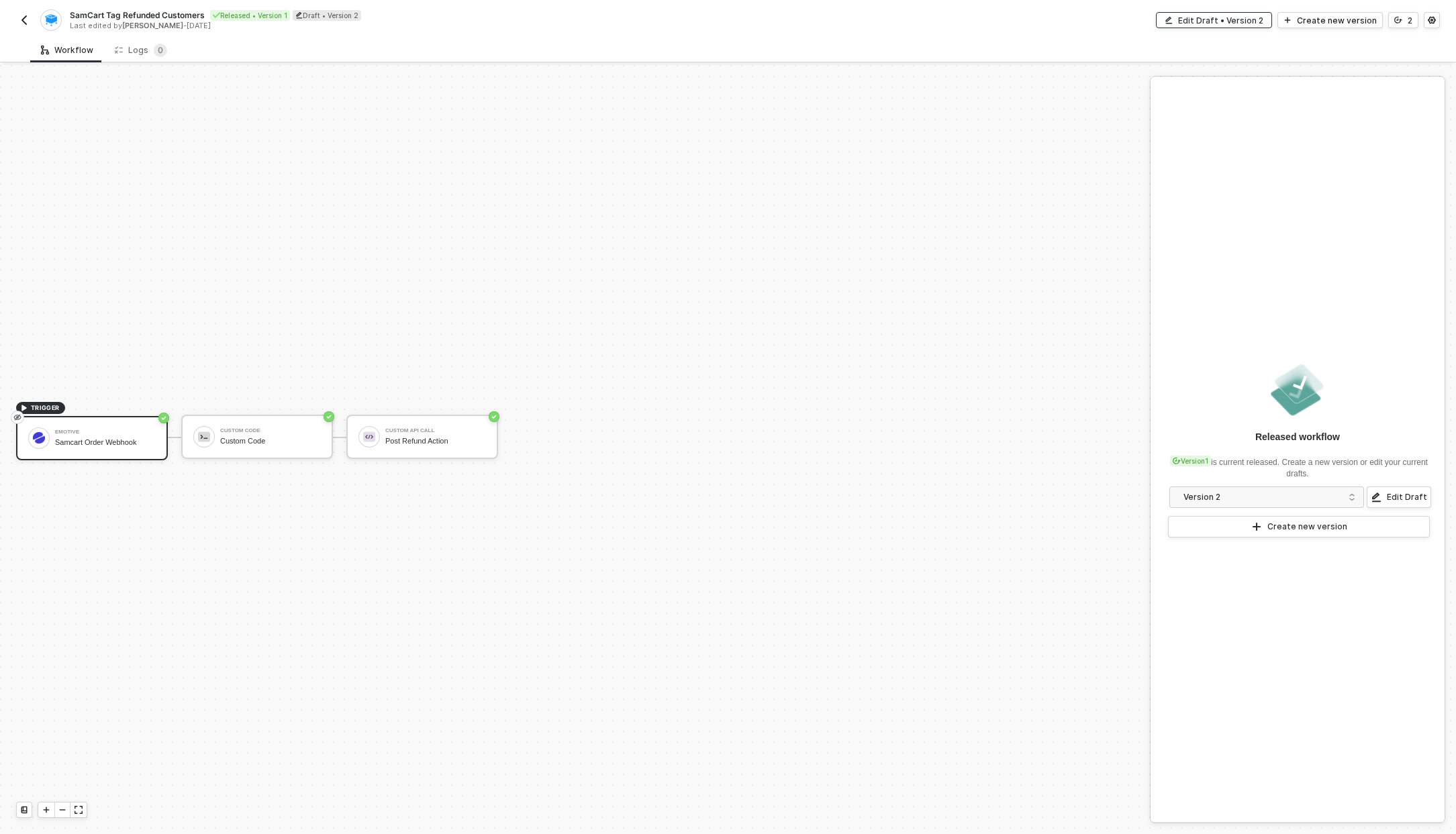
click at [1249, 23] on div "Edit Draft • Version 2" at bounding box center [1221, 21] width 85 height 12
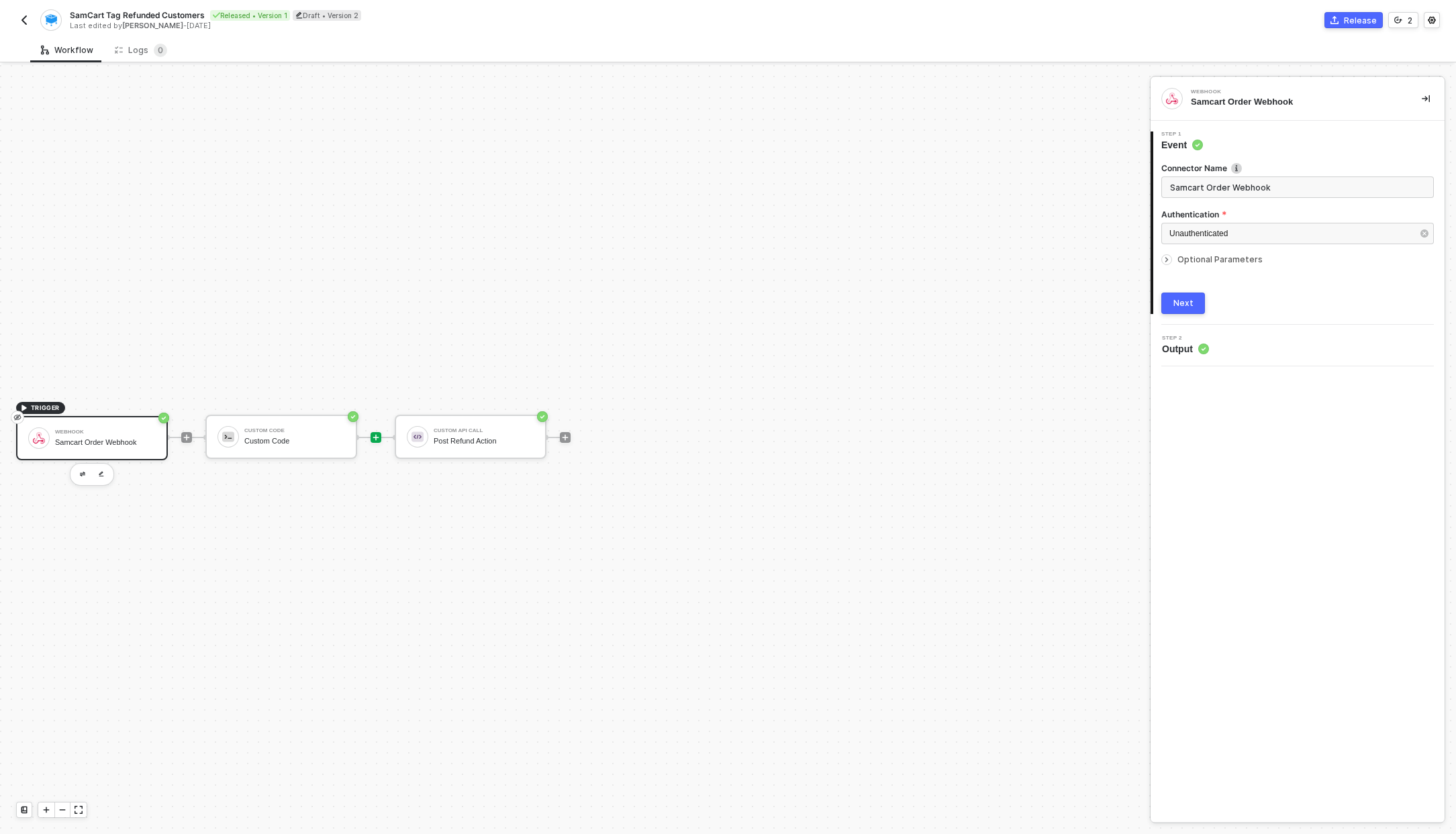
click at [375, 437] on icon "icon-play" at bounding box center [376, 437] width 6 height 6
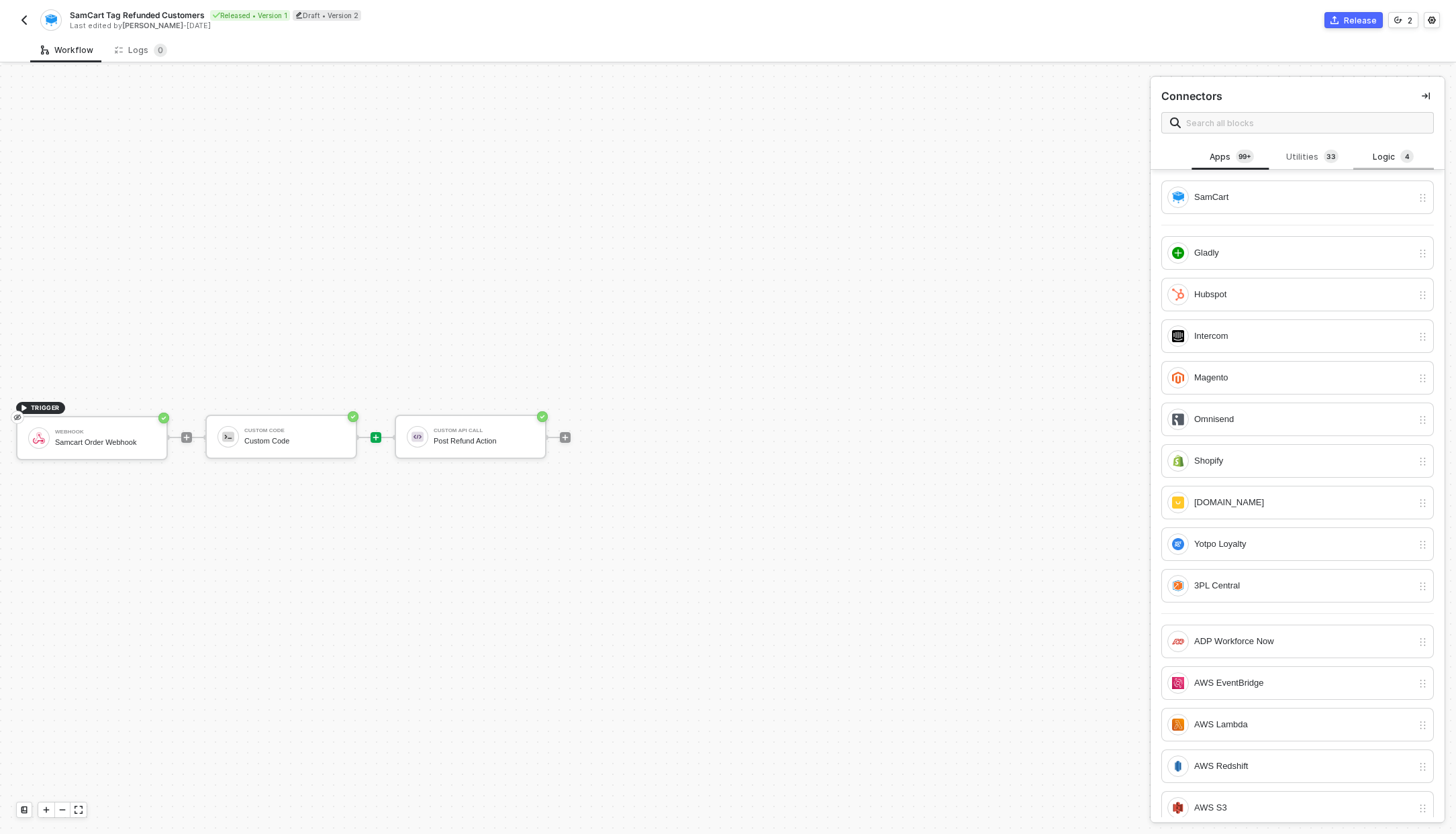
click at [1353, 153] on div "Logic 4" at bounding box center [1393, 157] width 80 height 25
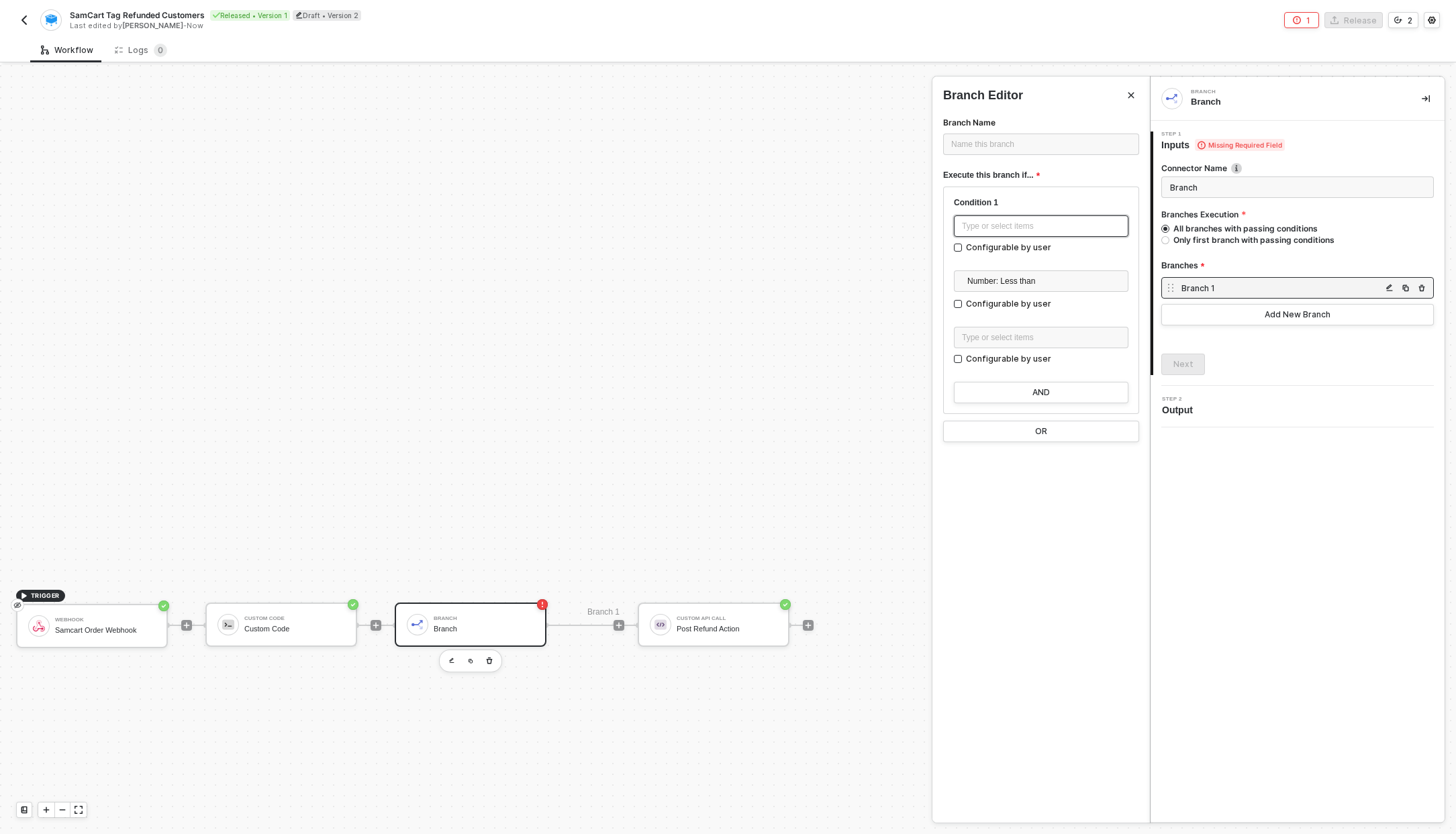
click at [1059, 221] on div "Type or select items ﻿" at bounding box center [1041, 227] width 159 height 13
click at [813, 266] on div "Samcart Order Webhook" at bounding box center [837, 266] width 166 height 11
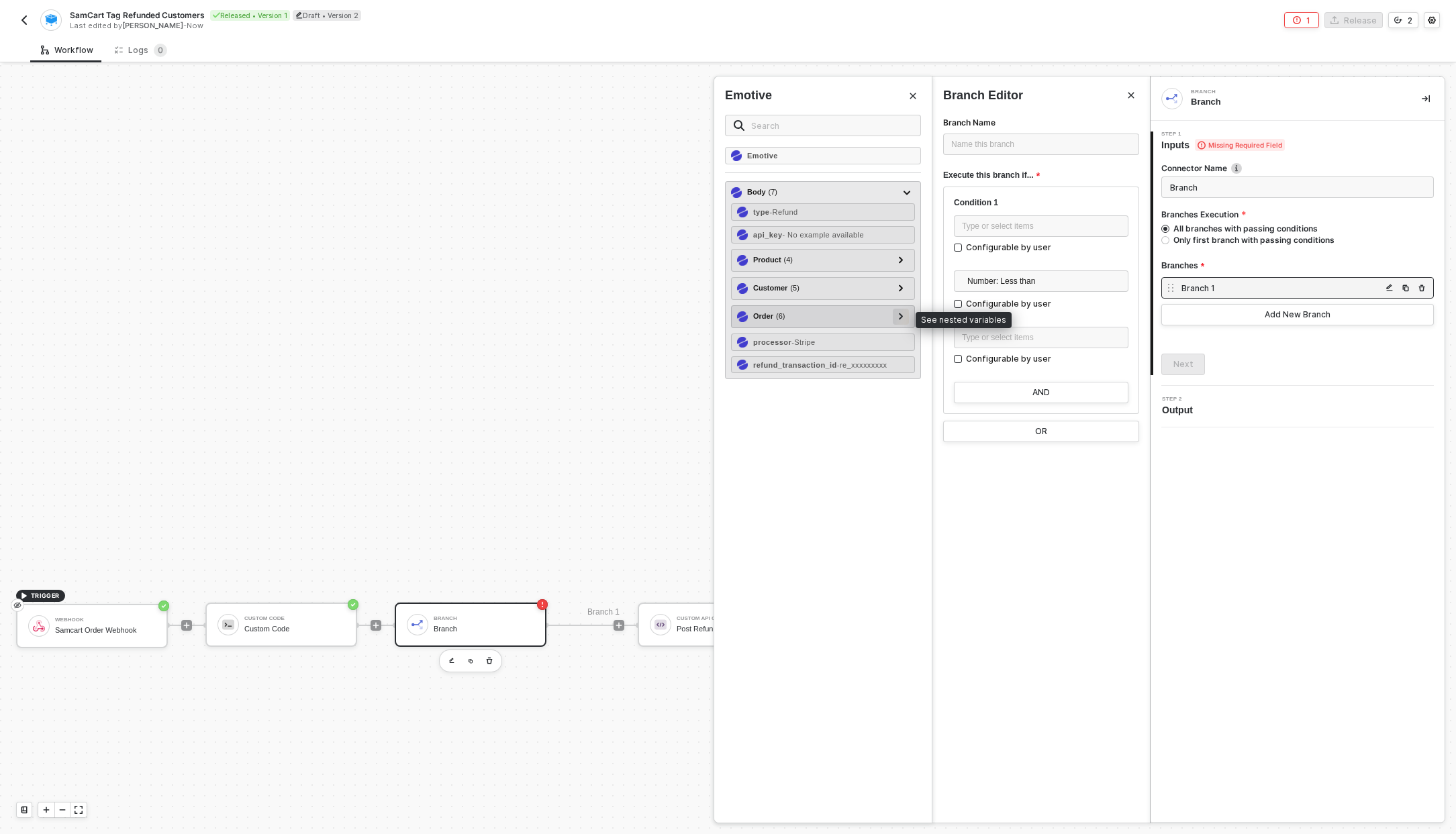
click at [905, 320] on div at bounding box center [900, 316] width 16 height 16
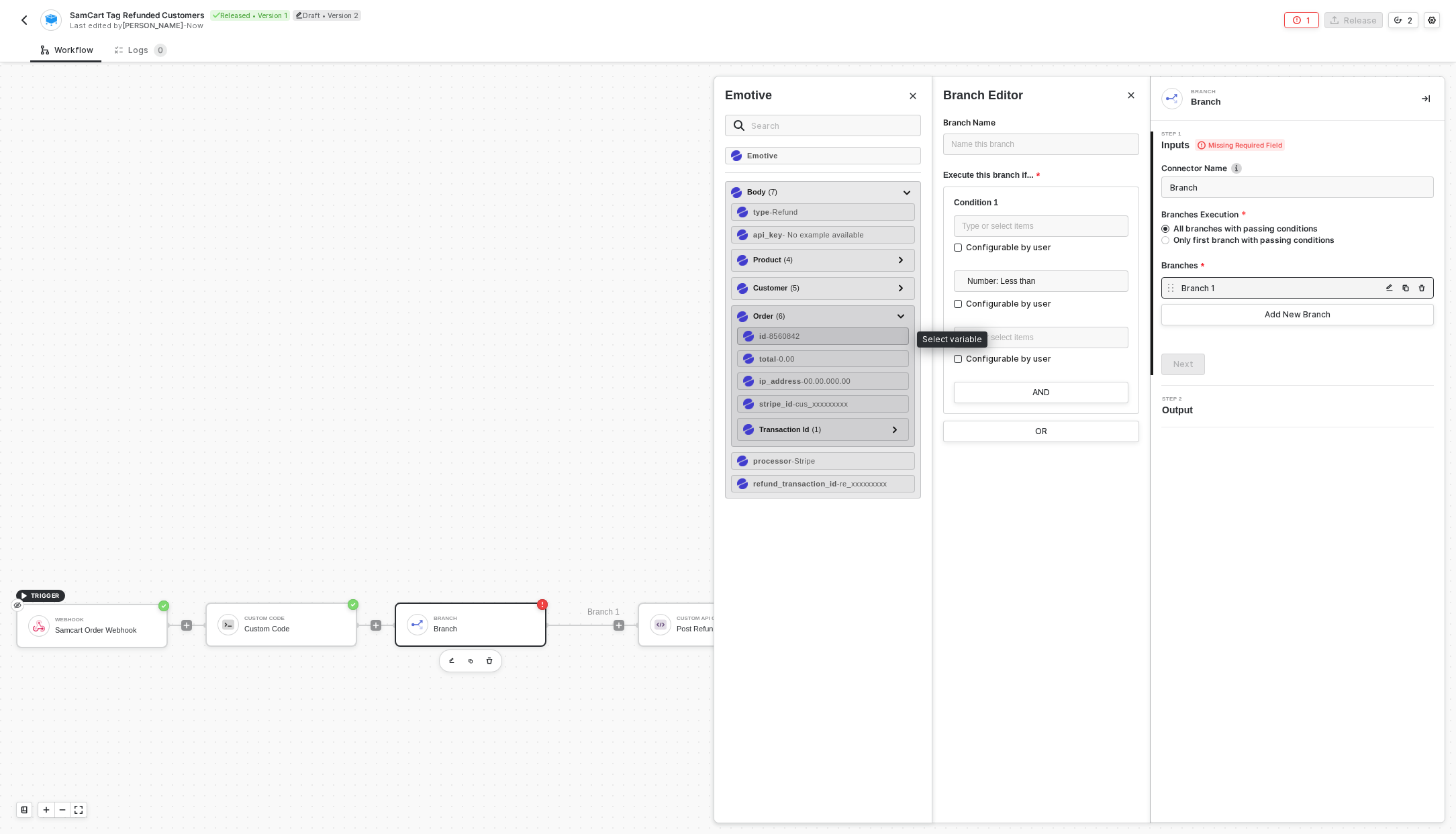
click at [815, 334] on div "id - 8560842" at bounding box center [822, 336] width 172 height 17
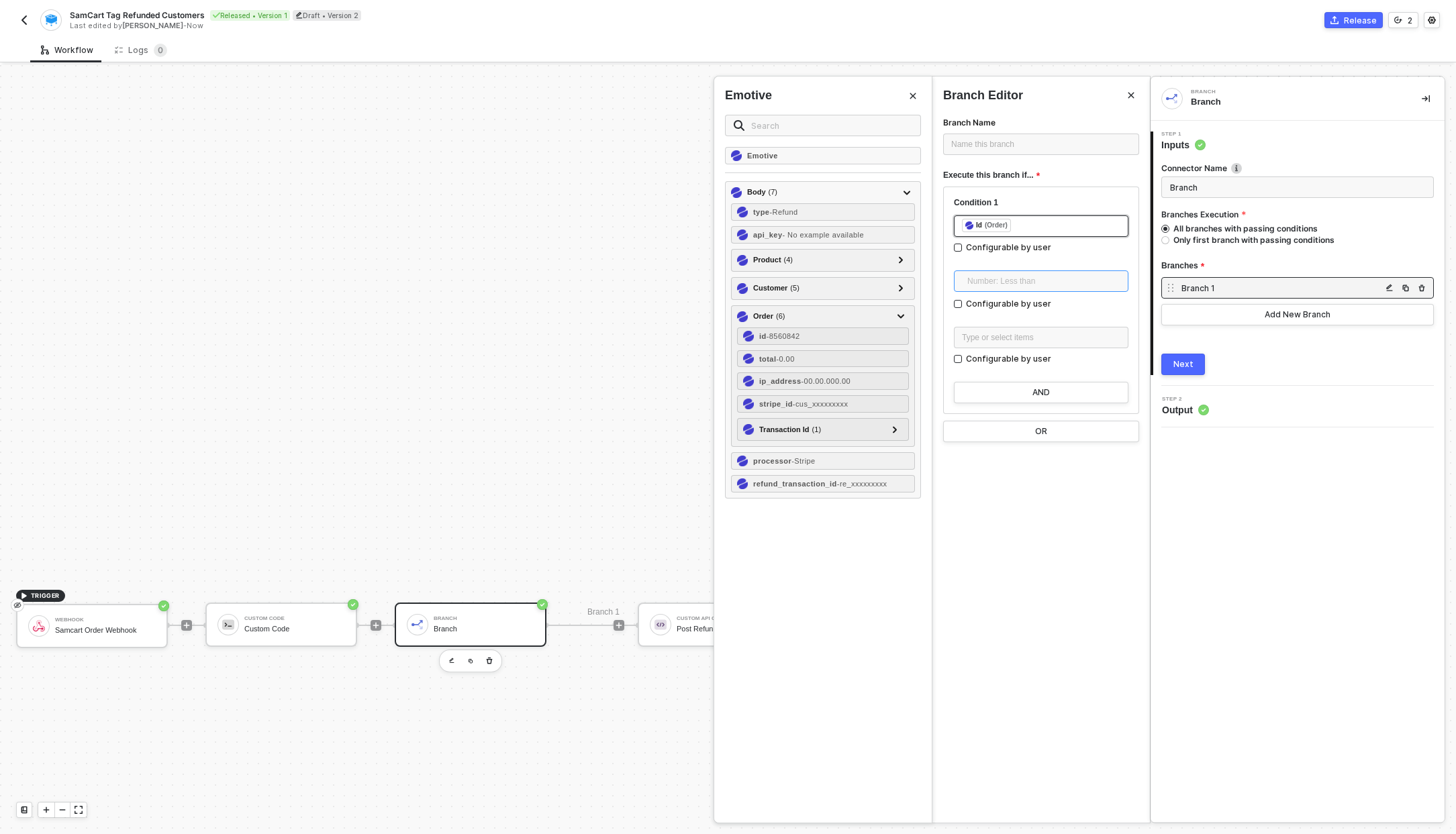
click at [1024, 280] on span "Number: Less than" at bounding box center [1043, 281] width 153 height 20
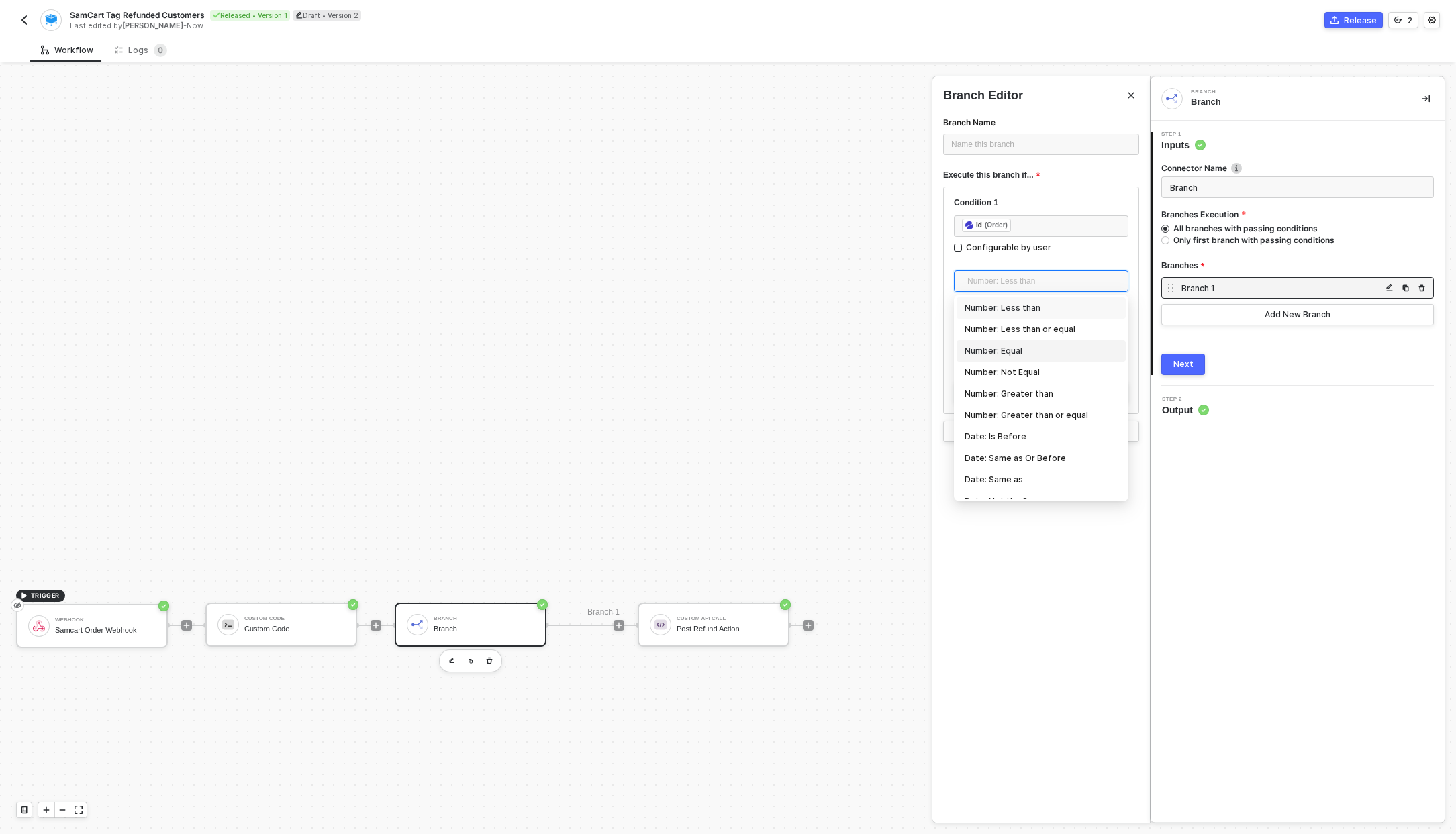
click at [1005, 356] on div "Number: Equal" at bounding box center [1041, 351] width 153 height 15
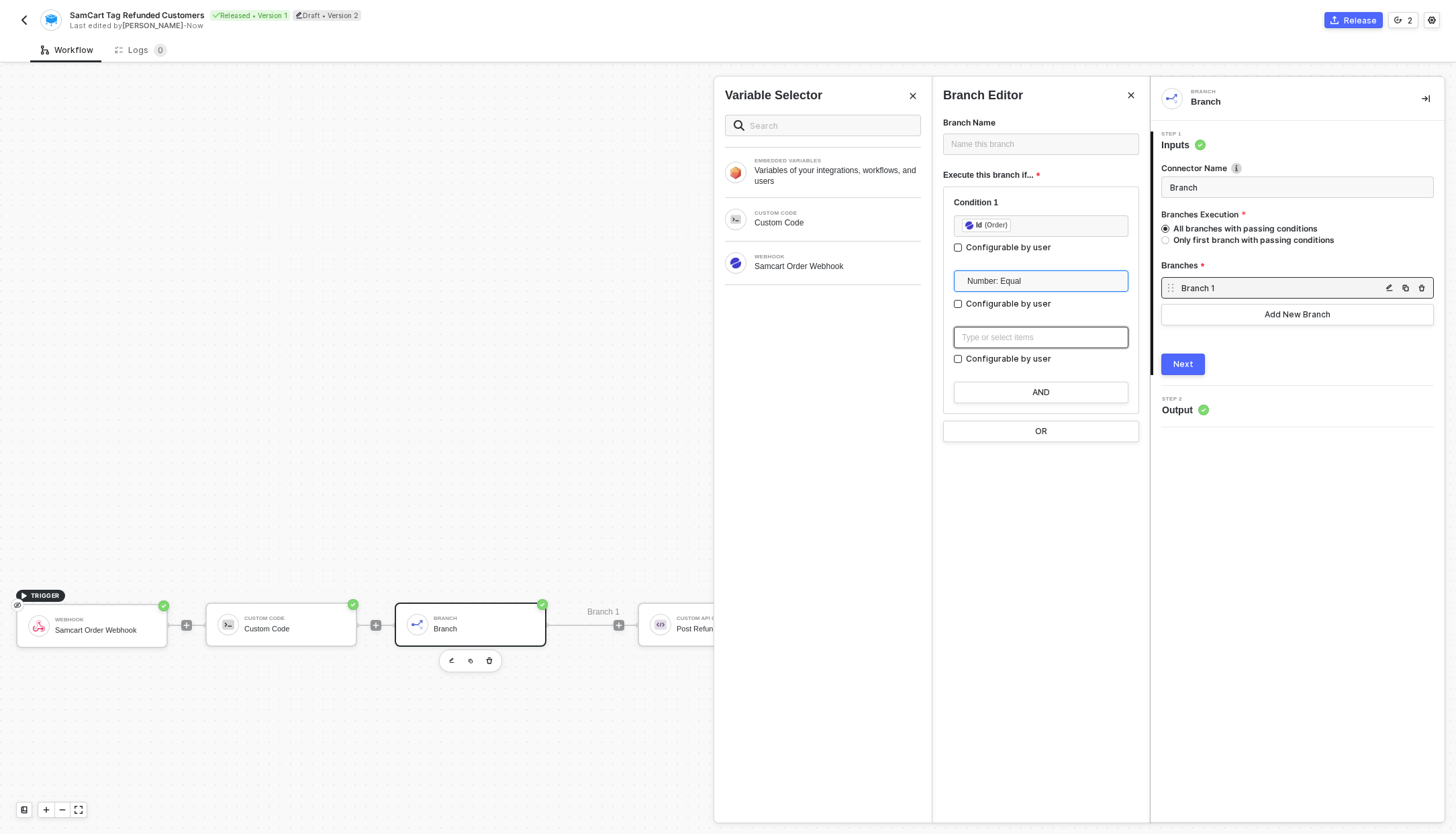
click at [1006, 338] on div "Type or select items ﻿" at bounding box center [1041, 338] width 159 height 13
drag, startPoint x: 976, startPoint y: 334, endPoint x: 952, endPoint y: 334, distance: 24.0
click at [952, 334] on div "Condition 1 ﻿ ﻿ Id (Order) ﻿ Configurable by user Number: Equal Number: Less th…" at bounding box center [1041, 300] width 196 height 227
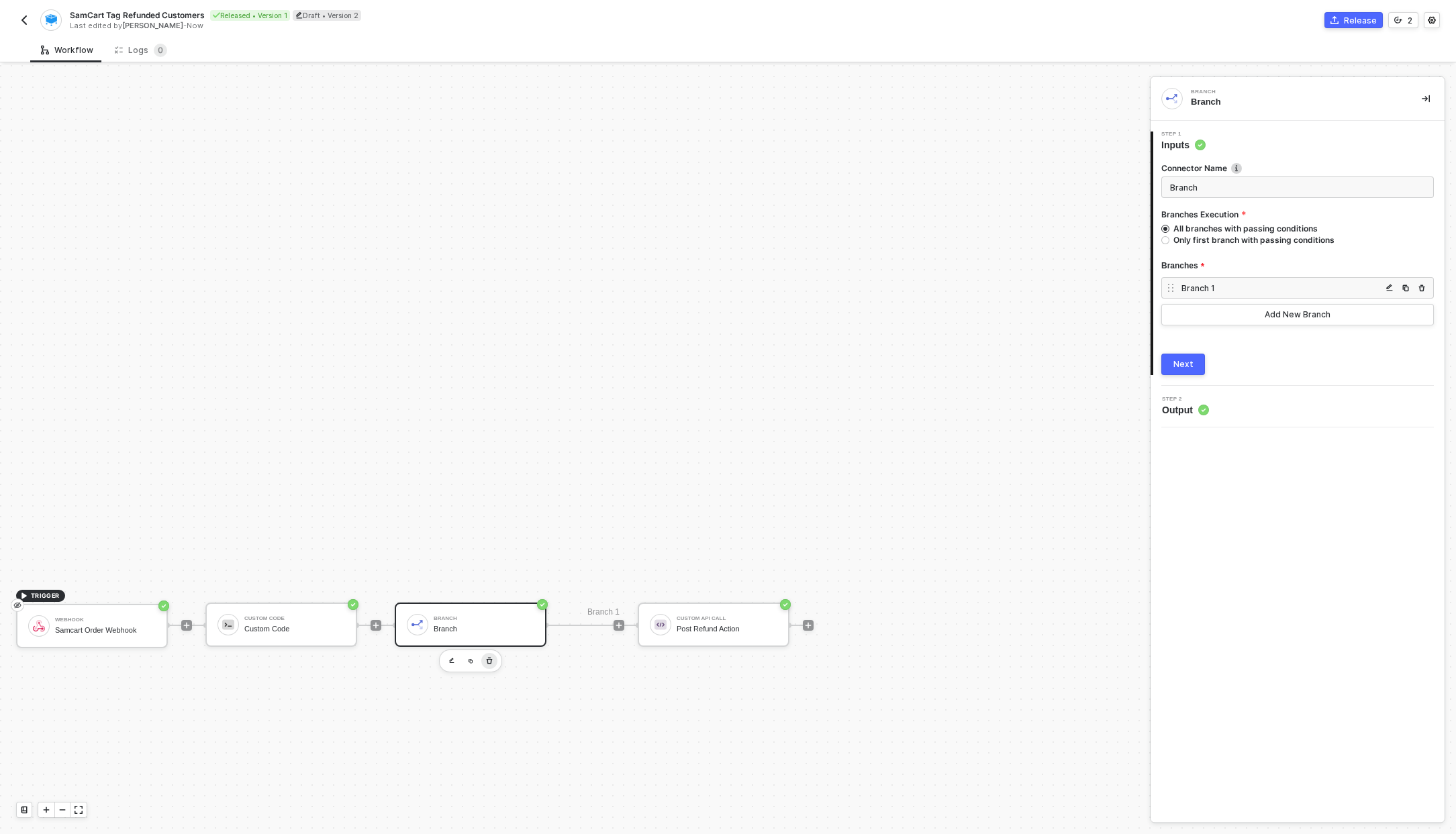
click at [490, 662] on icon "button" at bounding box center [489, 661] width 8 height 11
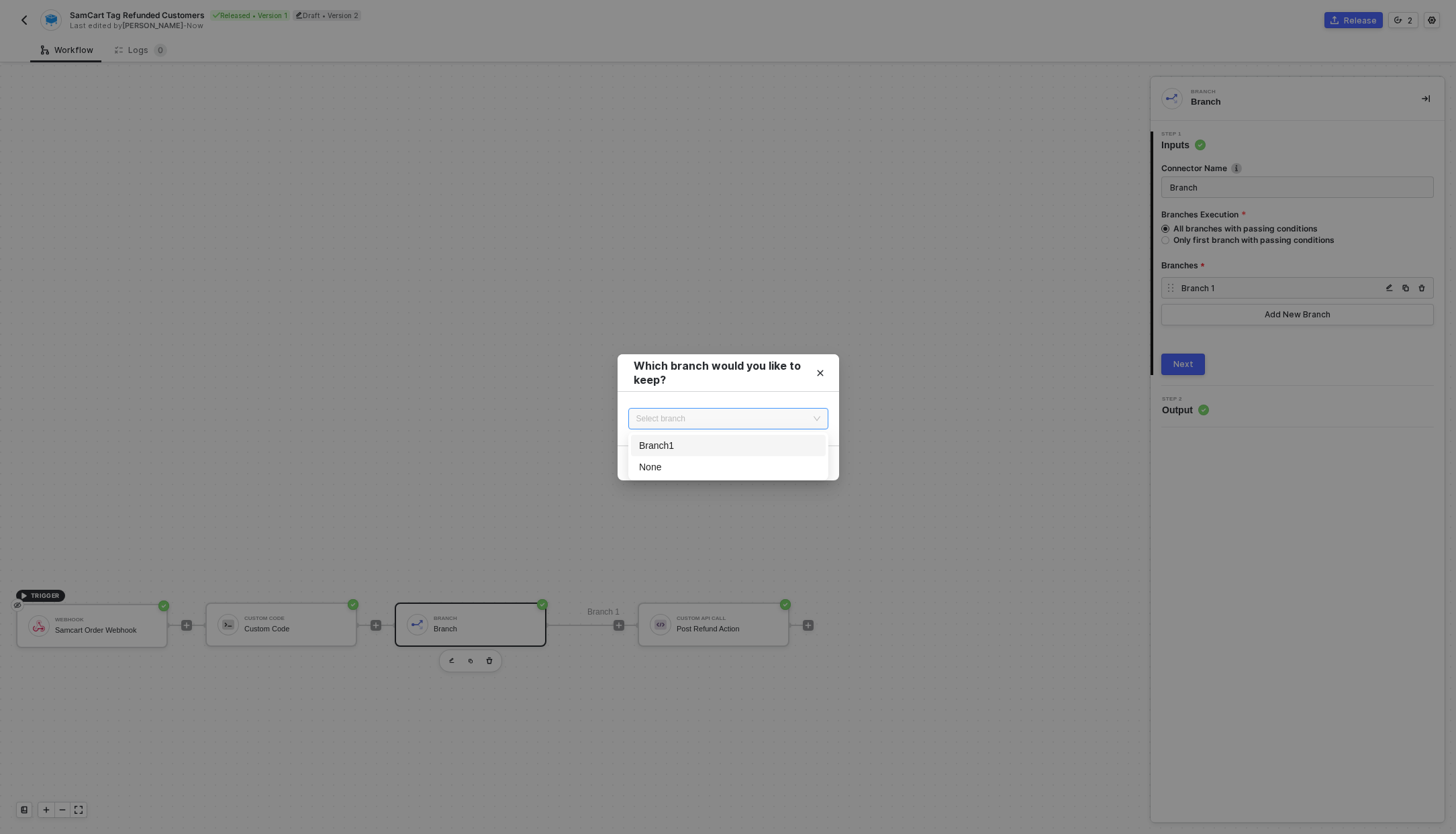
click at [751, 428] on div "Select branch" at bounding box center [728, 418] width 200 height 21
click at [742, 451] on div "Branch 1" at bounding box center [728, 445] width 178 height 15
click at [805, 463] on div "Continue" at bounding box center [801, 463] width 37 height 11
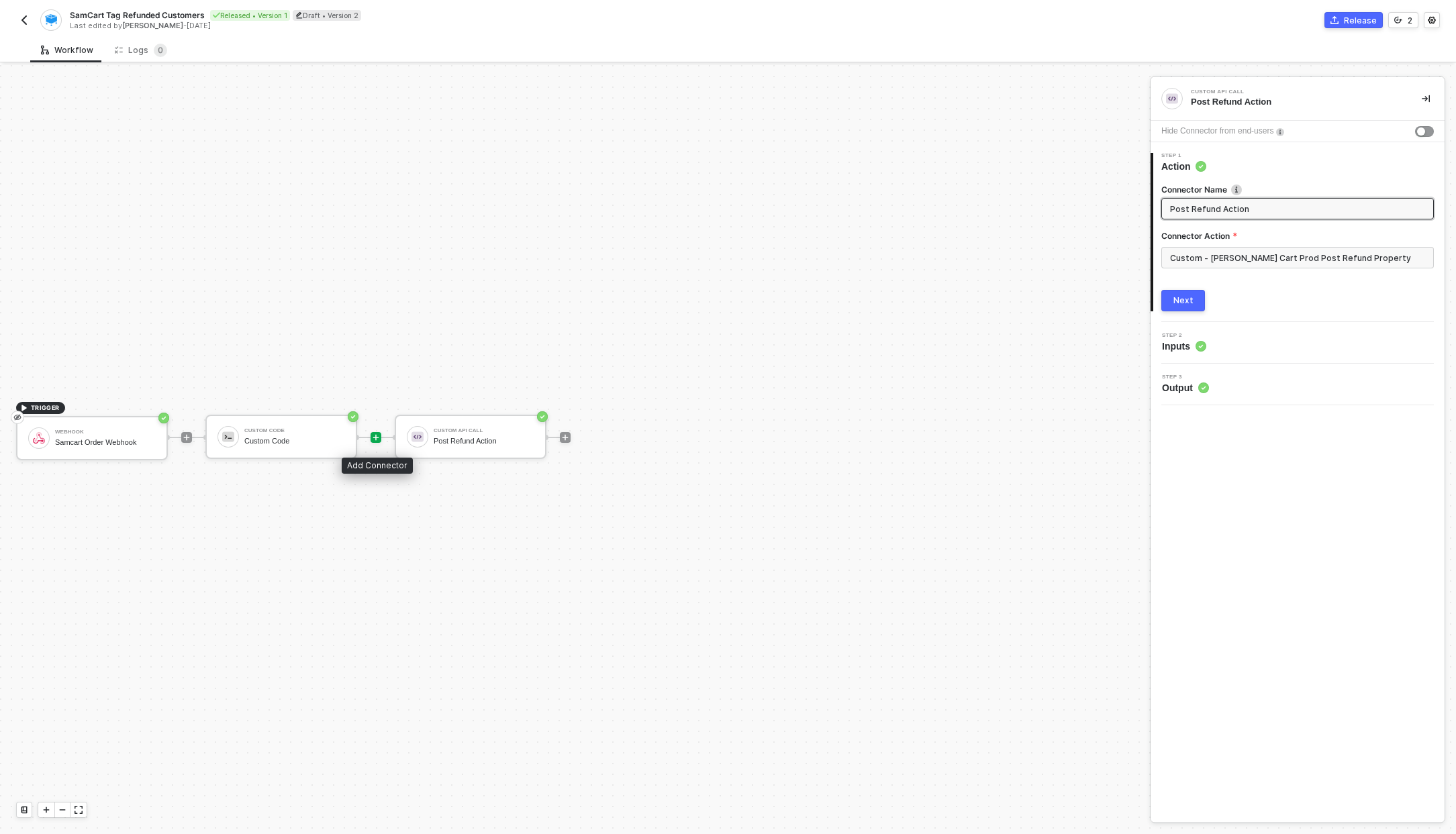
click at [378, 437] on icon "icon-play" at bounding box center [376, 437] width 6 height 6
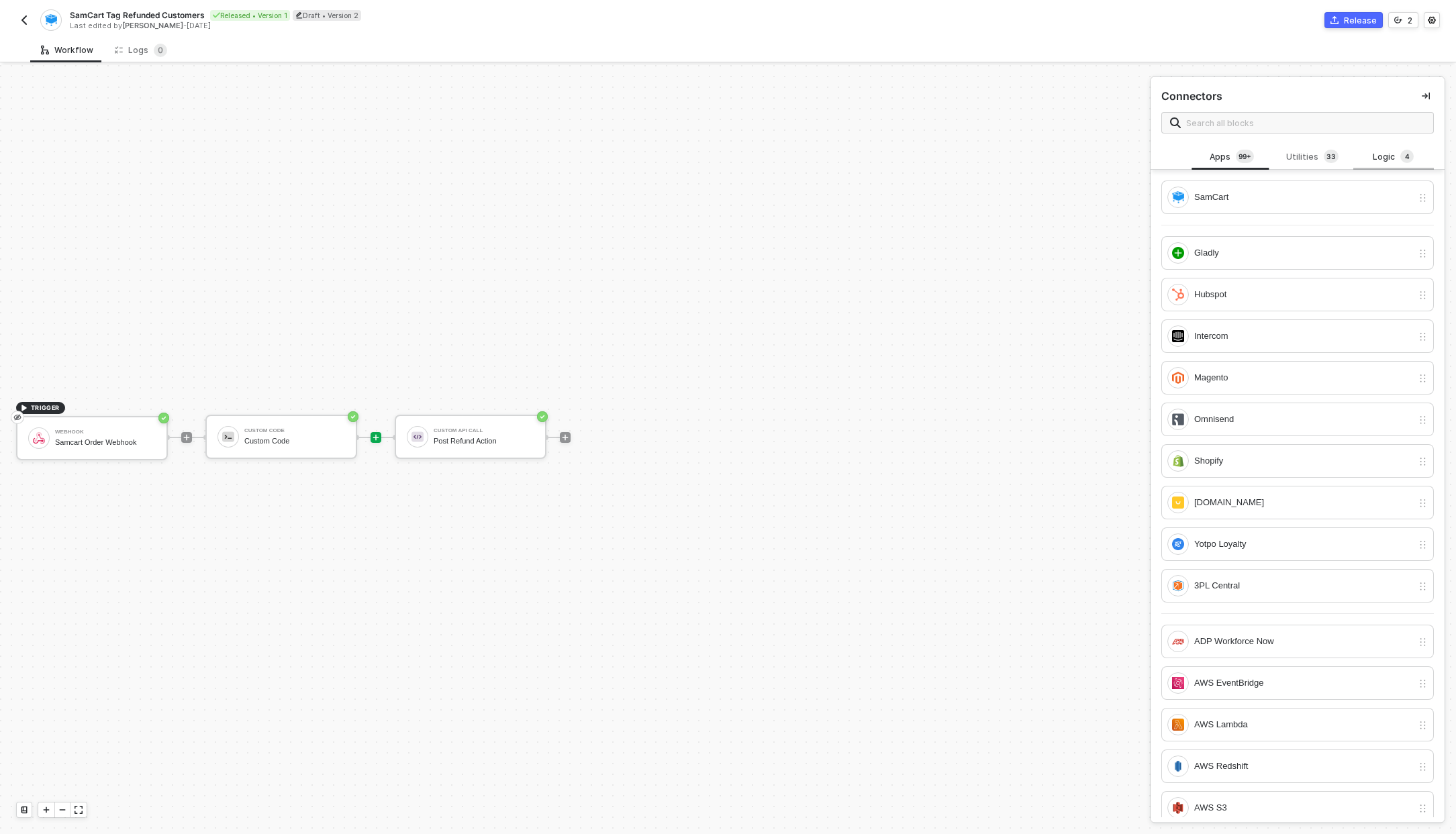
click at [1385, 162] on div "Logic 4" at bounding box center [1394, 157] width 59 height 15
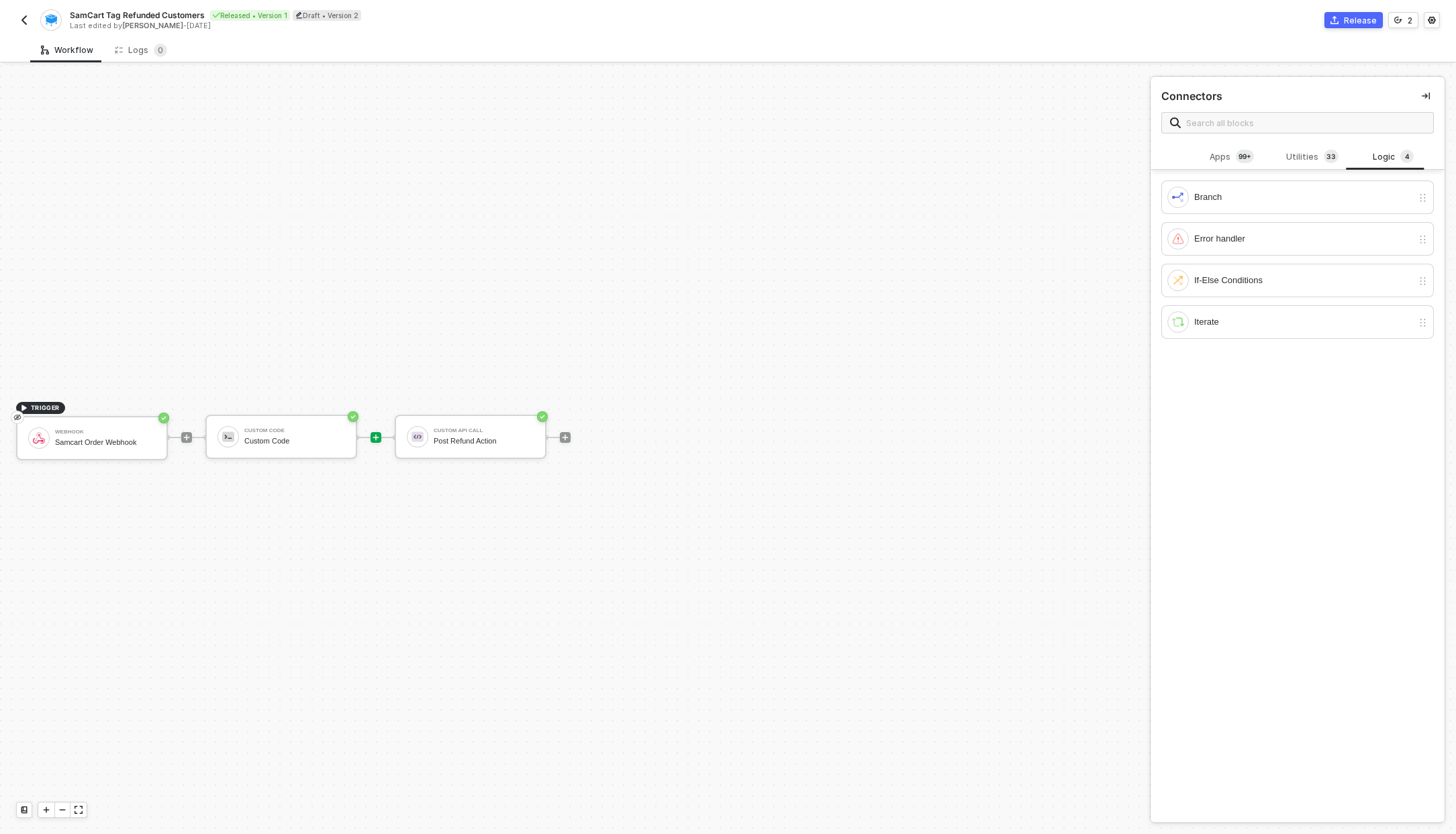
click at [375, 437] on icon "icon-play" at bounding box center [376, 437] width 6 height 6
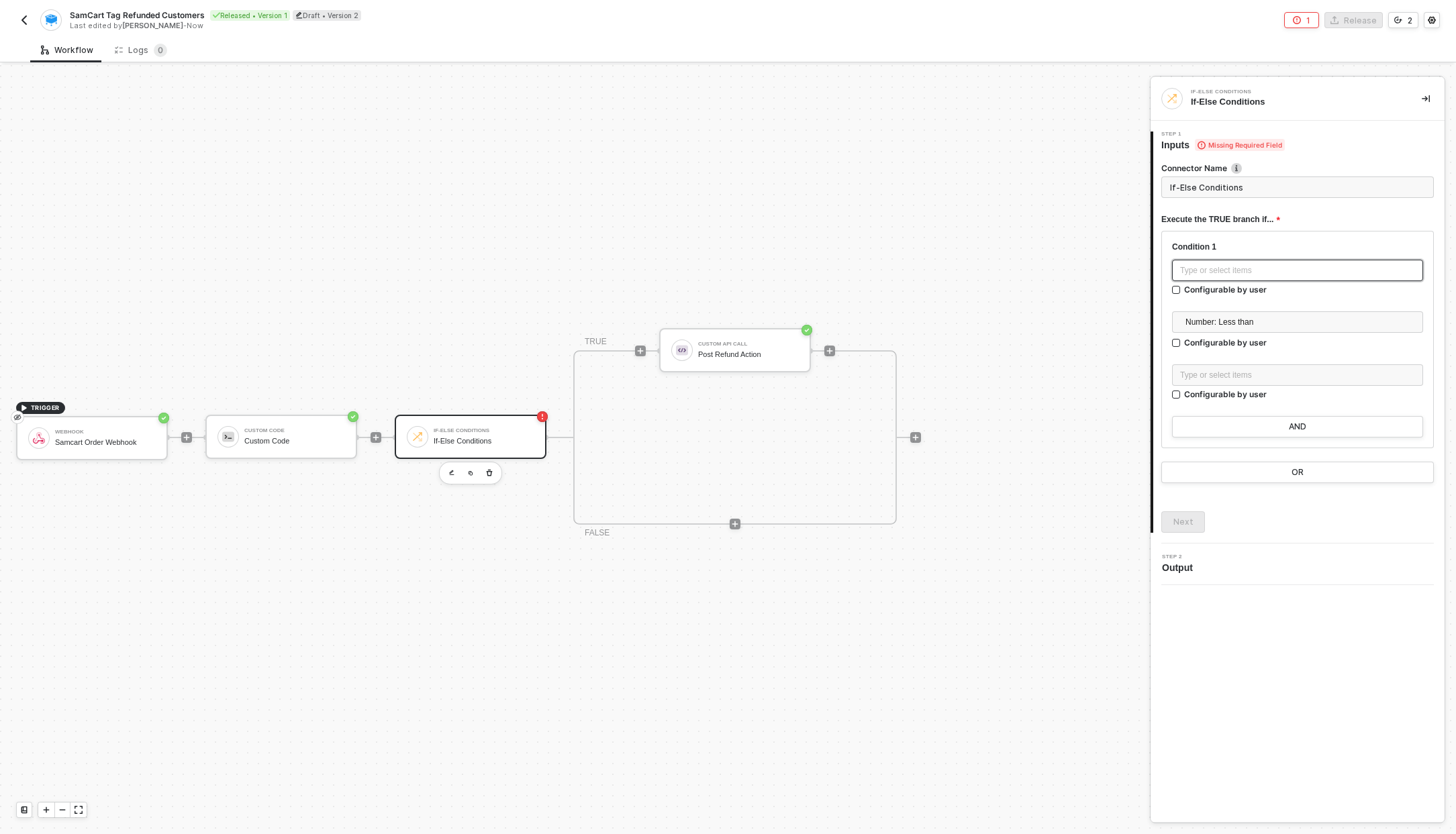
click at [1249, 277] on div "Type or select items ﻿" at bounding box center [1297, 270] width 251 height 21
click at [1002, 263] on div "Samcart Order Webhook" at bounding box center [1056, 266] width 166 height 11
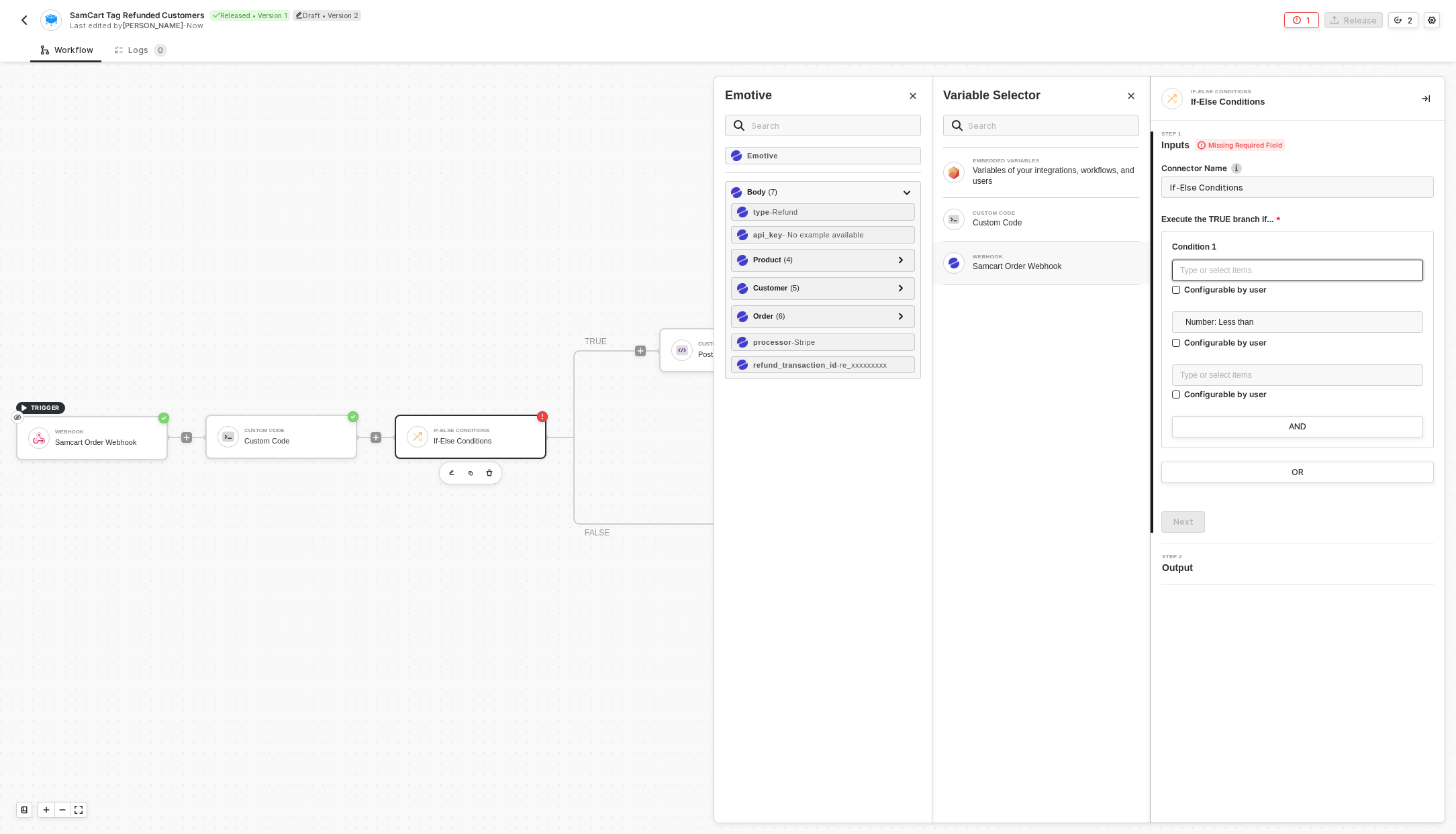
click at [1245, 266] on div "Type or select items ﻿" at bounding box center [1297, 270] width 235 height 13
click at [1246, 319] on span "Number: Less than" at bounding box center [1300, 322] width 229 height 20
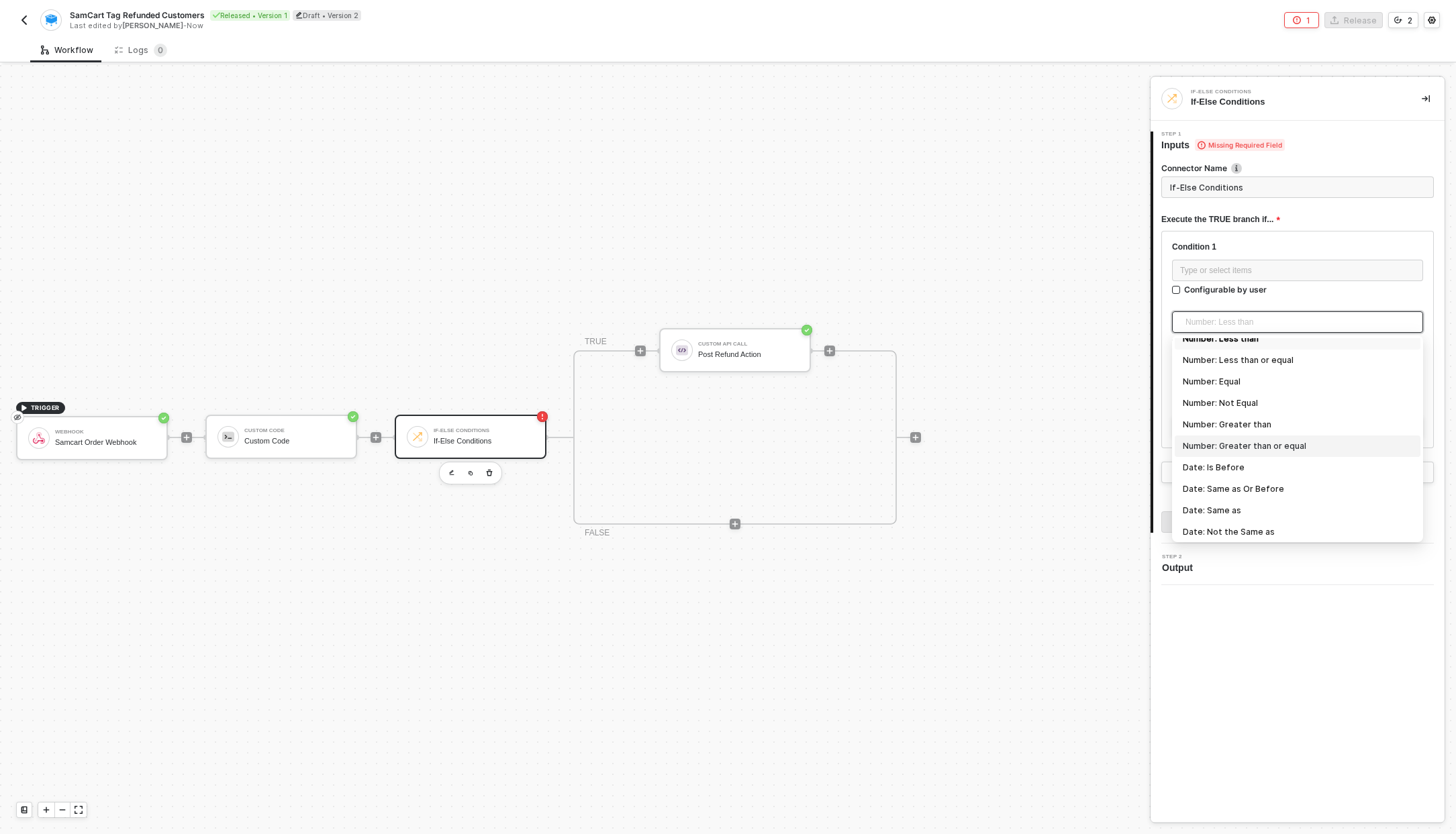
scroll to position [28, 0]
click at [1278, 274] on div "Type or select items ﻿" at bounding box center [1297, 270] width 235 height 13
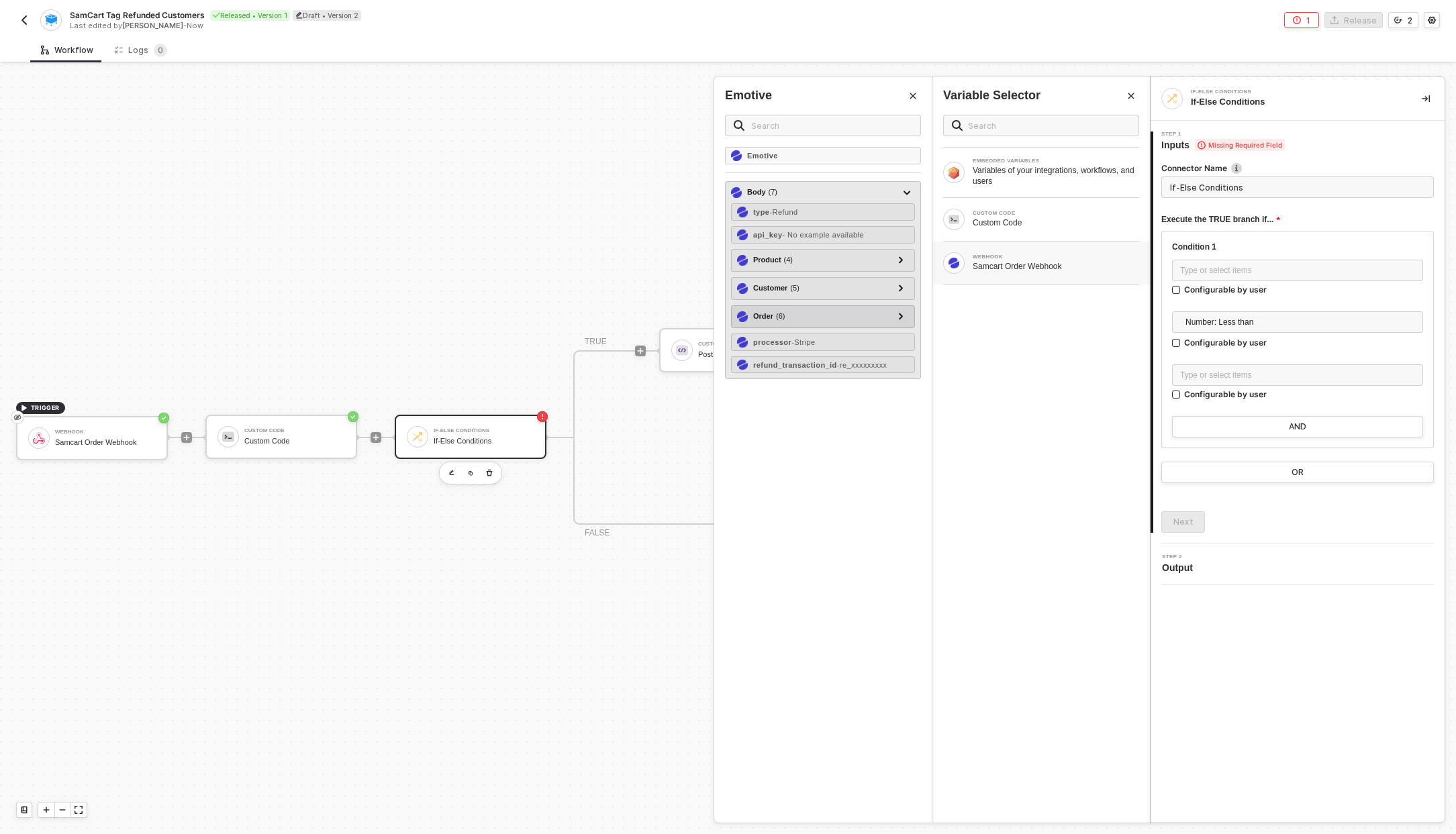
click at [800, 312] on div "Order ( 6 )" at bounding box center [814, 316] width 156 height 16
click at [907, 318] on div at bounding box center [900, 316] width 16 height 16
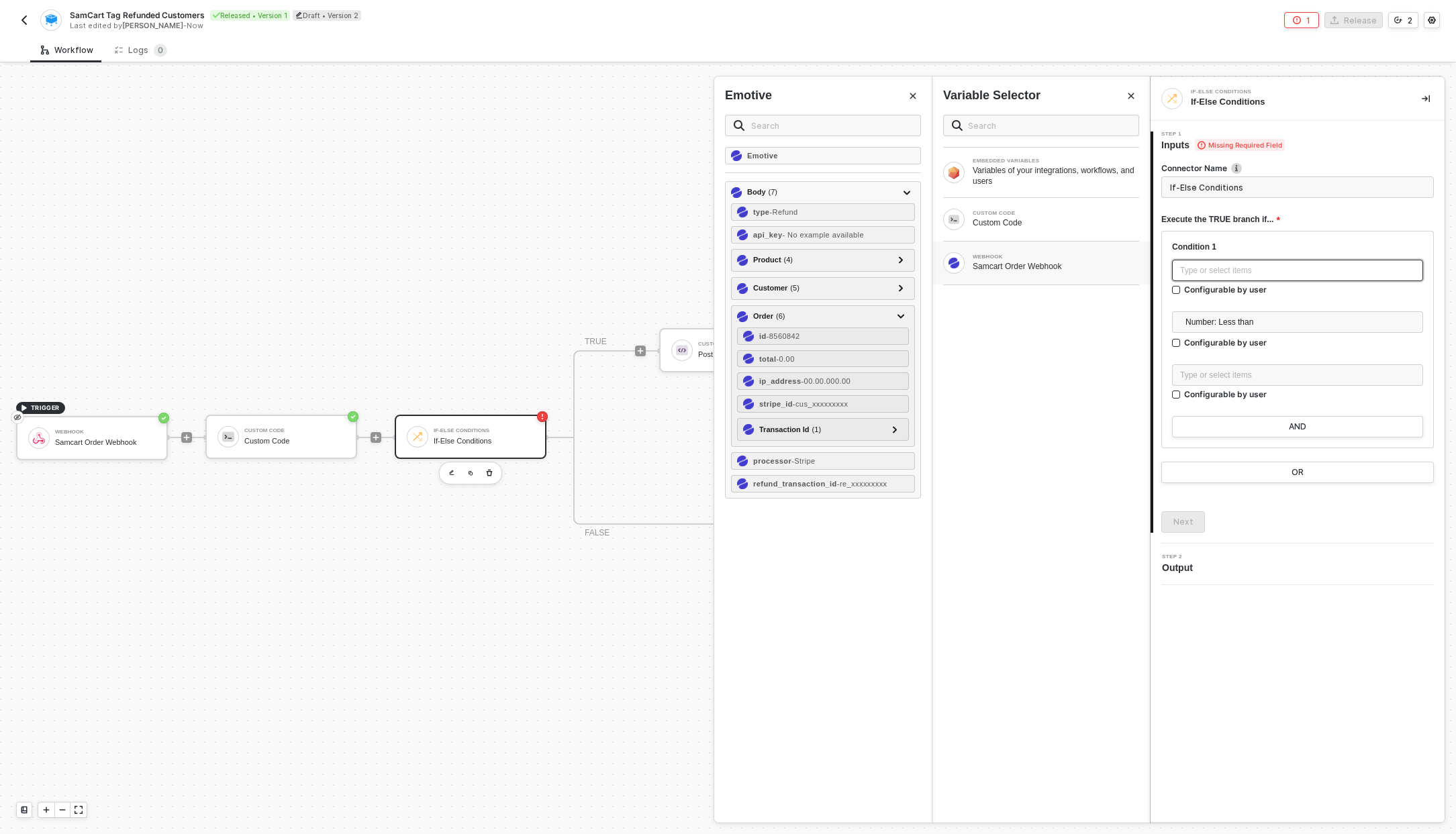
click at [1234, 279] on div "Type or select items ﻿" at bounding box center [1297, 270] width 251 height 21
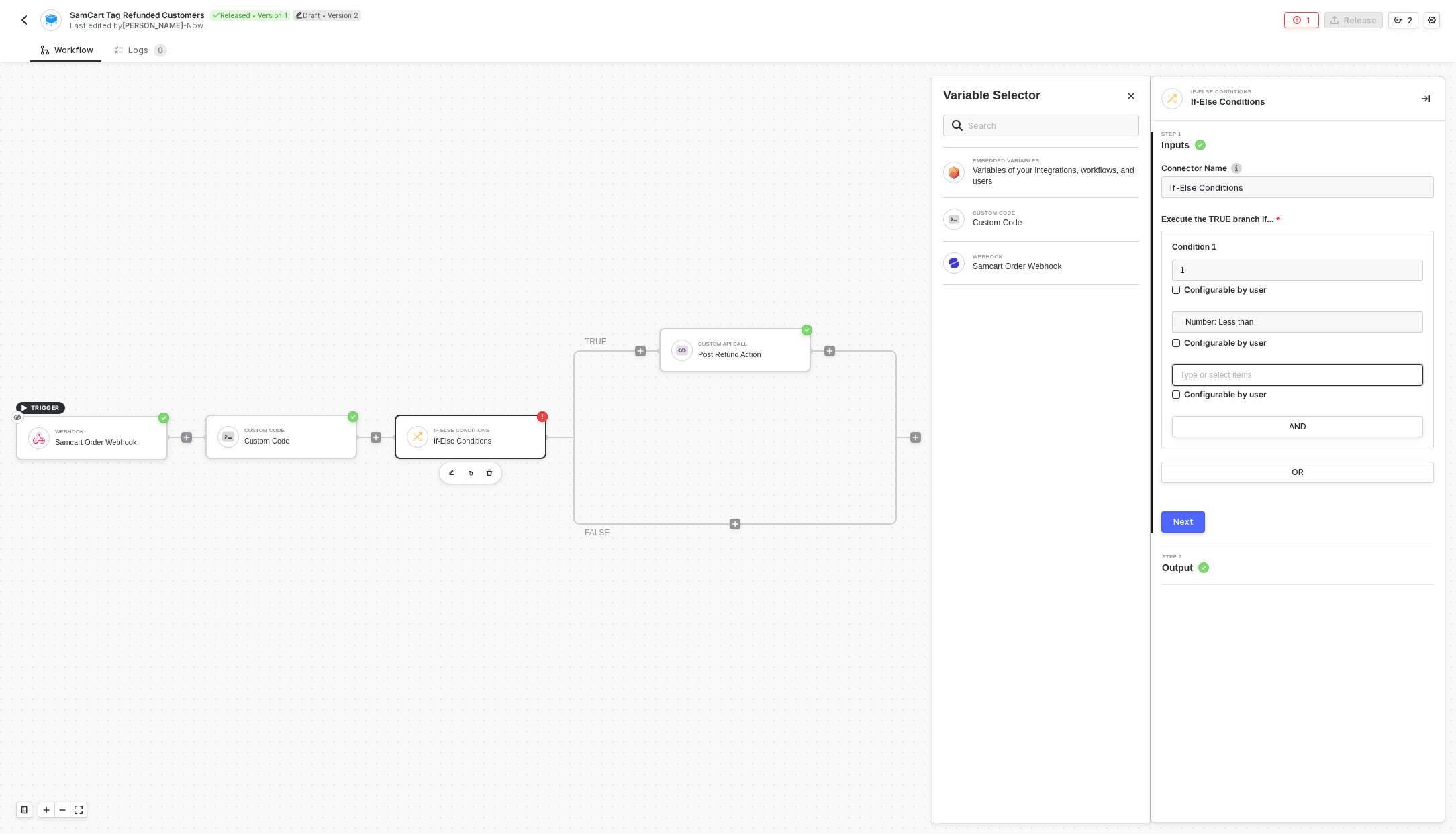
click at [1223, 382] on div "Type or select items ﻿" at bounding box center [1297, 375] width 251 height 21
click at [1242, 316] on span "Number: Less than" at bounding box center [1300, 322] width 229 height 20
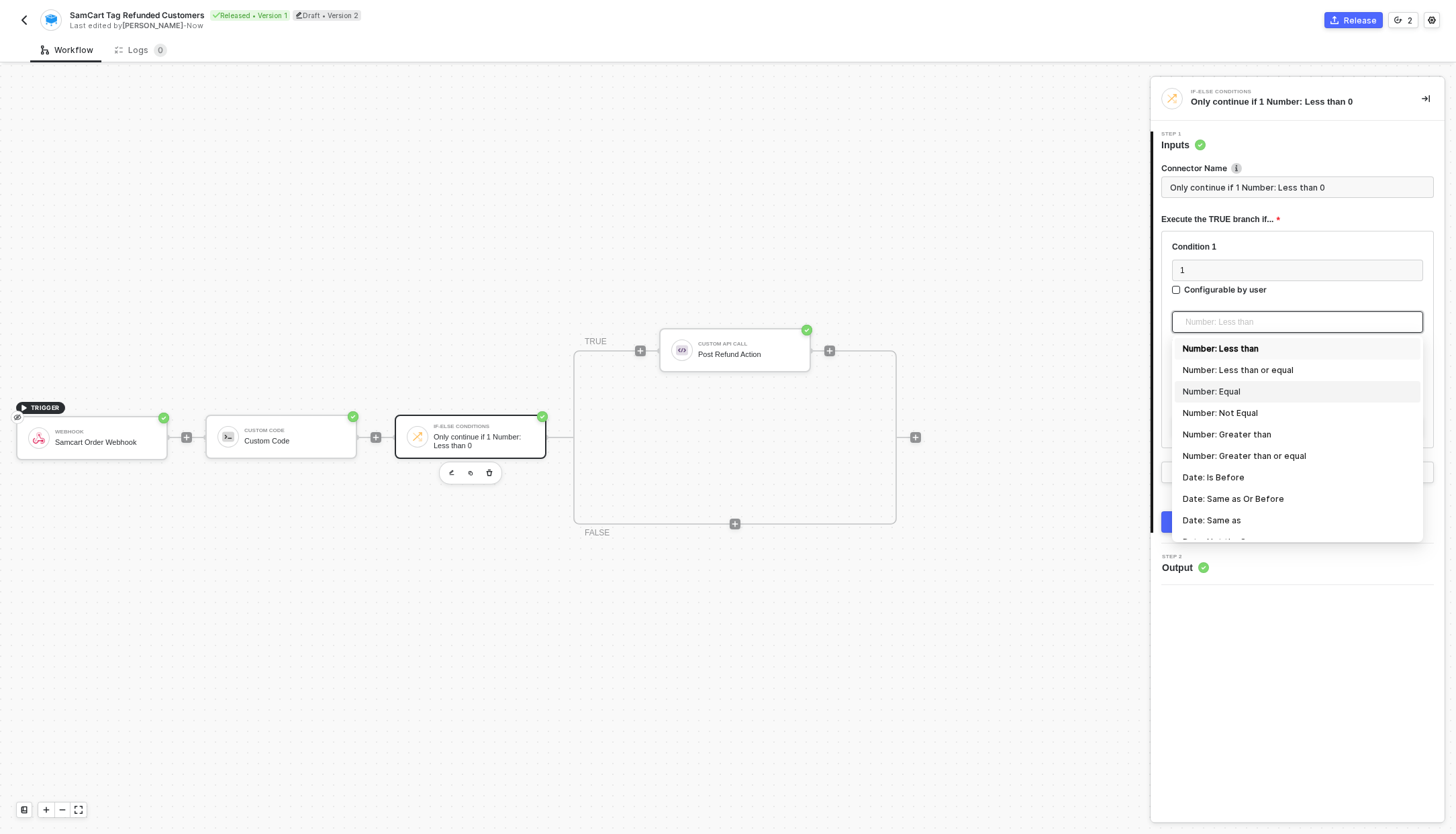
click at [1239, 388] on div "Number: Equal" at bounding box center [1297, 392] width 229 height 15
type input "Only continue if 1 = 0"
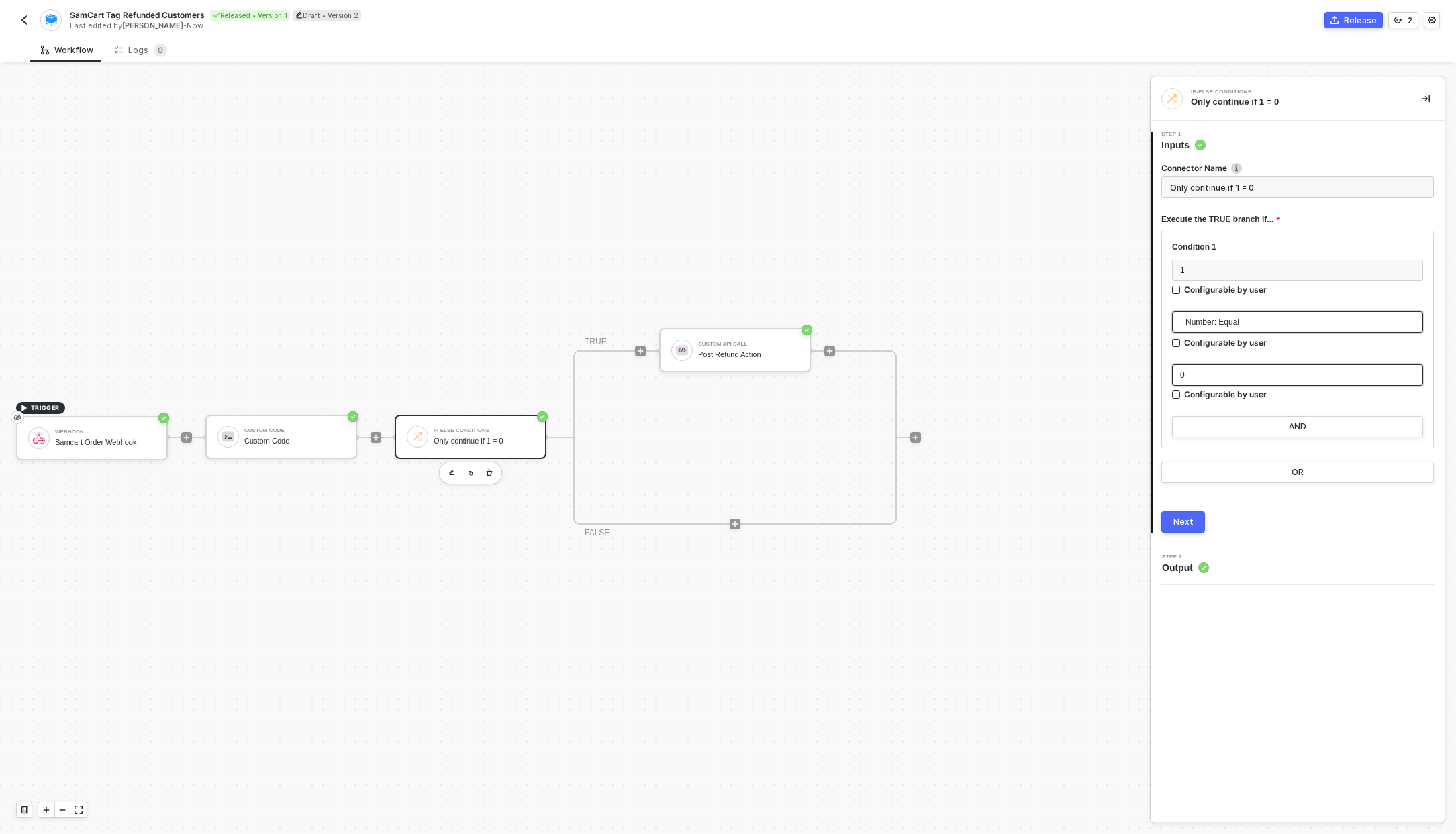
click at [1253, 378] on div "0" at bounding box center [1297, 375] width 235 height 13
click at [1201, 524] on button "Next" at bounding box center [1183, 522] width 44 height 21
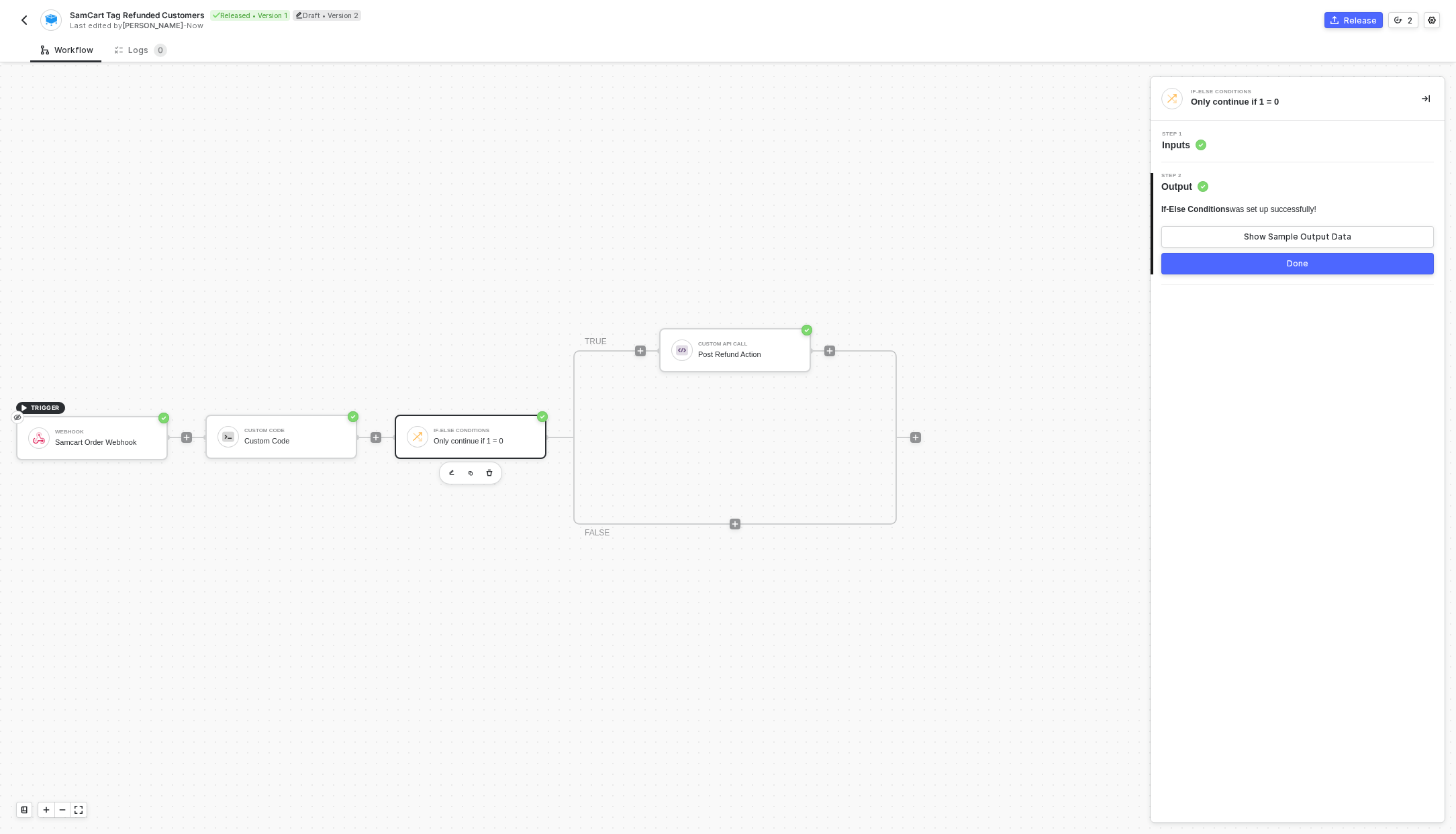
click at [1320, 263] on button "Done" at bounding box center [1297, 264] width 273 height 21
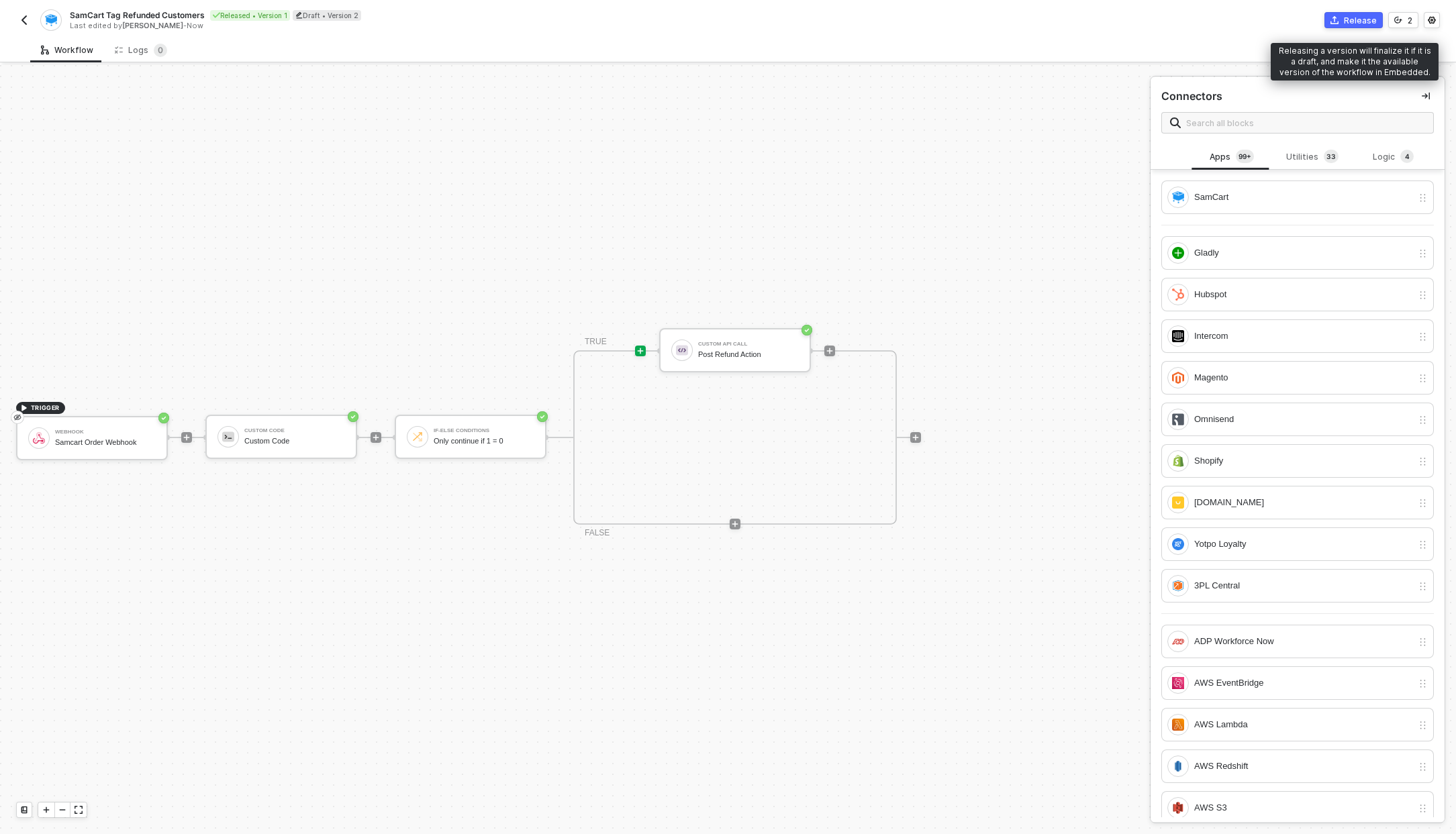
click at [1341, 23] on button "Release" at bounding box center [1353, 20] width 58 height 16
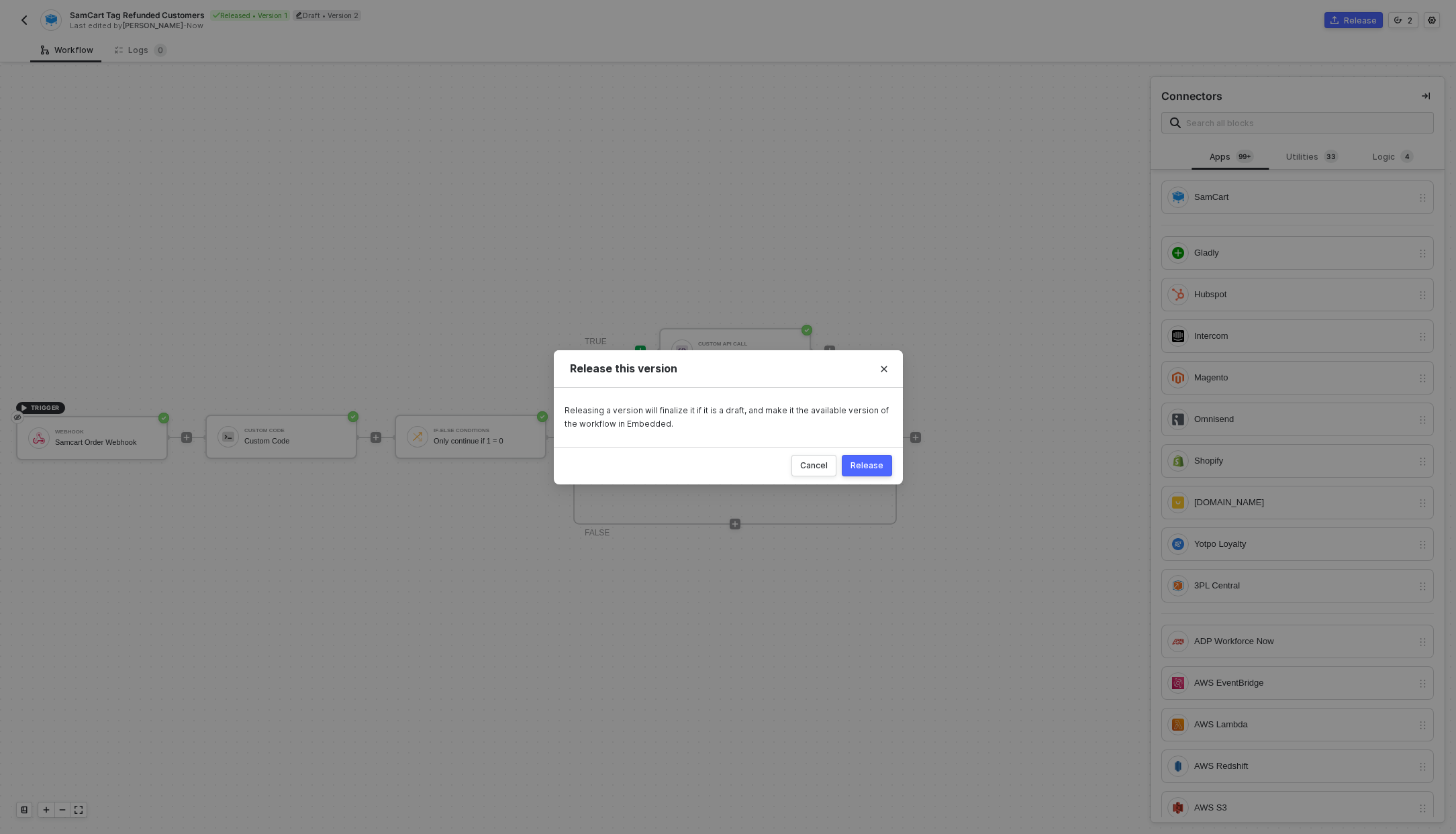
click at [857, 468] on div "Release" at bounding box center [867, 466] width 33 height 11
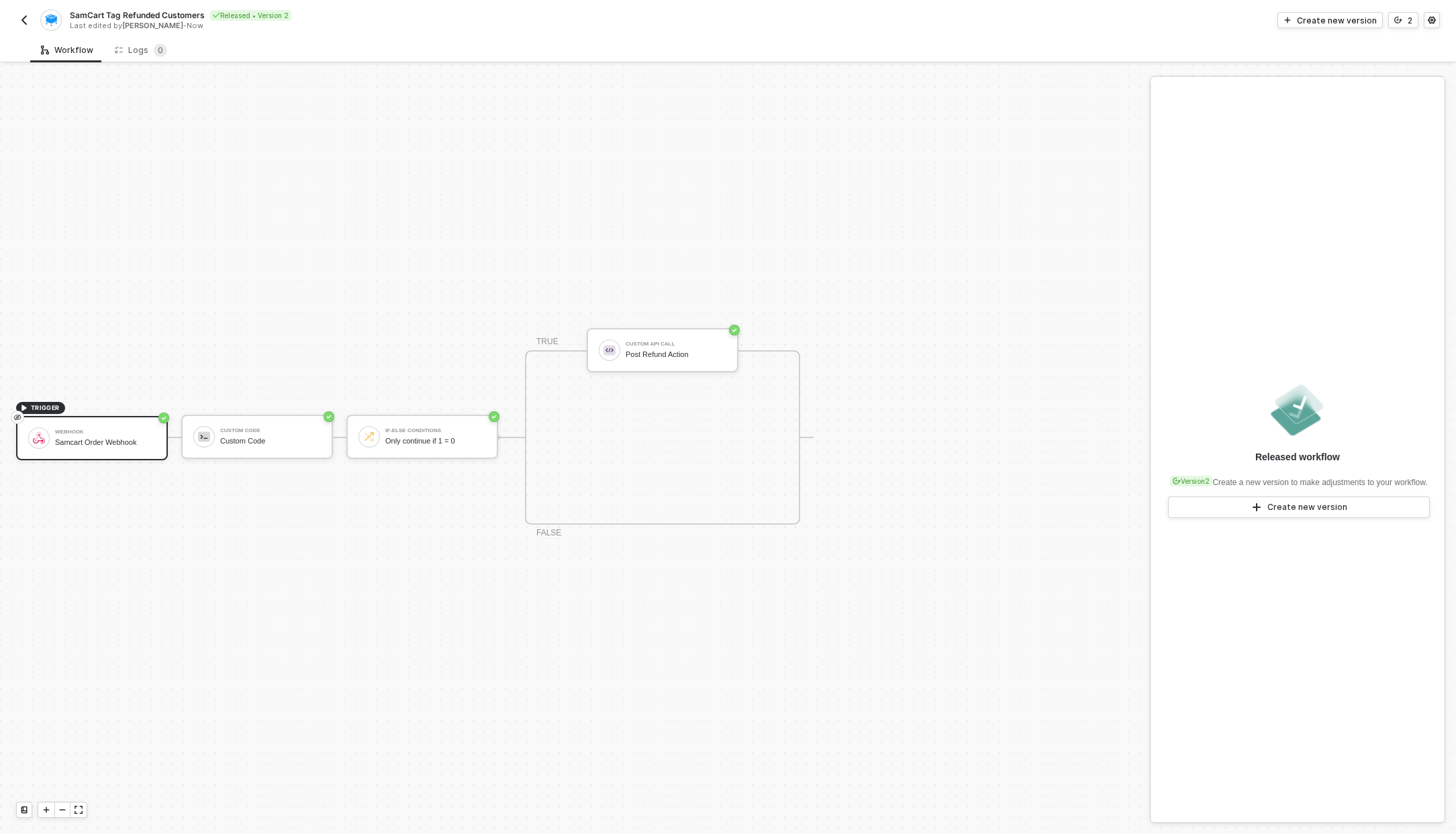
click at [20, 20] on img "button" at bounding box center [24, 21] width 11 height 11
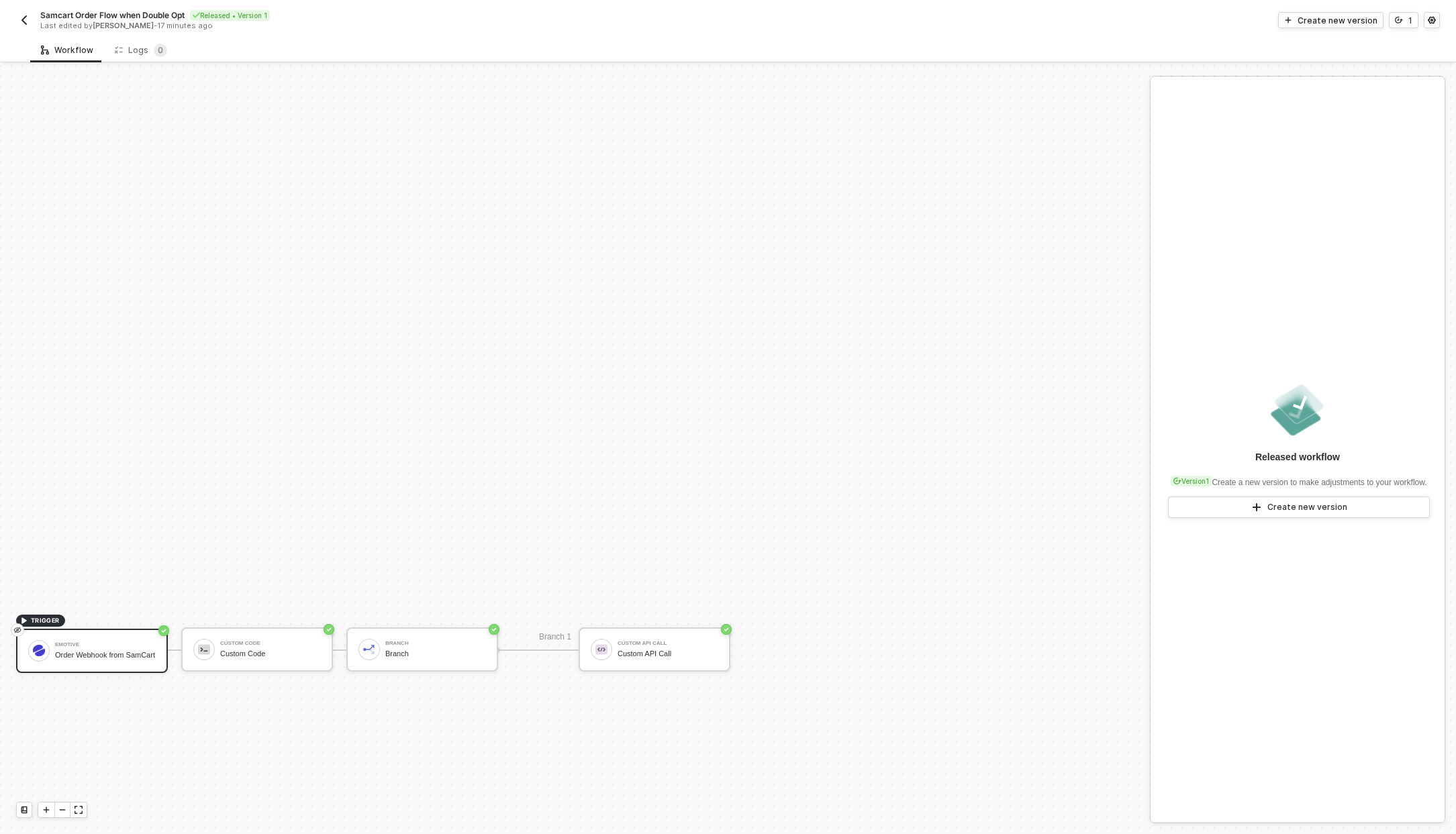
scroll to position [292, 0]
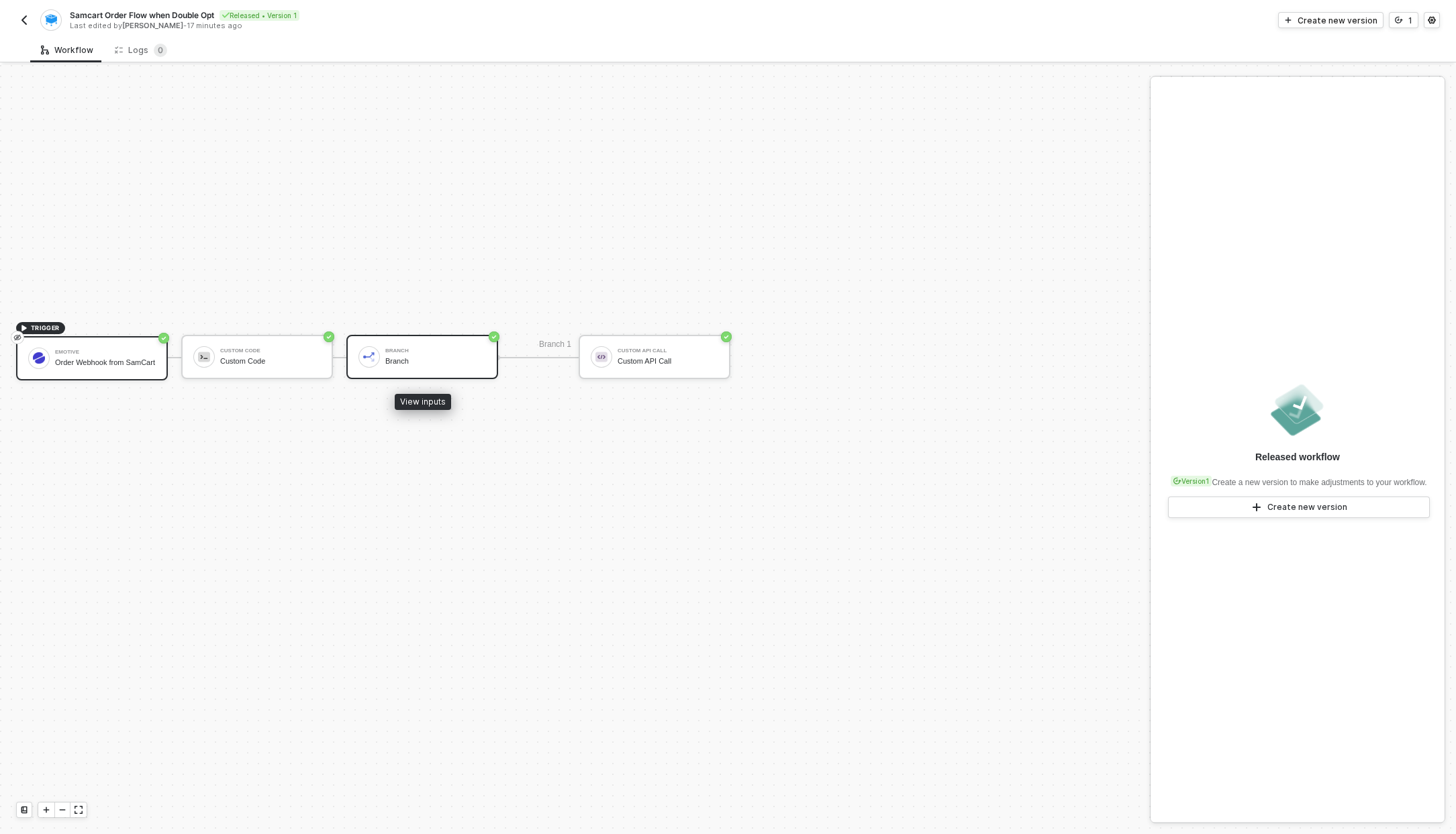
click at [433, 367] on div "Branch Branch" at bounding box center [435, 357] width 101 height 25
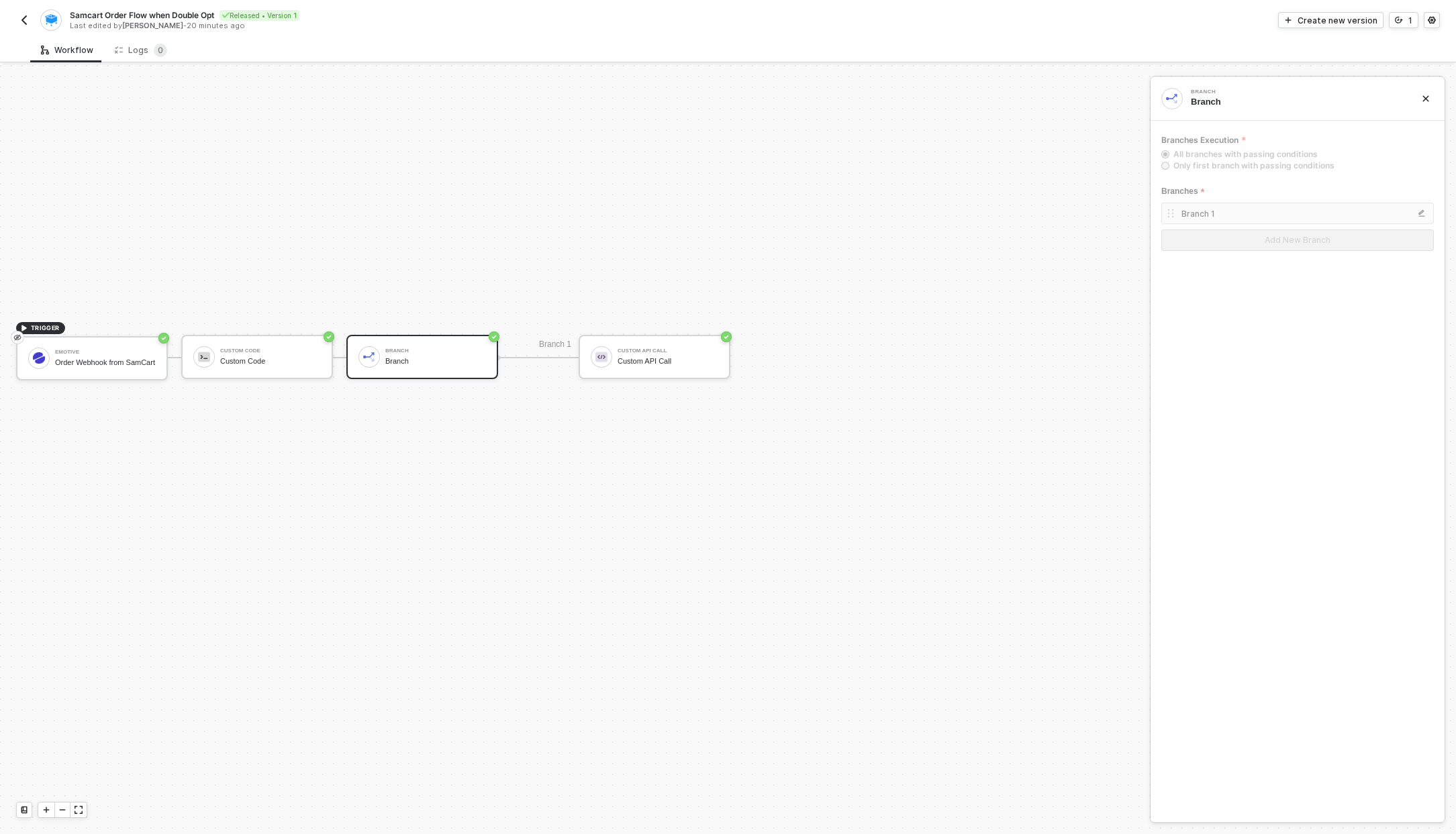
click at [563, 358] on div "TRIGGER Emotive Order Webhook from SamCart Custom Code Custom Code Branch Branc…" at bounding box center [571, 358] width 1143 height 1170
click at [411, 355] on div "Branch Branch" at bounding box center [435, 357] width 101 height 25
